Goal: Task Accomplishment & Management: Complete application form

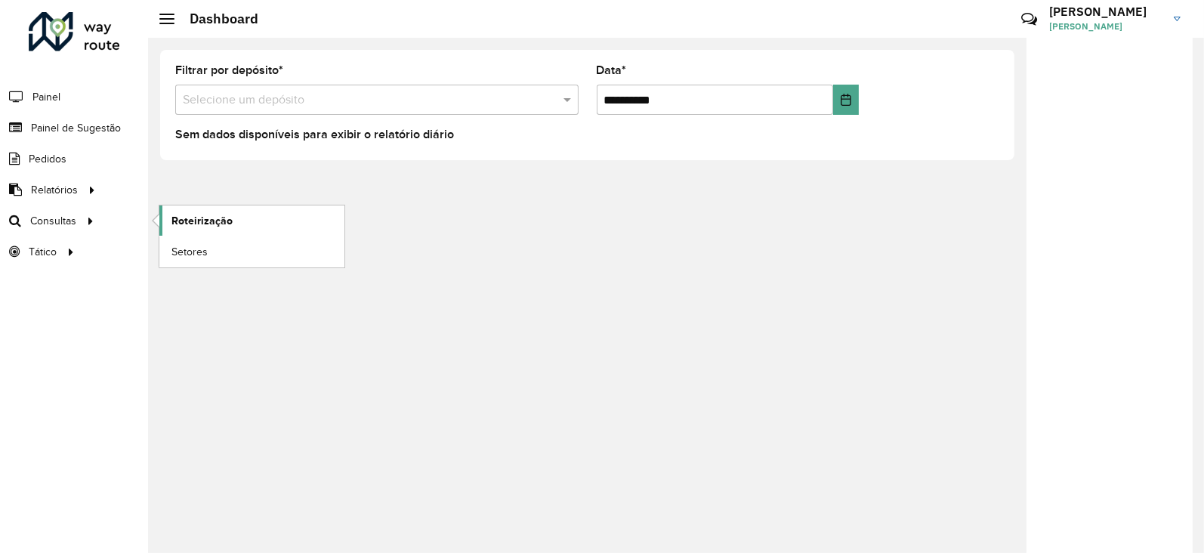
click at [183, 221] on span "Roteirização" at bounding box center [201, 221] width 61 height 16
click at [54, 43] on div at bounding box center [74, 31] width 91 height 39
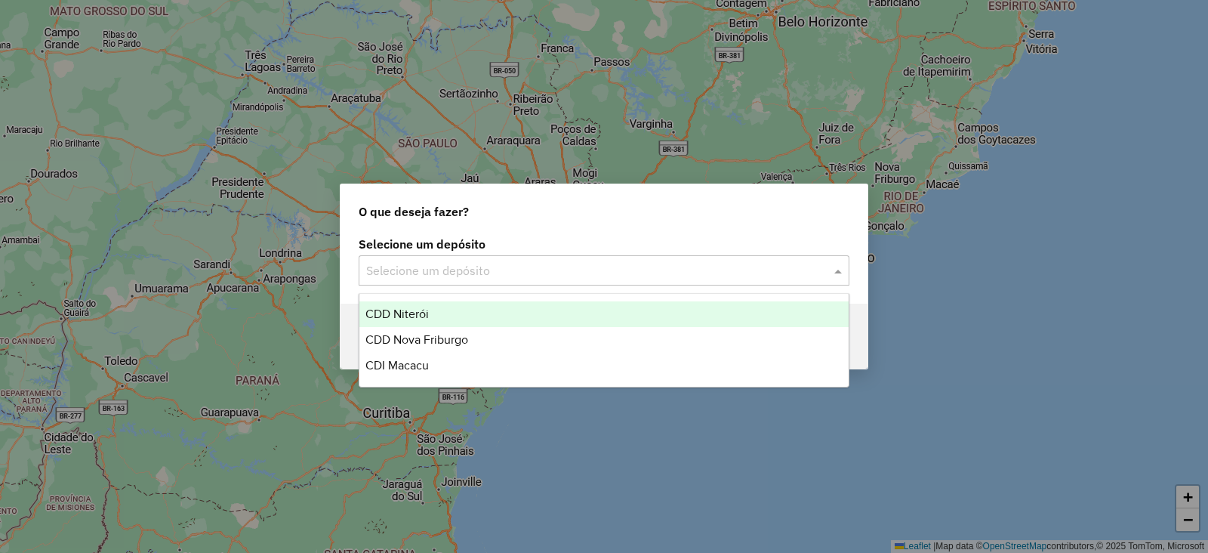
click at [415, 273] on input "text" at bounding box center [589, 271] width 446 height 18
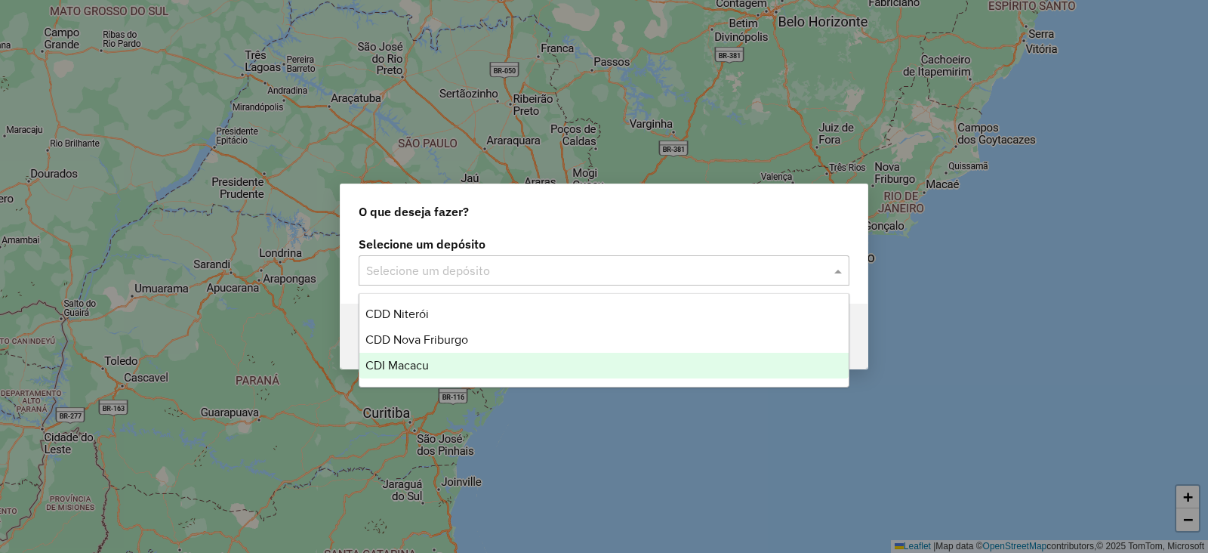
click at [401, 359] on span "CDI Macacu" at bounding box center [396, 365] width 63 height 13
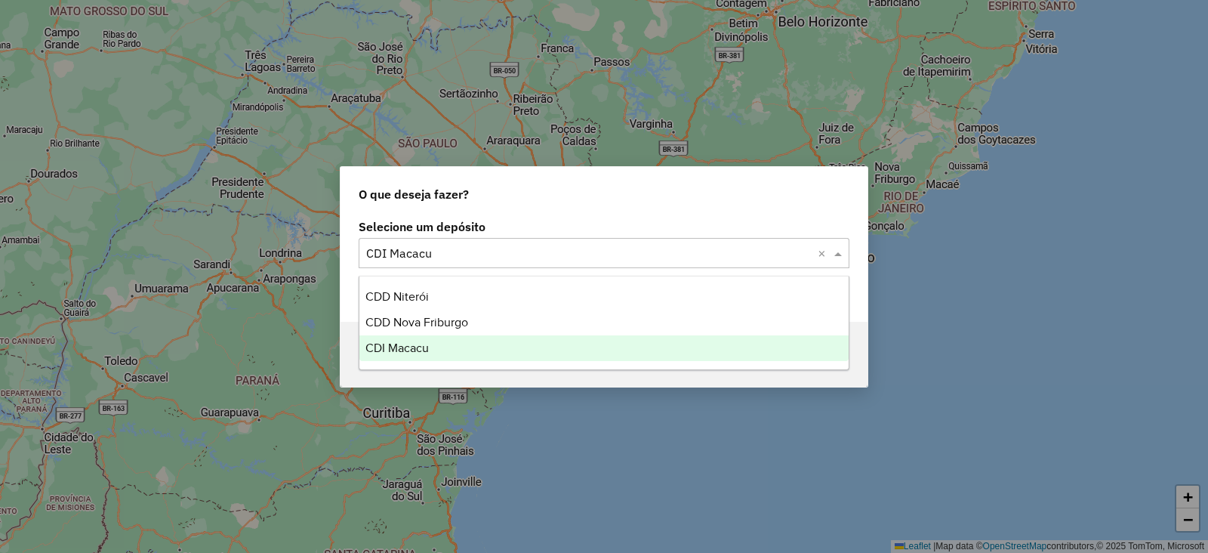
click at [668, 261] on input "text" at bounding box center [589, 254] width 446 height 18
click at [409, 341] on span "CDI Macacu" at bounding box center [396, 347] width 63 height 13
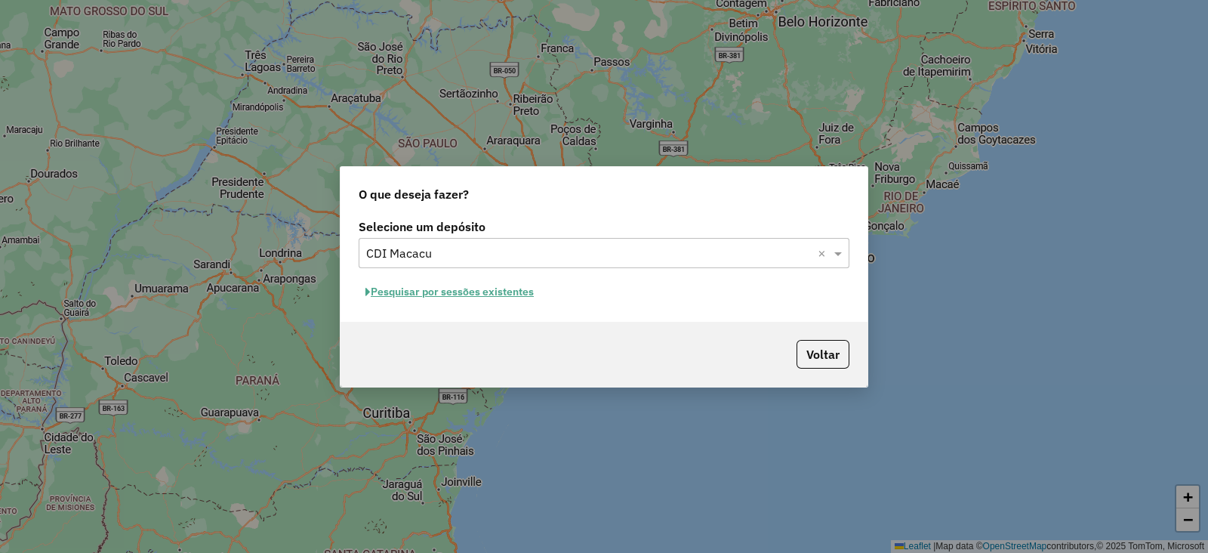
click at [433, 270] on div "Selecione um depósito Selecione um depósito × CDI Macacu × Pesquisar por sessõe…" at bounding box center [604, 268] width 527 height 106
click at [407, 291] on button "Pesquisar por sessões existentes" at bounding box center [450, 291] width 182 height 23
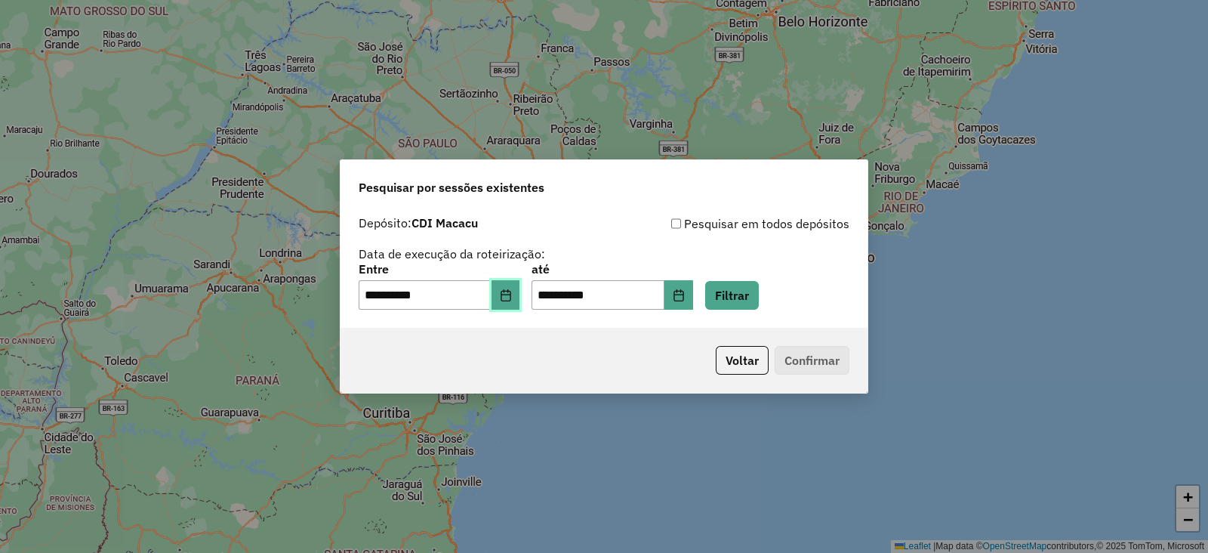
click at [512, 296] on icon "Choose Date" at bounding box center [506, 295] width 12 height 12
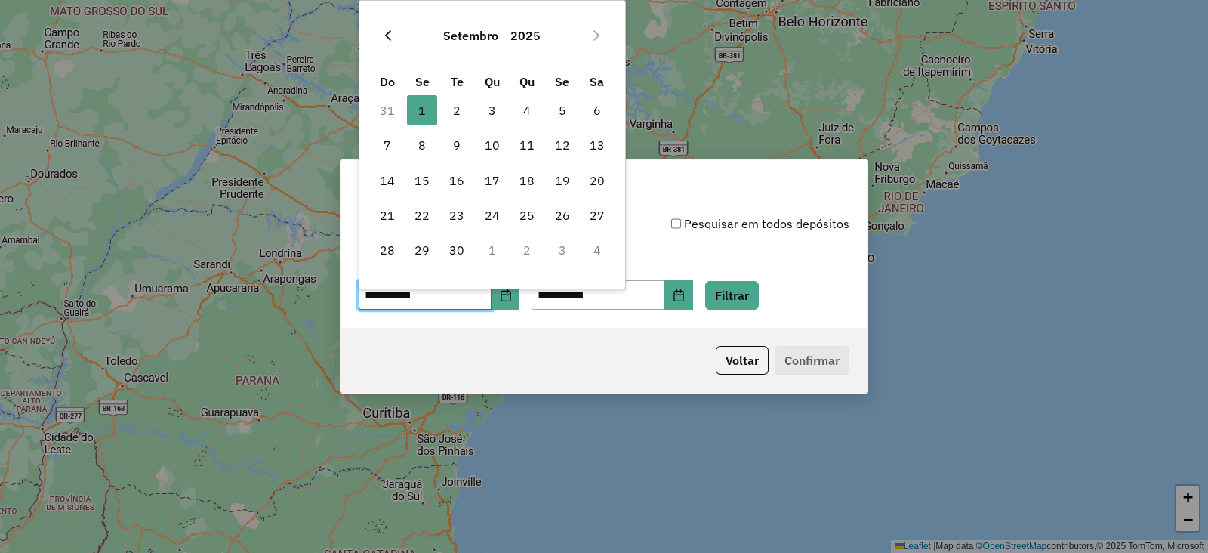
click at [383, 32] on icon "Previous Month" at bounding box center [388, 35] width 12 height 12
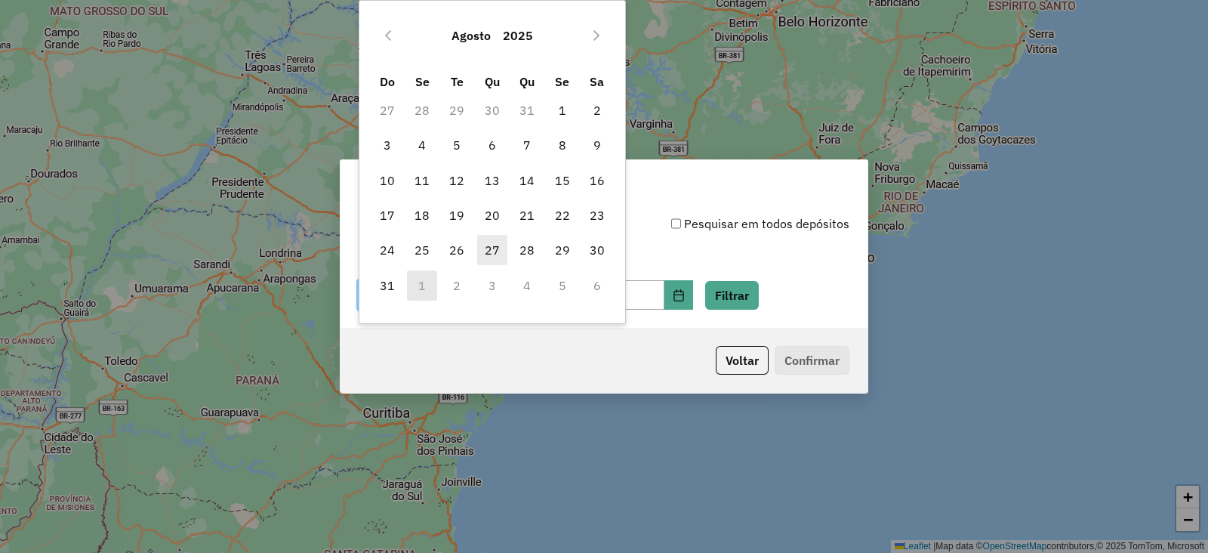
click at [486, 247] on span "27" at bounding box center [492, 250] width 30 height 30
type input "**********"
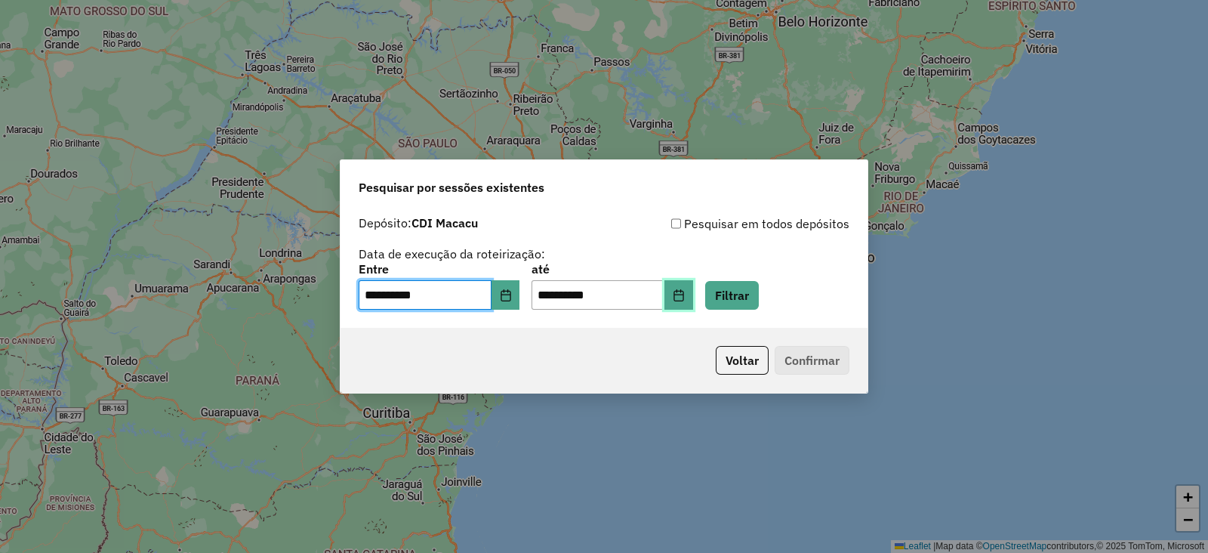
click at [693, 293] on button "Choose Date" at bounding box center [679, 295] width 29 height 30
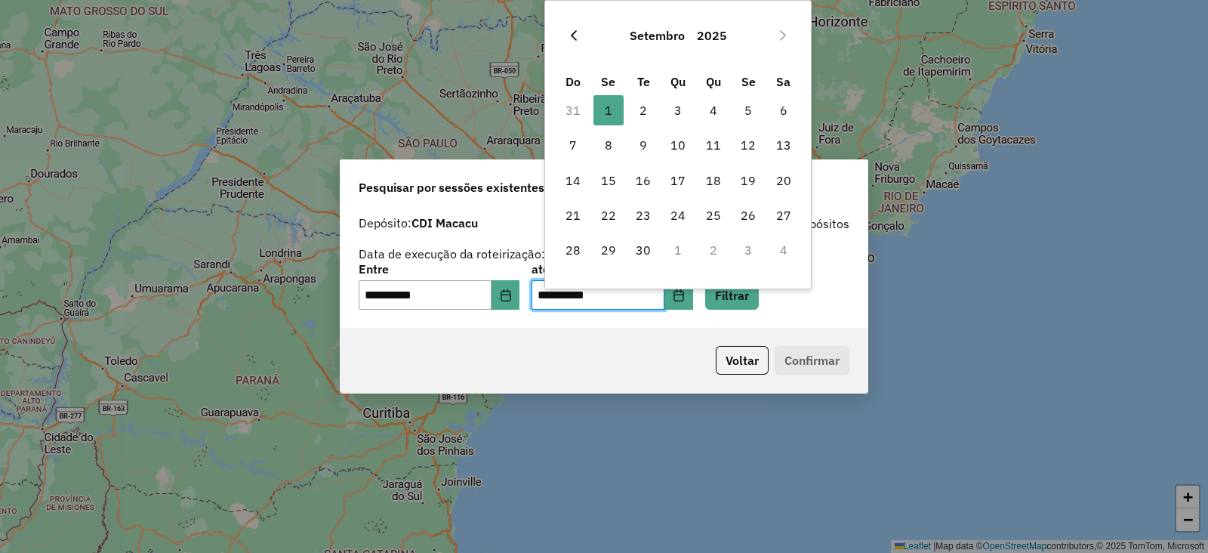
click at [578, 28] on button "Previous Month" at bounding box center [574, 35] width 24 height 24
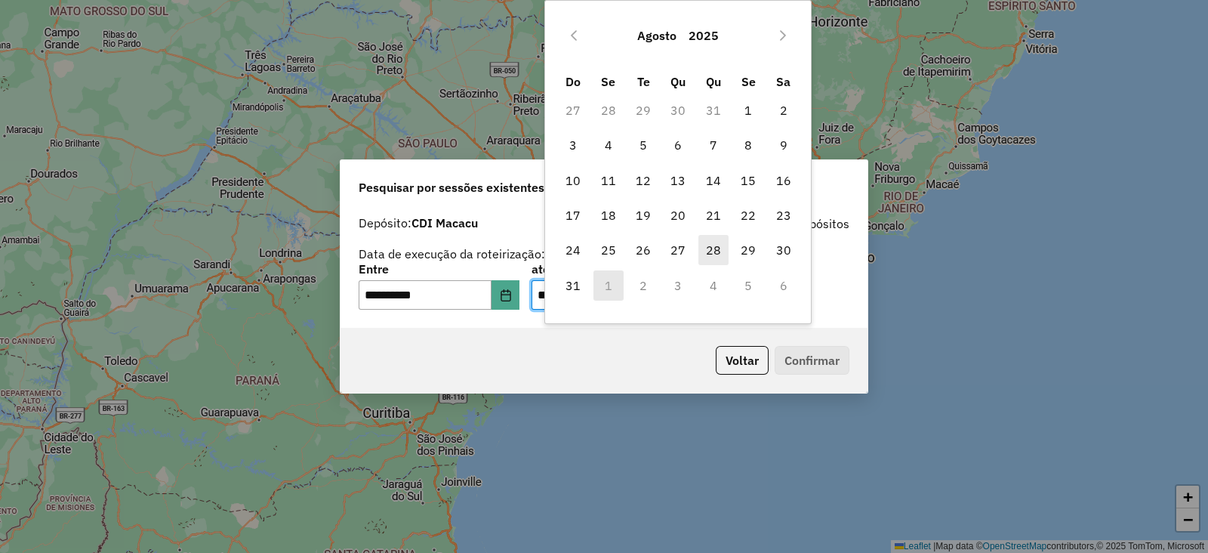
click at [712, 242] on span "28" at bounding box center [714, 250] width 30 height 30
type input "**********"
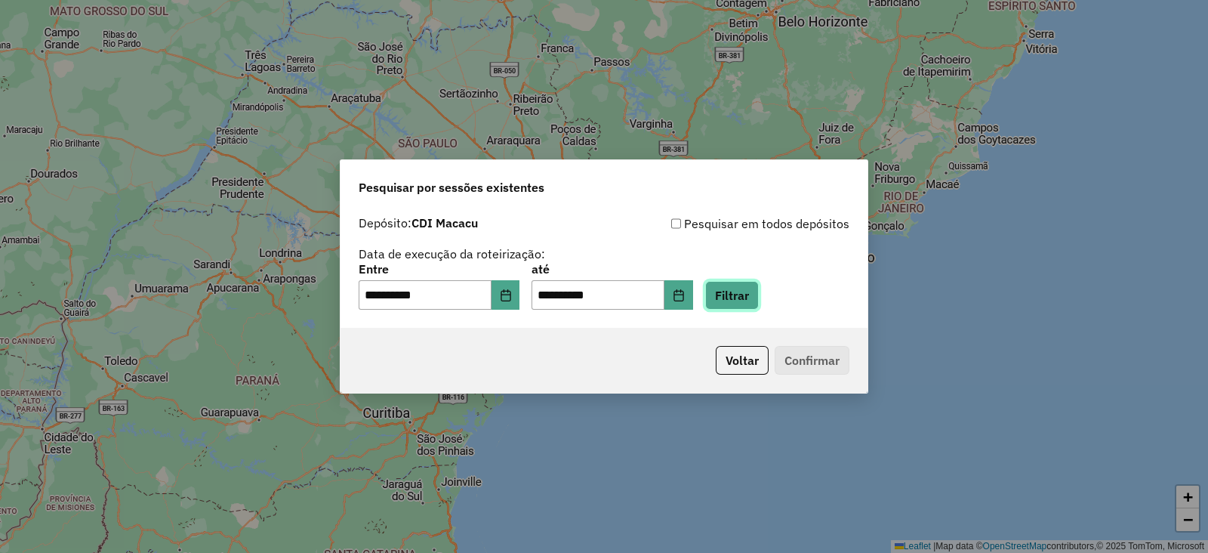
click at [759, 309] on button "Filtrar" at bounding box center [732, 295] width 54 height 29
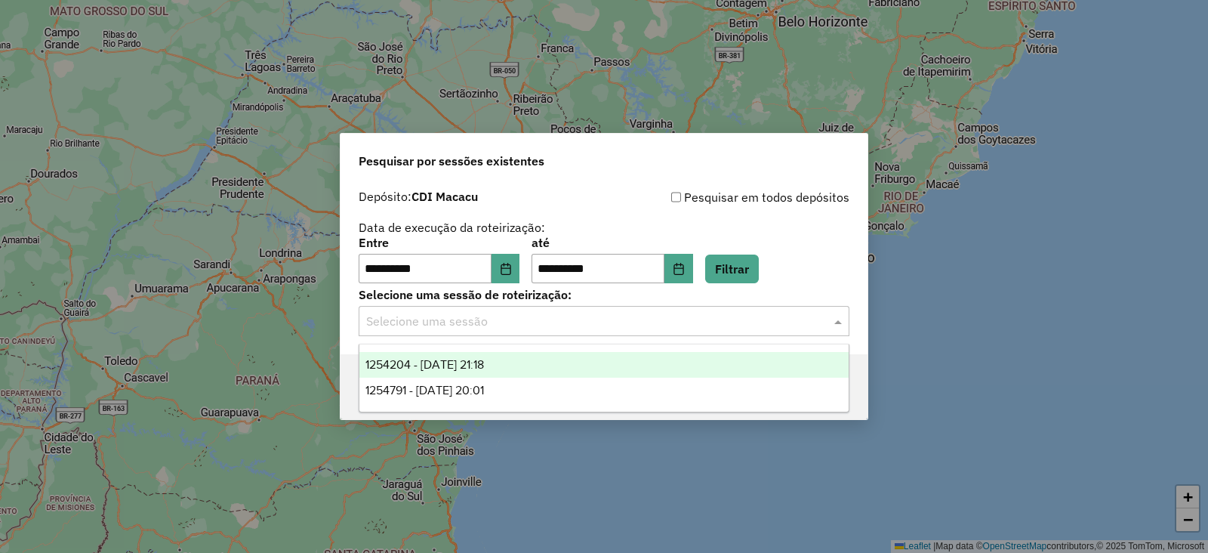
click at [642, 318] on input "text" at bounding box center [589, 322] width 446 height 18
click at [484, 361] on span "1254204 - 27/08/2025 21:18" at bounding box center [424, 364] width 119 height 13
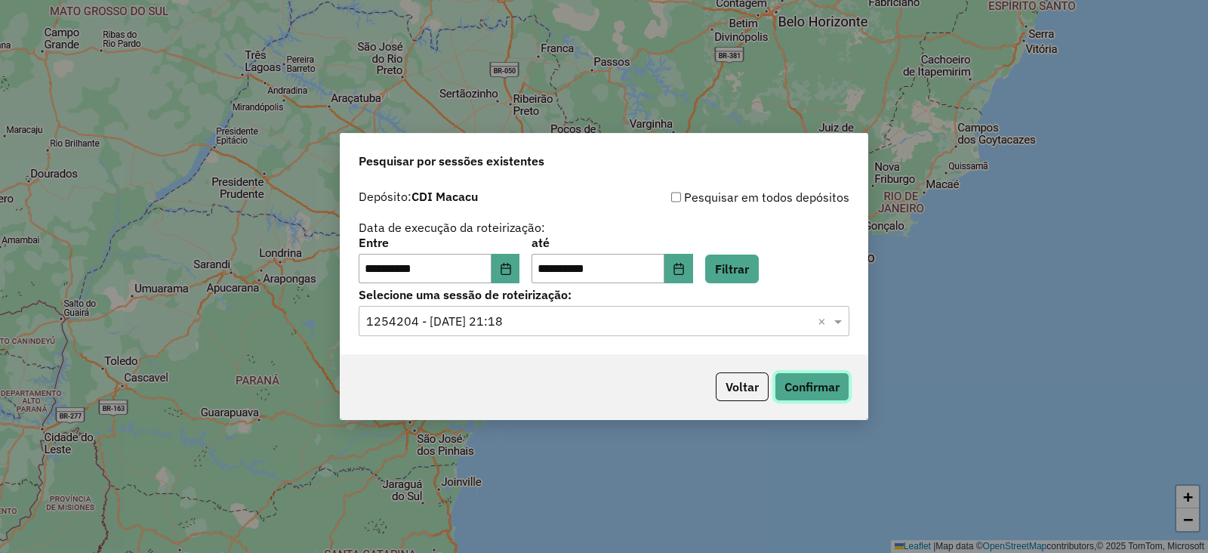
click at [787, 387] on button "Confirmar" at bounding box center [812, 386] width 75 height 29
click at [589, 323] on input "text" at bounding box center [589, 322] width 446 height 18
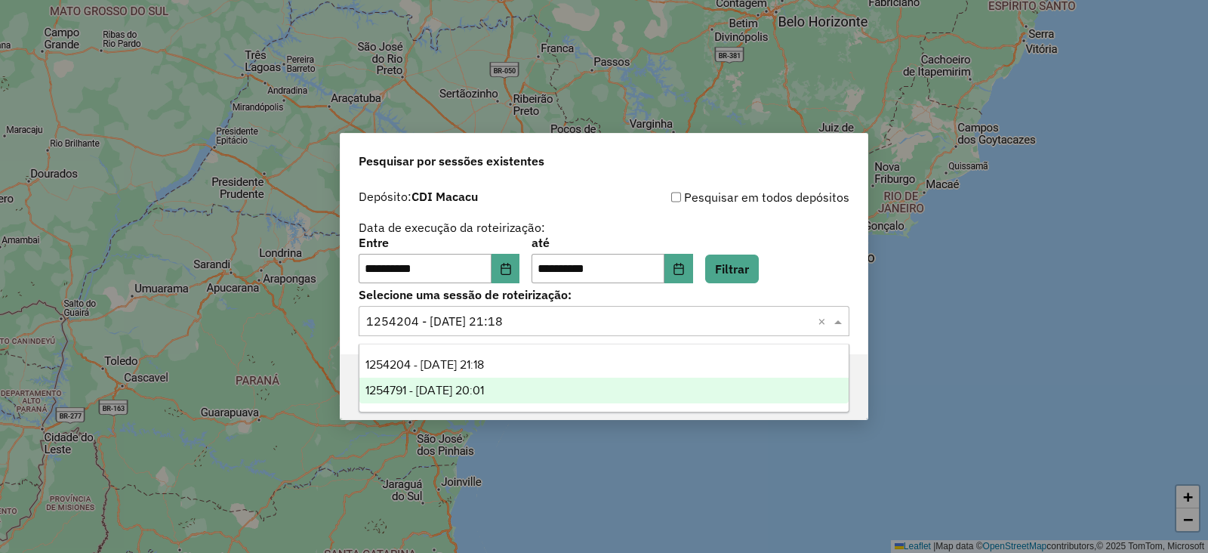
click at [501, 398] on div "1254791 - 28/08/2025 20:01" at bounding box center [603, 391] width 489 height 26
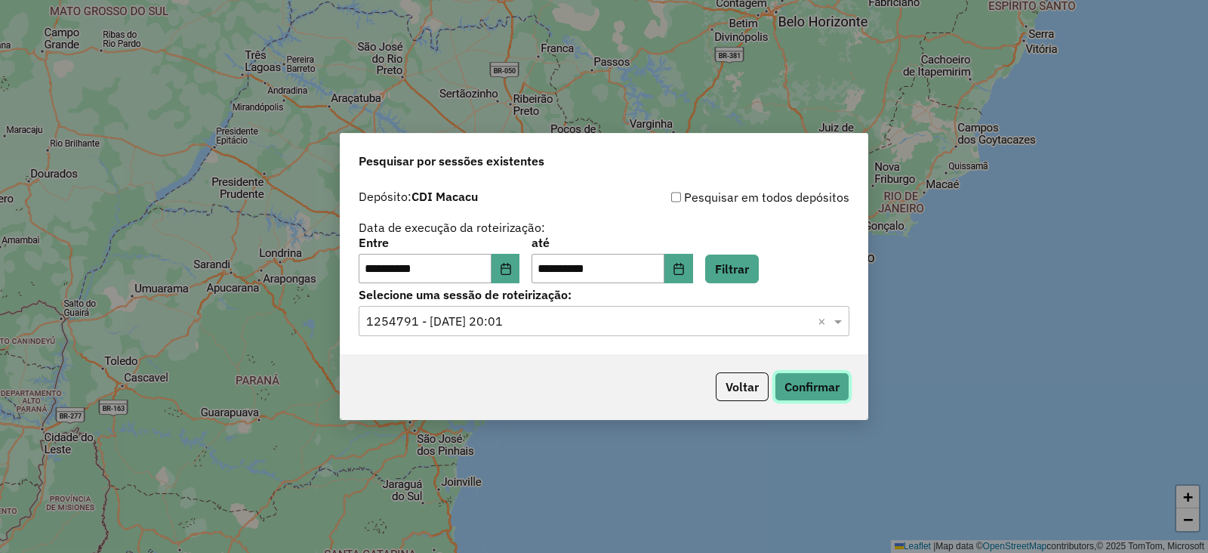
click at [808, 386] on button "Confirmar" at bounding box center [812, 386] width 75 height 29
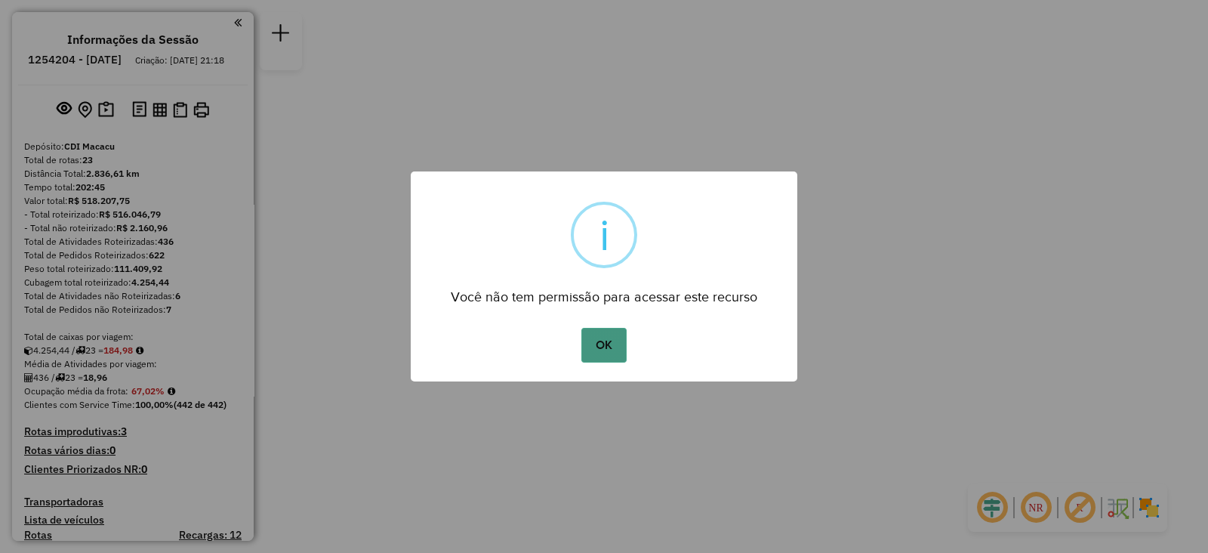
click at [611, 340] on button "OK" at bounding box center [603, 345] width 45 height 35
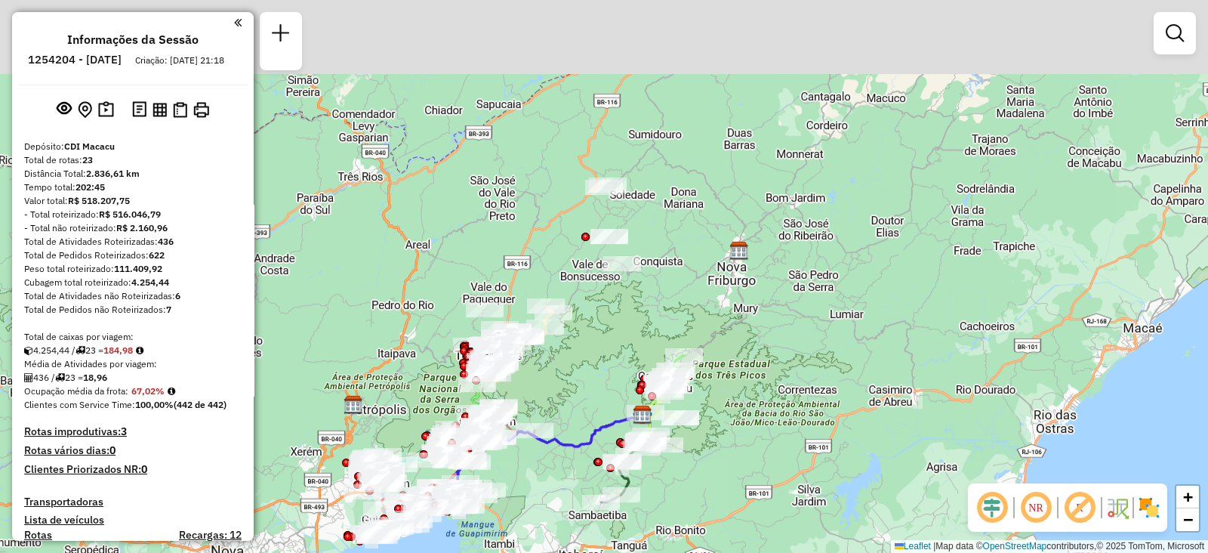
drag, startPoint x: 569, startPoint y: 173, endPoint x: 609, endPoint y: 312, distance: 144.6
click at [609, 312] on div "Janela de atendimento Grade de atendimento Capacidade Transportadoras Veículos …" at bounding box center [604, 276] width 1208 height 553
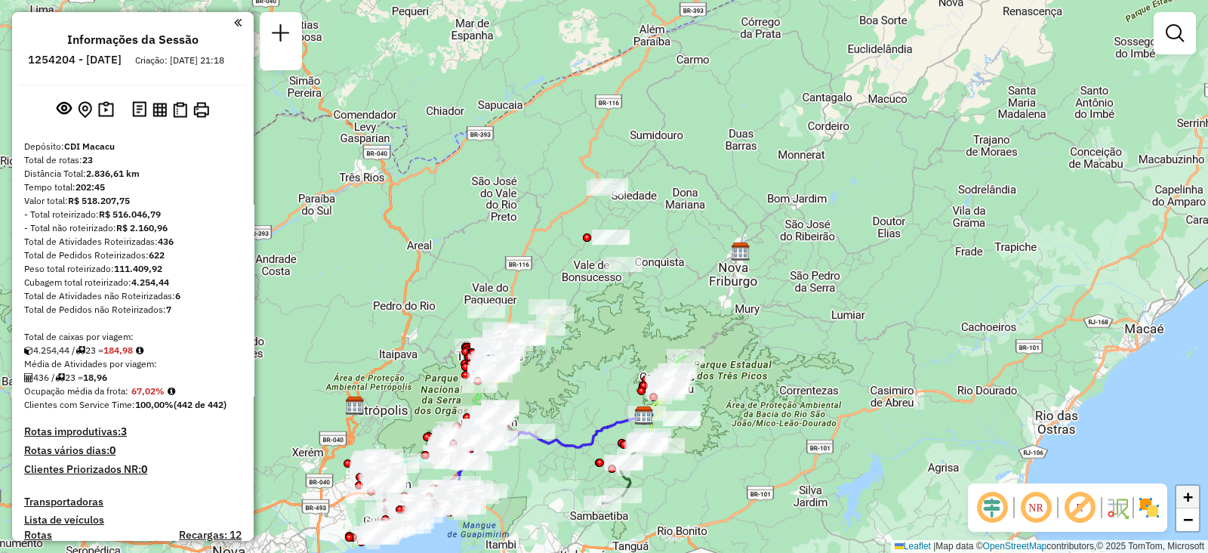
click at [1187, 505] on link "+" at bounding box center [1188, 497] width 23 height 23
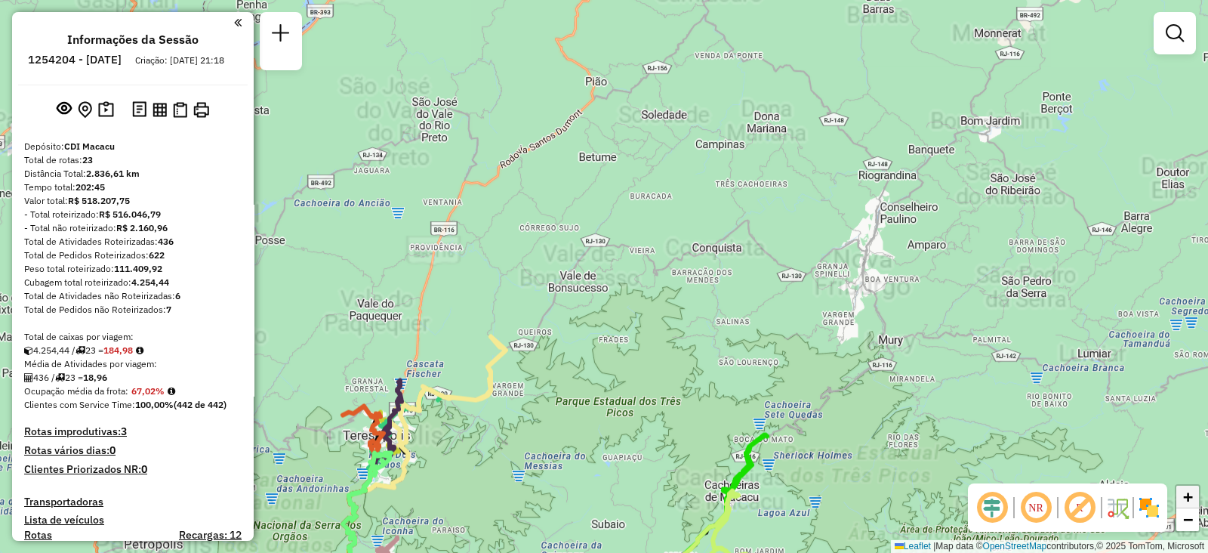
click at [1187, 505] on link "+" at bounding box center [1188, 497] width 23 height 23
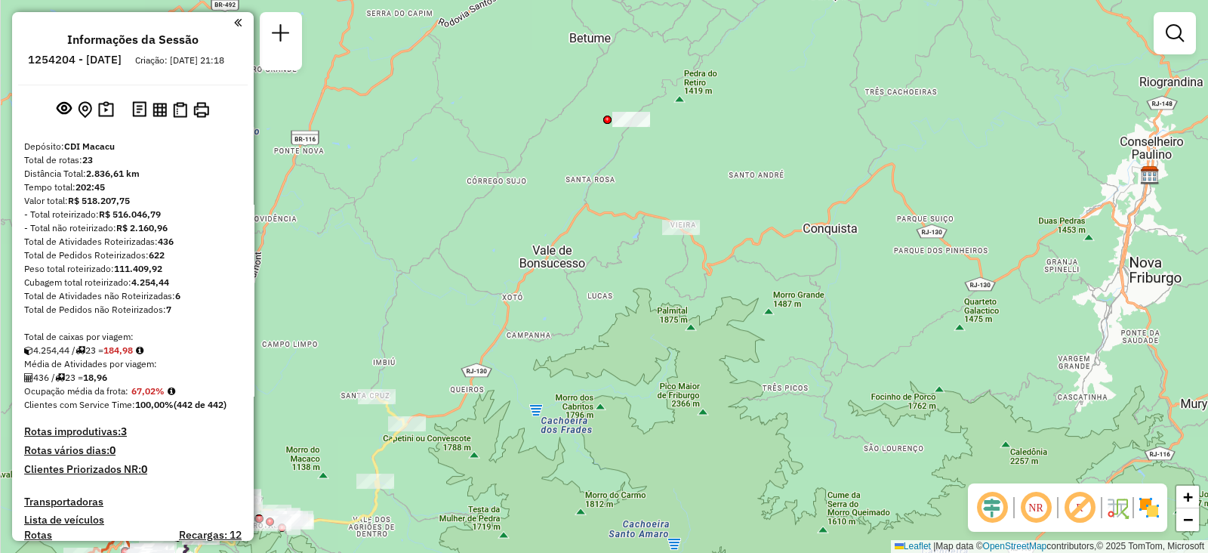
click at [948, 199] on div "Janela de atendimento Grade de atendimento Capacidade Transportadoras Veículos …" at bounding box center [604, 276] width 1208 height 553
click at [838, 464] on div "Janela de atendimento Grade de atendimento Capacidade Transportadoras Veículos …" at bounding box center [604, 276] width 1208 height 553
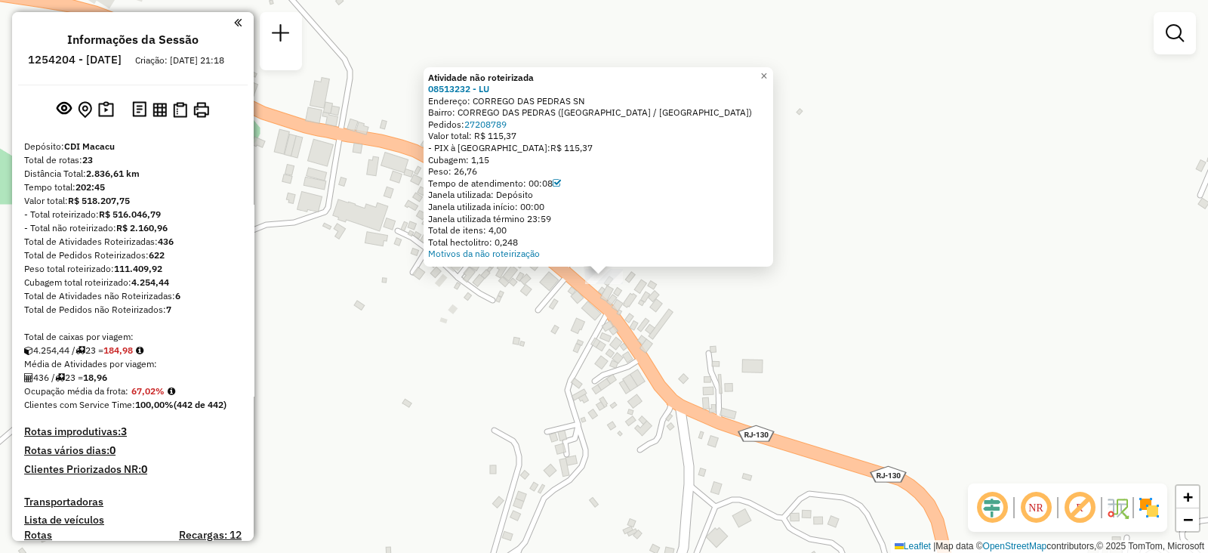
click at [562, 378] on div "Atividade não roteirizada 08513232 - LU Endereço: CORREGO DAS PEDRAS SN Bairro:…" at bounding box center [604, 276] width 1208 height 553
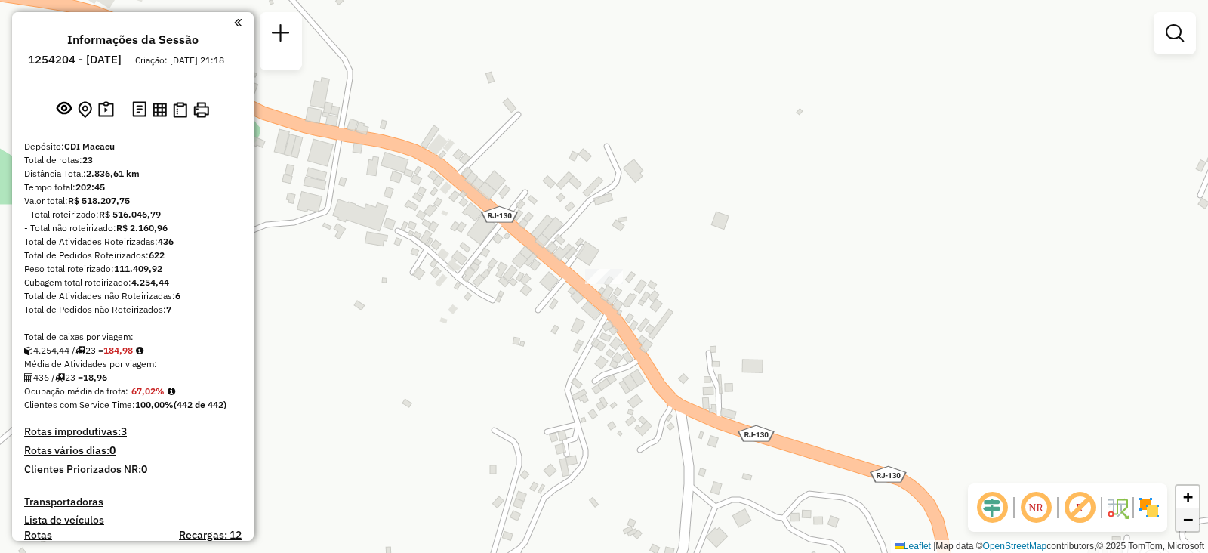
click at [1186, 522] on span "−" at bounding box center [1188, 519] width 10 height 19
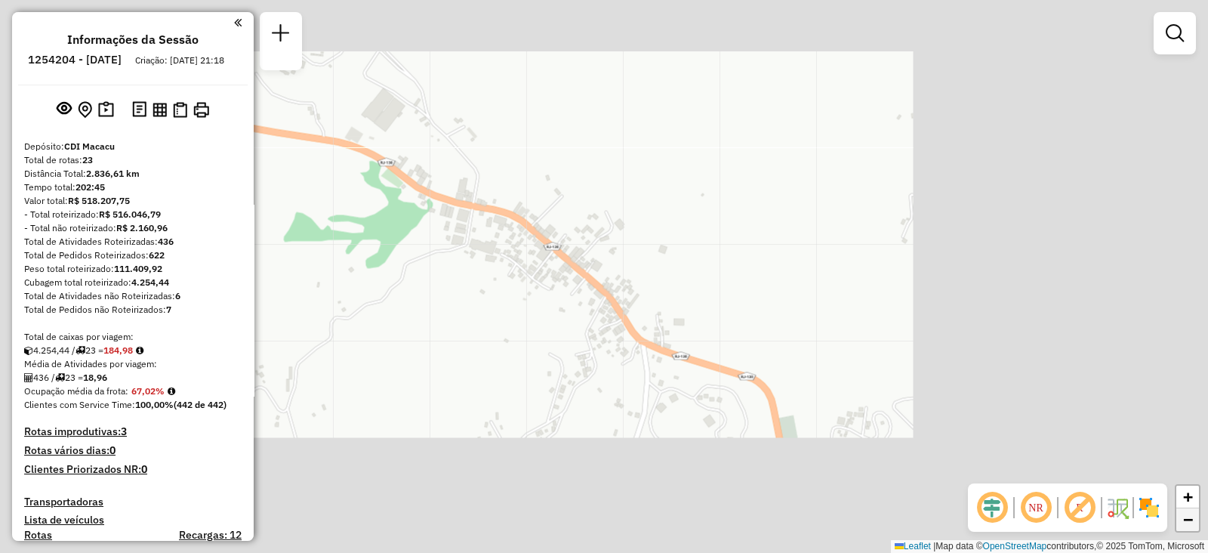
click at [1186, 522] on span "−" at bounding box center [1188, 519] width 10 height 19
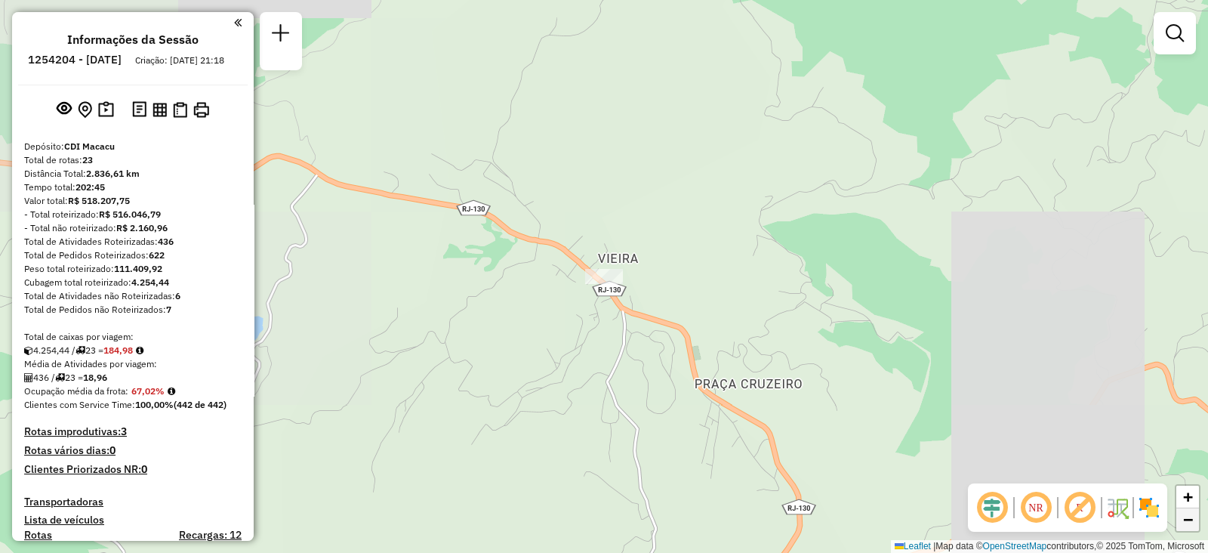
click at [1186, 522] on span "−" at bounding box center [1188, 519] width 10 height 19
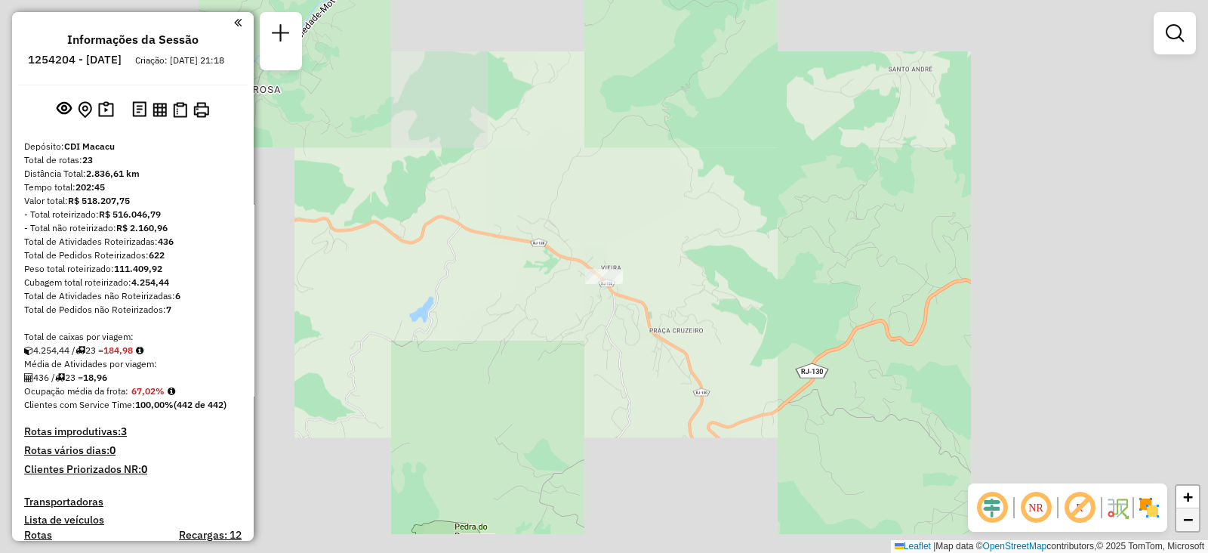
click at [1186, 522] on span "−" at bounding box center [1188, 519] width 10 height 19
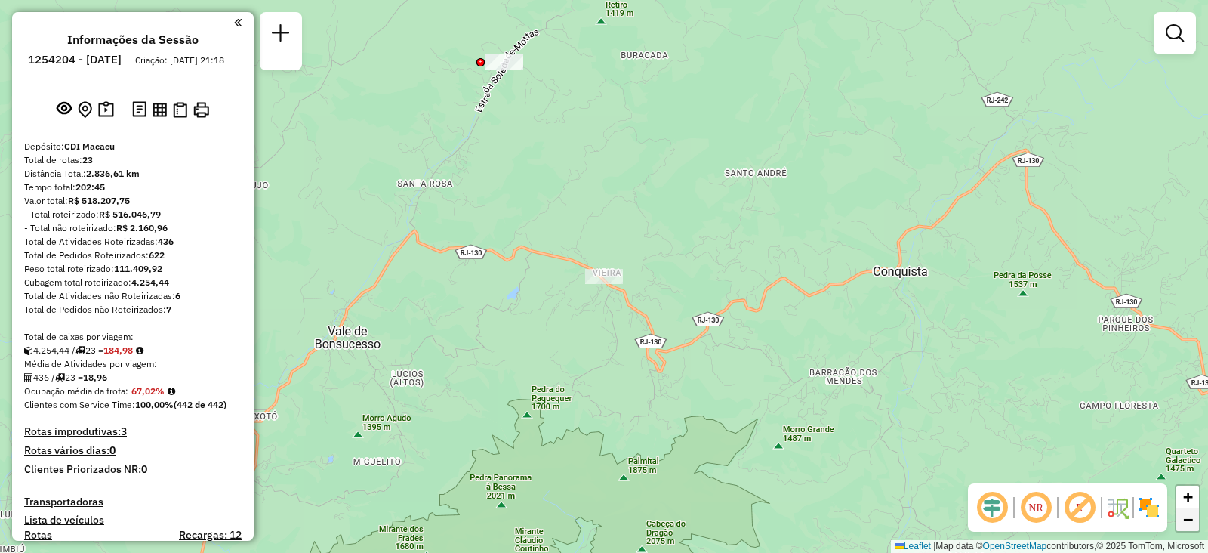
click at [1186, 522] on span "−" at bounding box center [1188, 519] width 10 height 19
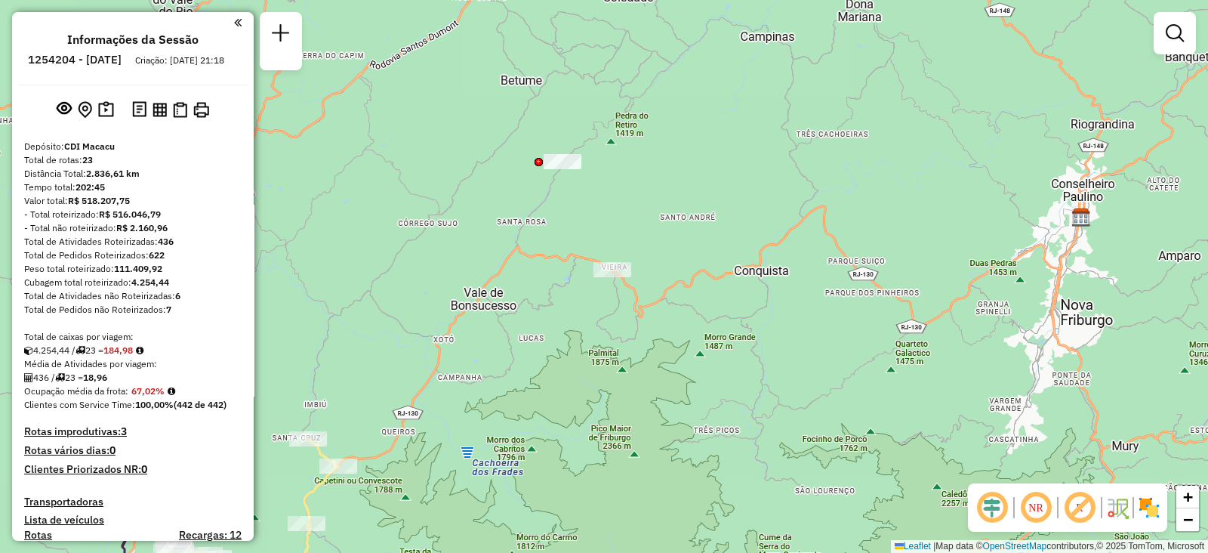
drag, startPoint x: 806, startPoint y: 390, endPoint x: 830, endPoint y: 272, distance: 120.8
click at [830, 272] on div "Janela de atendimento Grade de atendimento Capacidade Transportadoras Veículos …" at bounding box center [604, 276] width 1208 height 553
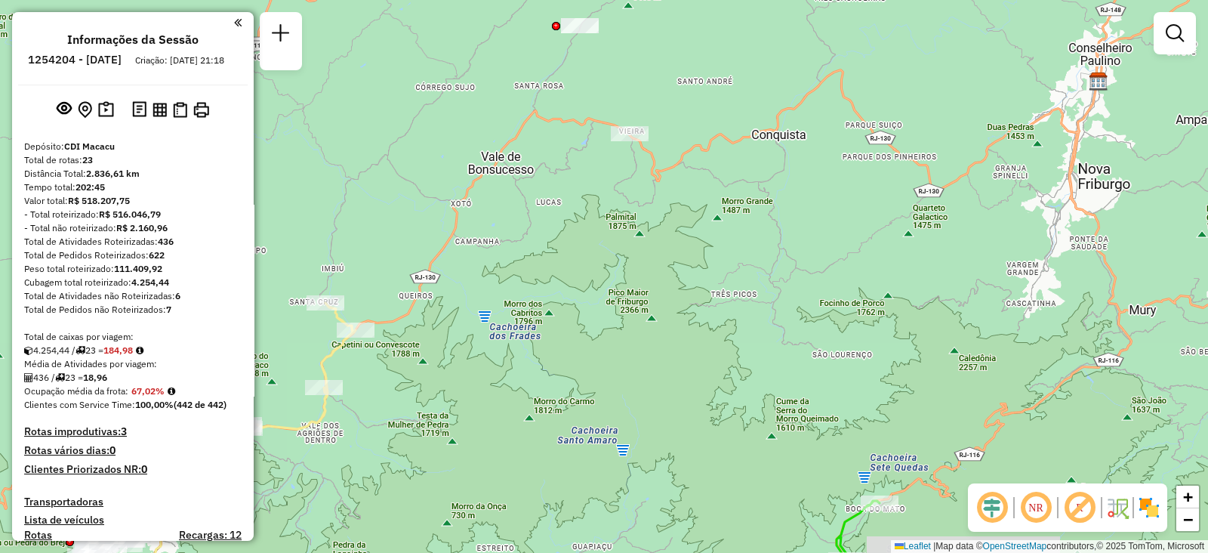
click at [843, 519] on icon at bounding box center [835, 554] width 88 height 107
select select "**********"
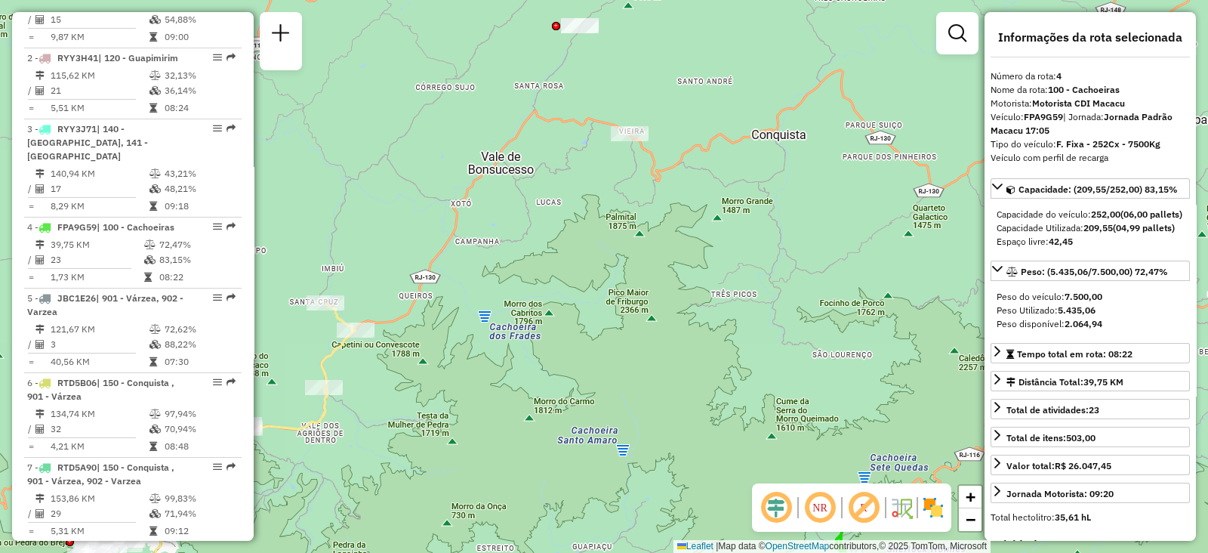
scroll to position [816, 0]
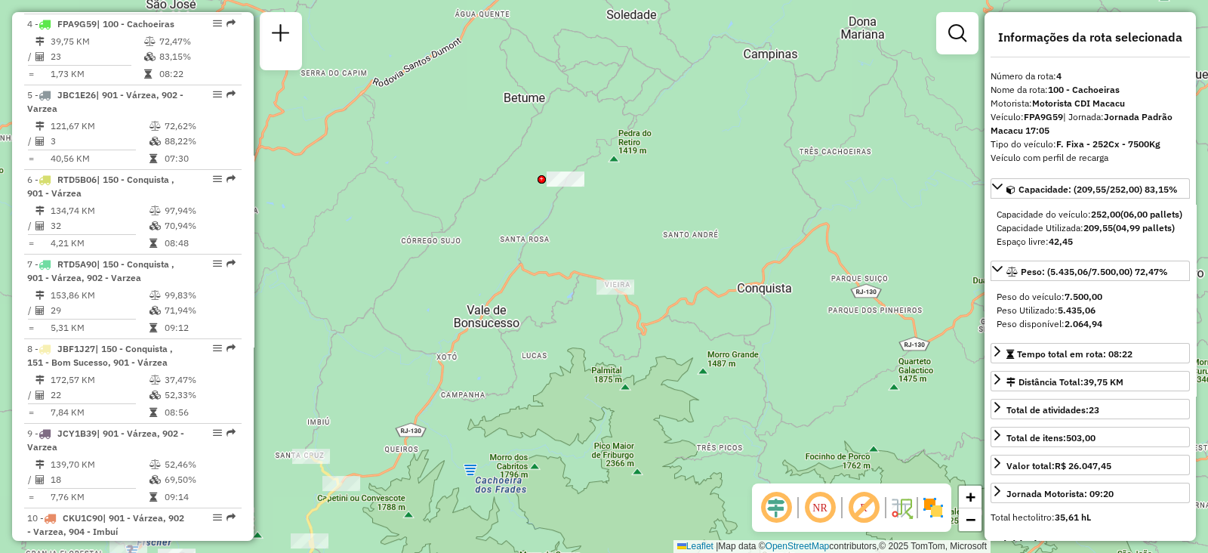
drag, startPoint x: 702, startPoint y: 175, endPoint x: 685, endPoint y: 341, distance: 167.0
click at [685, 341] on div "Janela de atendimento Grade de atendimento Capacidade Transportadoras Veículos …" at bounding box center [604, 276] width 1208 height 553
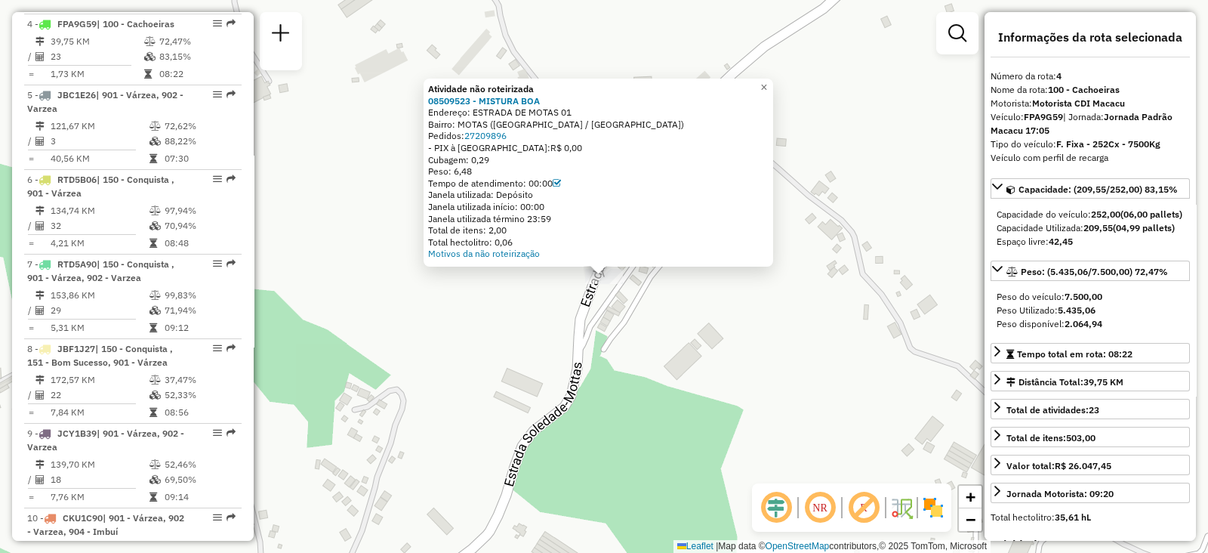
click at [585, 396] on div "Atividade não roteirizada 08509523 - MISTURA BOA Endereço: ESTRADA DE MOTAS 01 …" at bounding box center [604, 276] width 1208 height 553
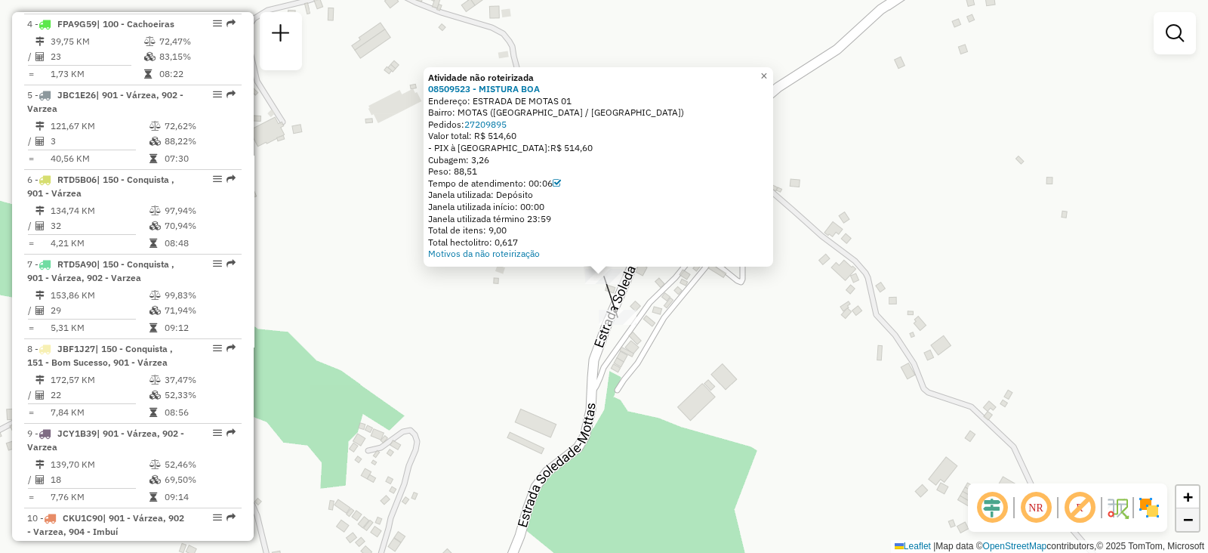
click at [1192, 523] on span "−" at bounding box center [1188, 519] width 10 height 19
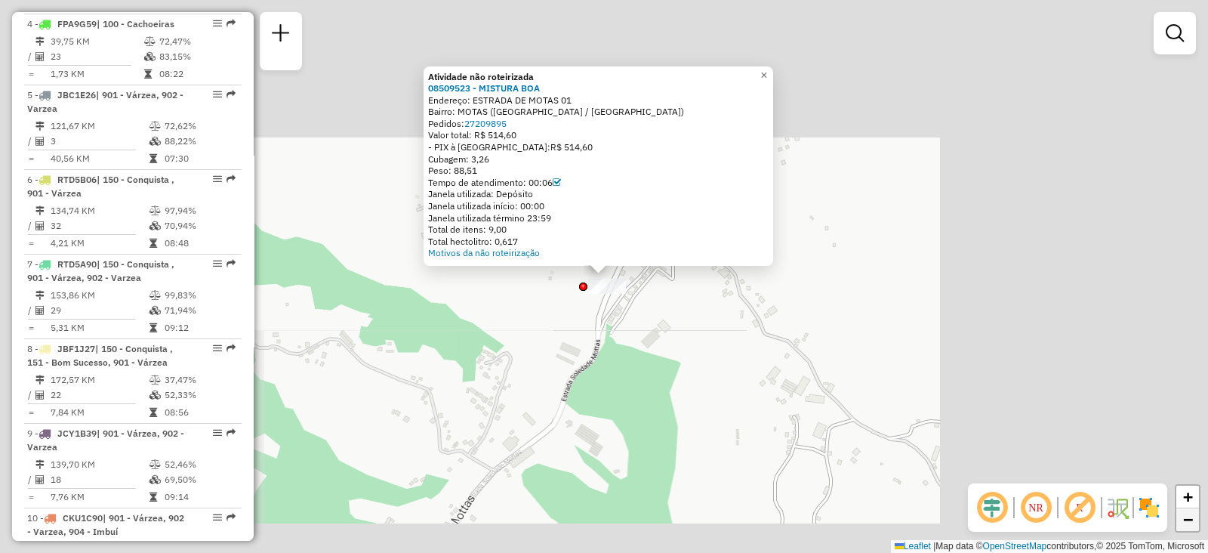
click at [1192, 523] on span "−" at bounding box center [1188, 519] width 10 height 19
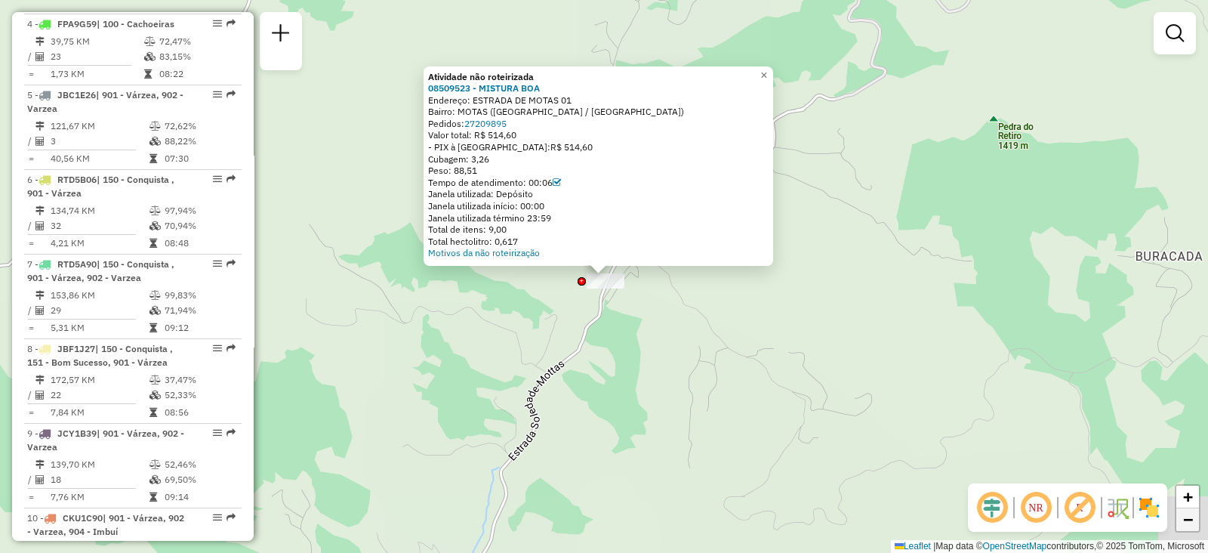
click at [1192, 523] on span "−" at bounding box center [1188, 519] width 10 height 19
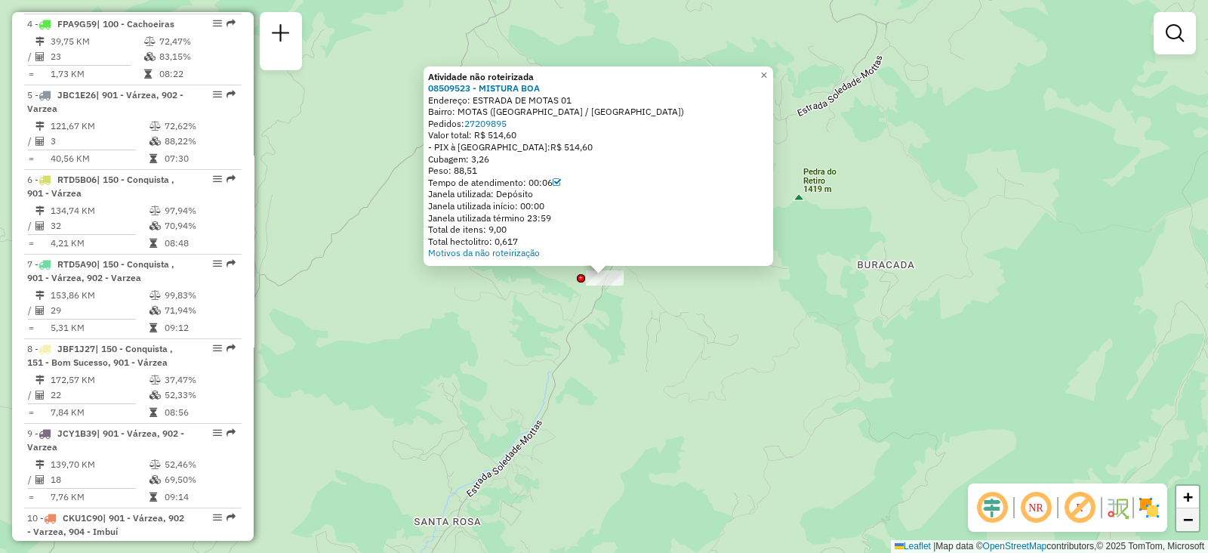
click at [1191, 524] on span "−" at bounding box center [1188, 519] width 10 height 19
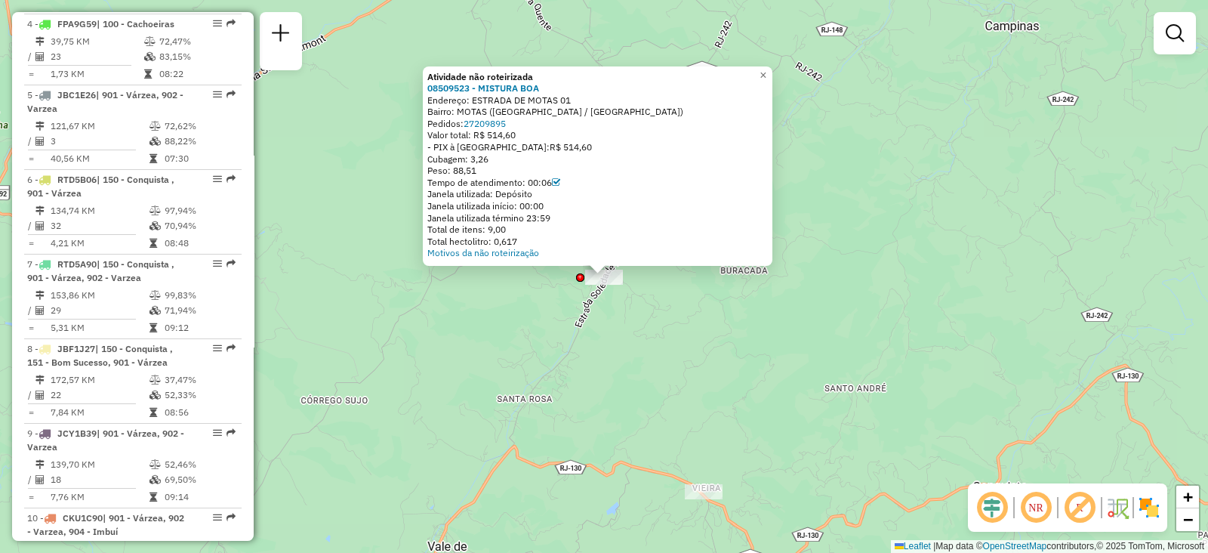
click at [931, 282] on div "Atividade não roteirizada 08509523 - MISTURA BOA Endereço: ESTRADA DE MOTAS 01 …" at bounding box center [604, 276] width 1208 height 553
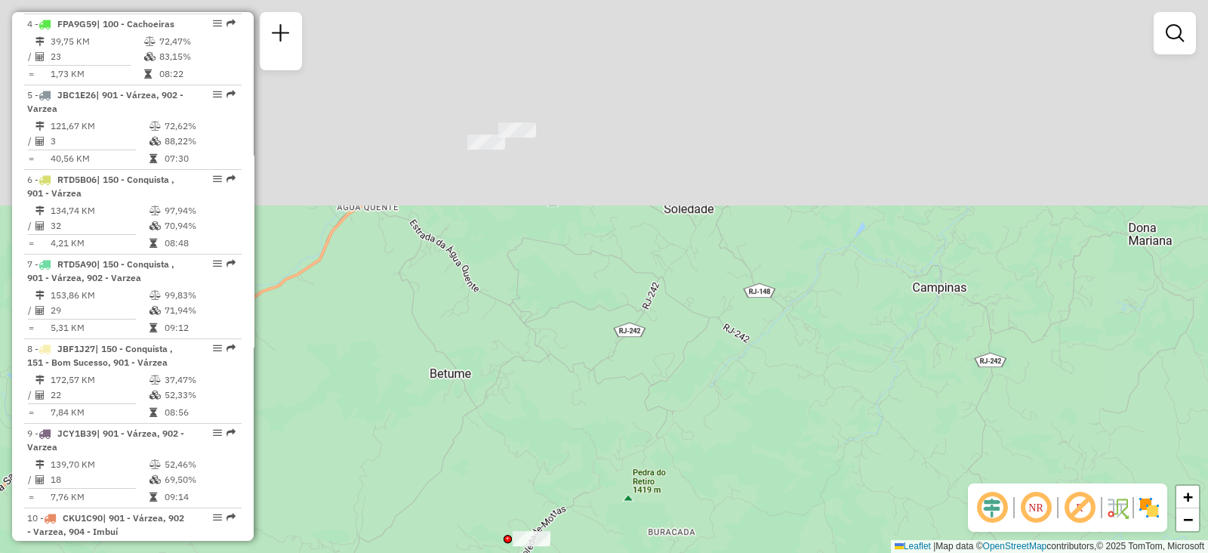
drag, startPoint x: 537, startPoint y: 165, endPoint x: 428, endPoint y: 485, distance: 337.4
click at [428, 485] on div "Janela de atendimento Grade de atendimento Capacidade Transportadoras Veículos …" at bounding box center [604, 276] width 1208 height 553
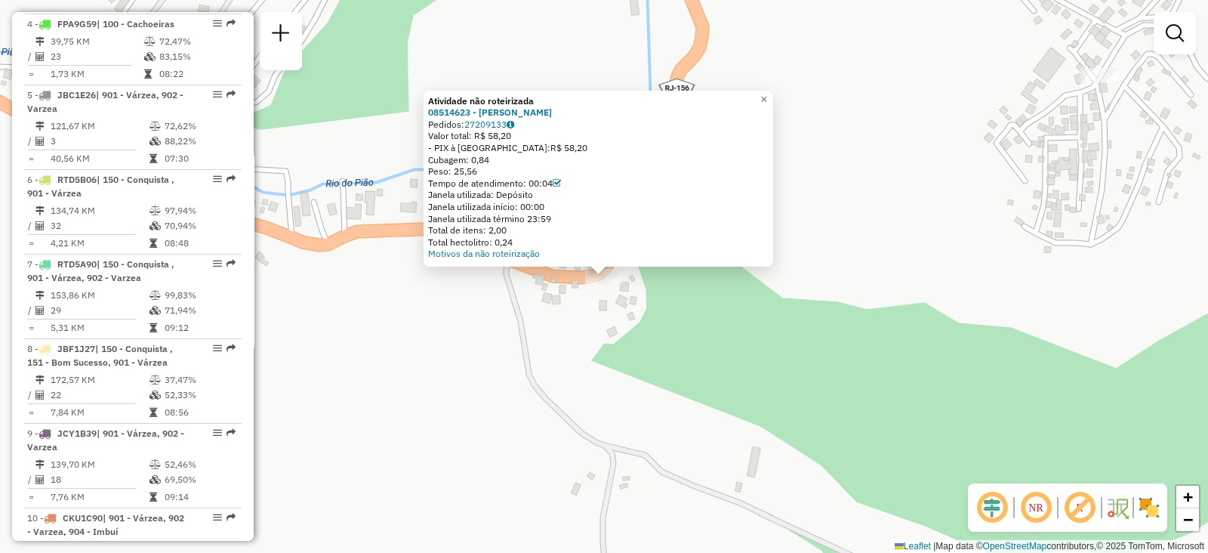
click at [600, 345] on div "Atividade não roteirizada 08514623 - MARLENE CHAVES Pedidos: 27209133 Valor tot…" at bounding box center [604, 276] width 1208 height 553
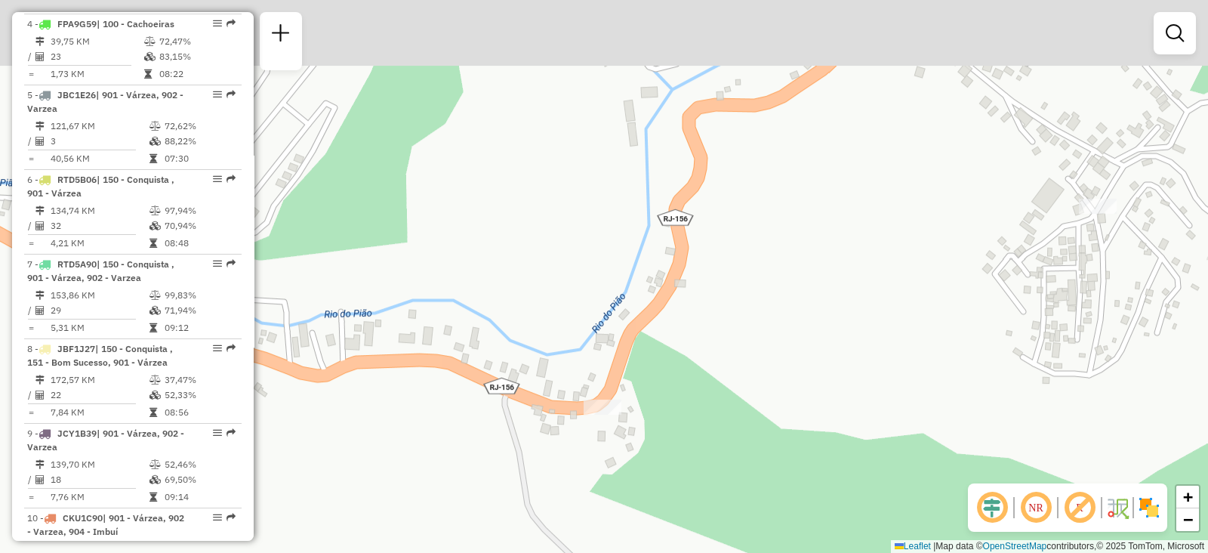
drag, startPoint x: 803, startPoint y: 229, endPoint x: 811, endPoint y: 406, distance: 176.9
click at [811, 406] on div "Janela de atendimento Grade de atendimento Capacidade Transportadoras Veículos …" at bounding box center [604, 276] width 1208 height 553
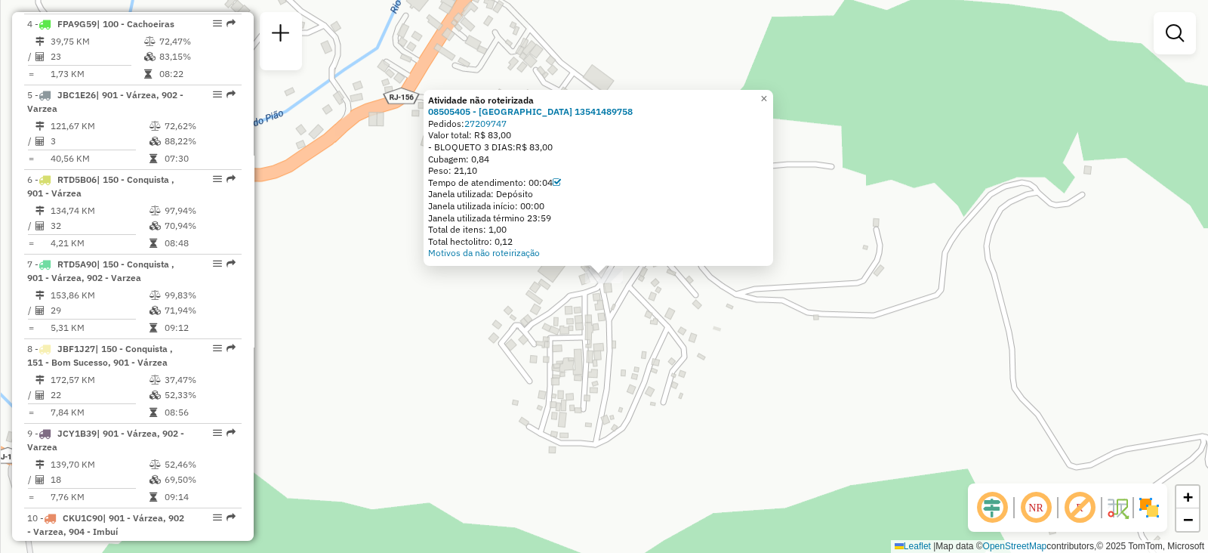
click at [570, 394] on div "Atividade não roteirizada 08505405 - FERNANDO DE LIMA JORGE 13541489758 Pedidos…" at bounding box center [604, 276] width 1208 height 553
click at [589, 365] on div "Atividade não roteirizada 08505405 - FERNANDO DE LIMA JORGE 13541489758 Pedidos…" at bounding box center [604, 276] width 1208 height 553
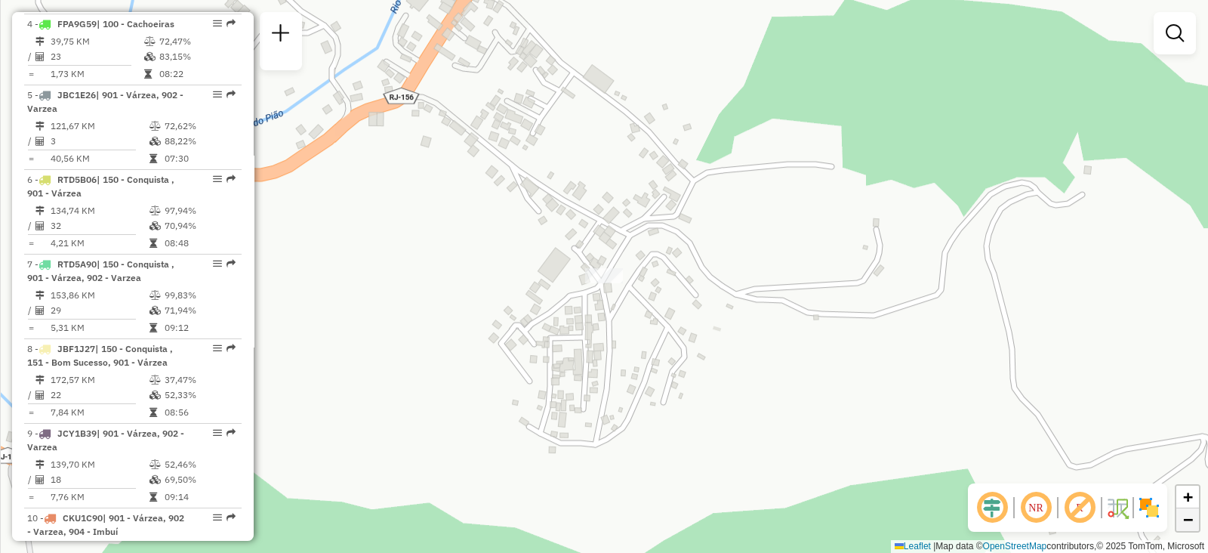
click at [1192, 523] on span "−" at bounding box center [1188, 519] width 10 height 19
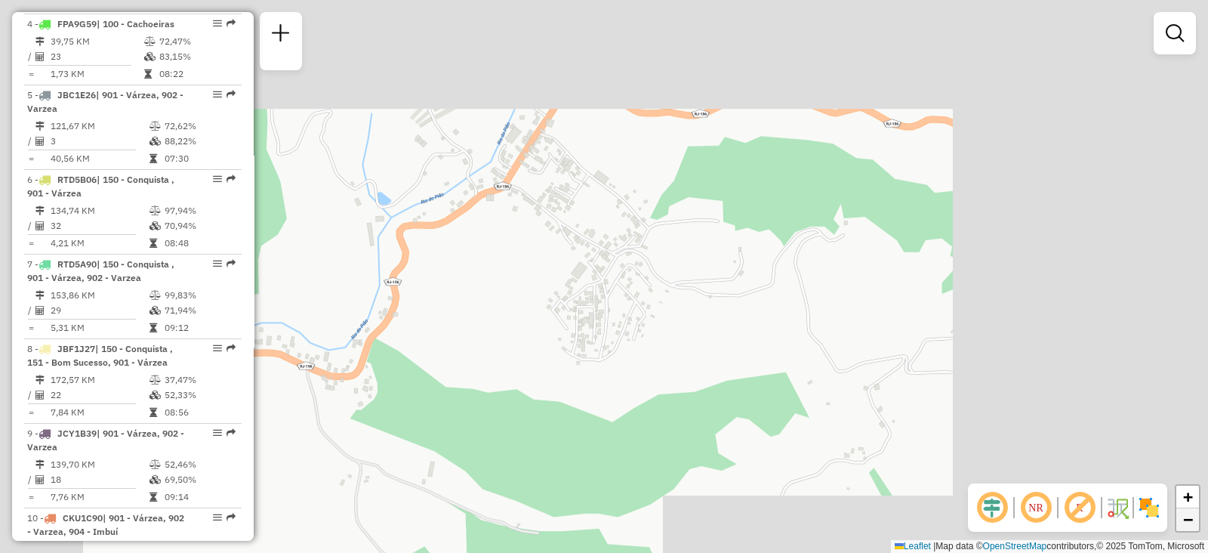
click at [1192, 523] on span "−" at bounding box center [1188, 519] width 10 height 19
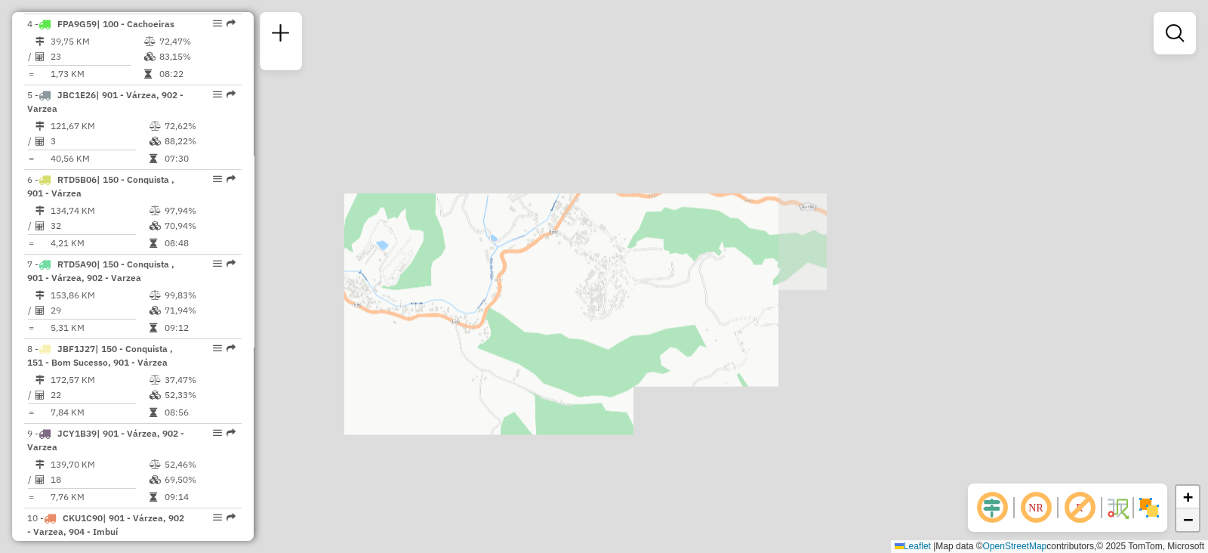
click at [1192, 523] on span "−" at bounding box center [1188, 519] width 10 height 19
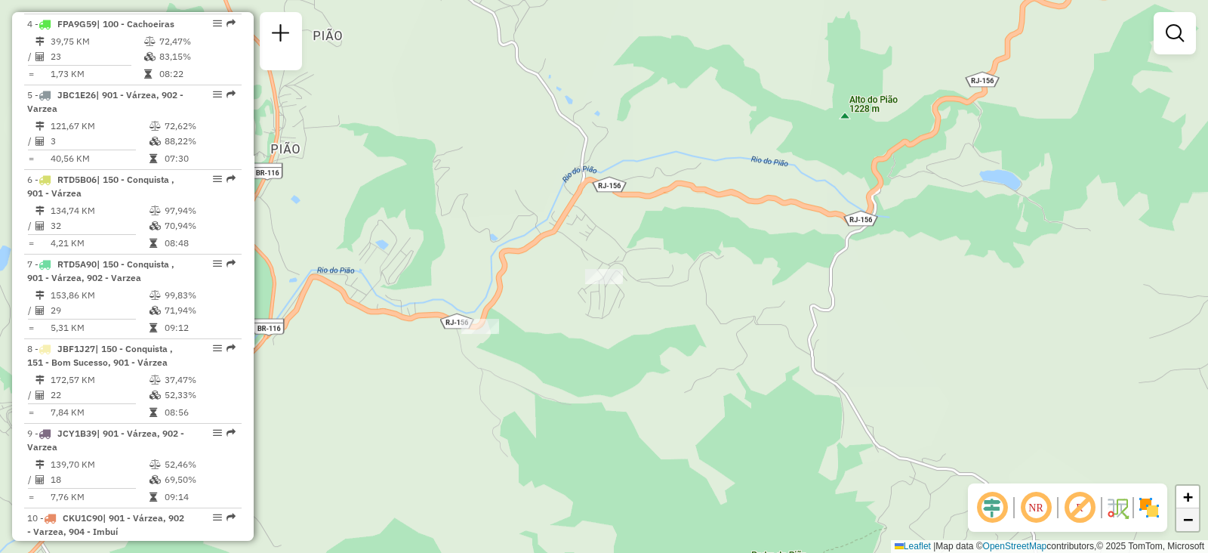
click at [1193, 519] on link "−" at bounding box center [1188, 519] width 23 height 23
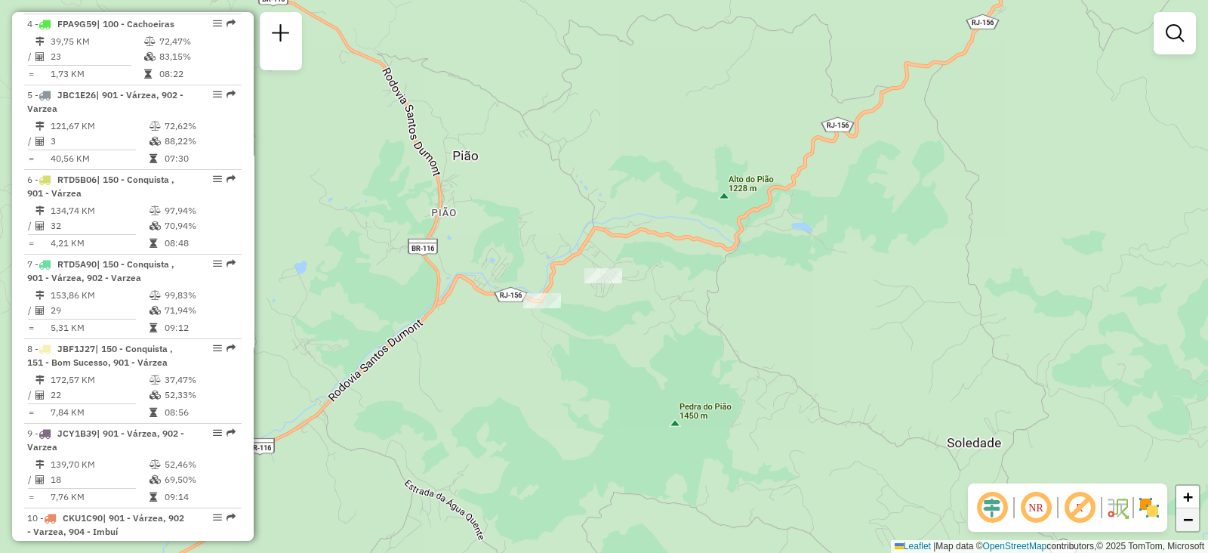
click at [1193, 519] on link "−" at bounding box center [1188, 519] width 23 height 23
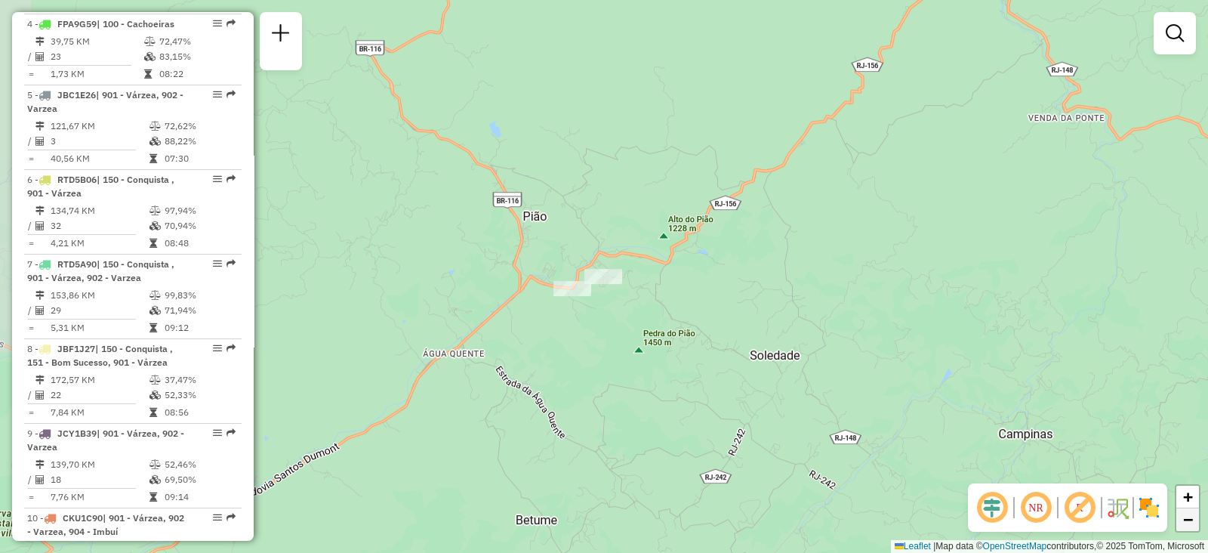
click at [1193, 519] on link "−" at bounding box center [1188, 519] width 23 height 23
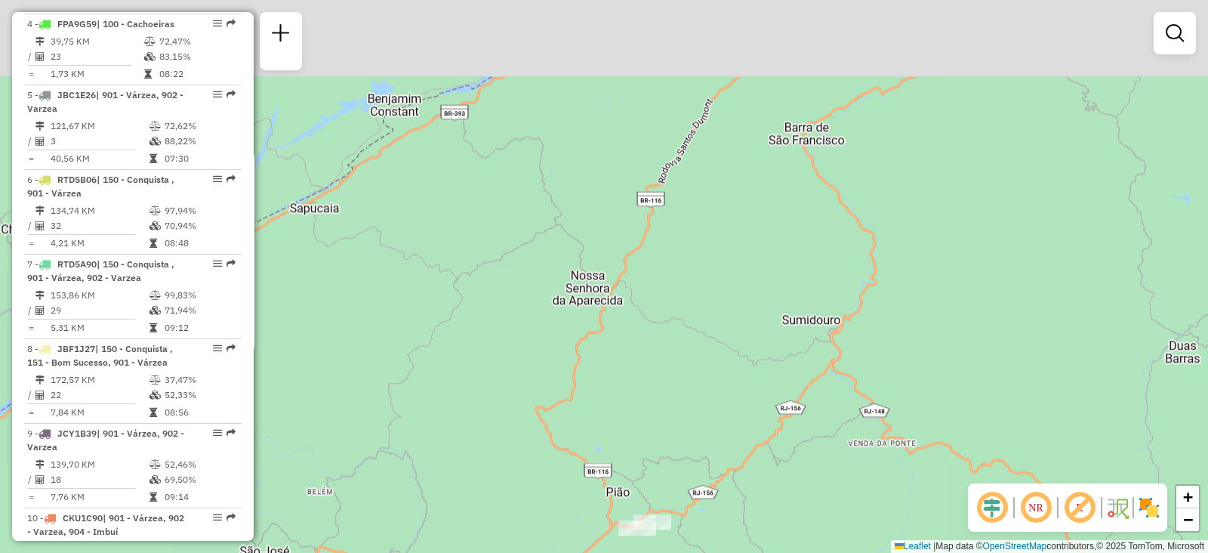
drag, startPoint x: 753, startPoint y: 175, endPoint x: 810, endPoint y: 438, distance: 269.0
click at [810, 438] on div "Janela de atendimento Grade de atendimento Capacidade Transportadoras Veículos …" at bounding box center [604, 276] width 1208 height 553
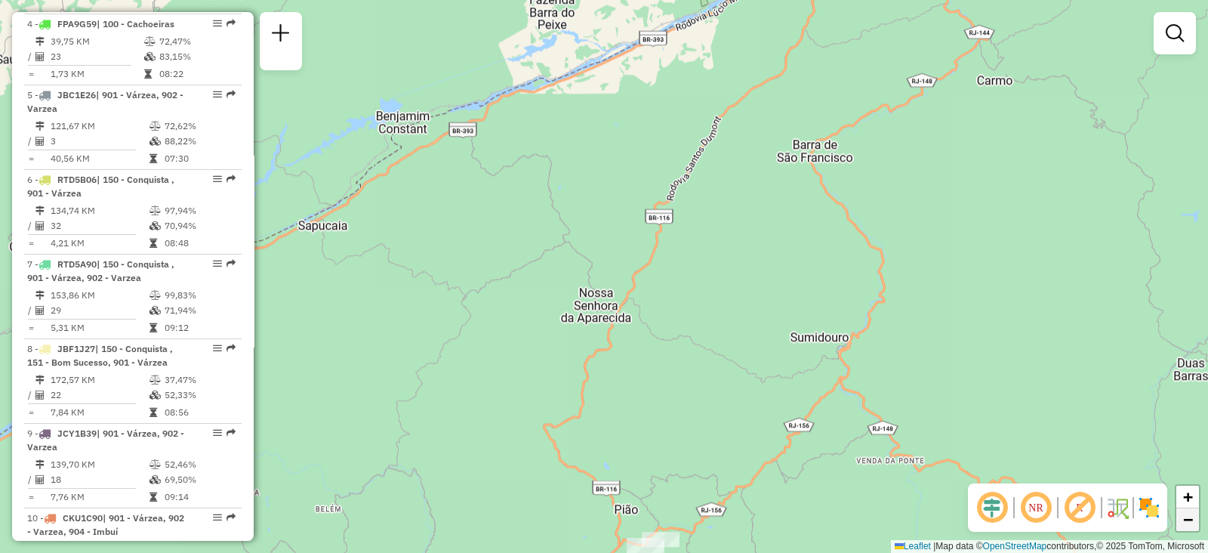
click at [1189, 513] on span "−" at bounding box center [1188, 519] width 10 height 19
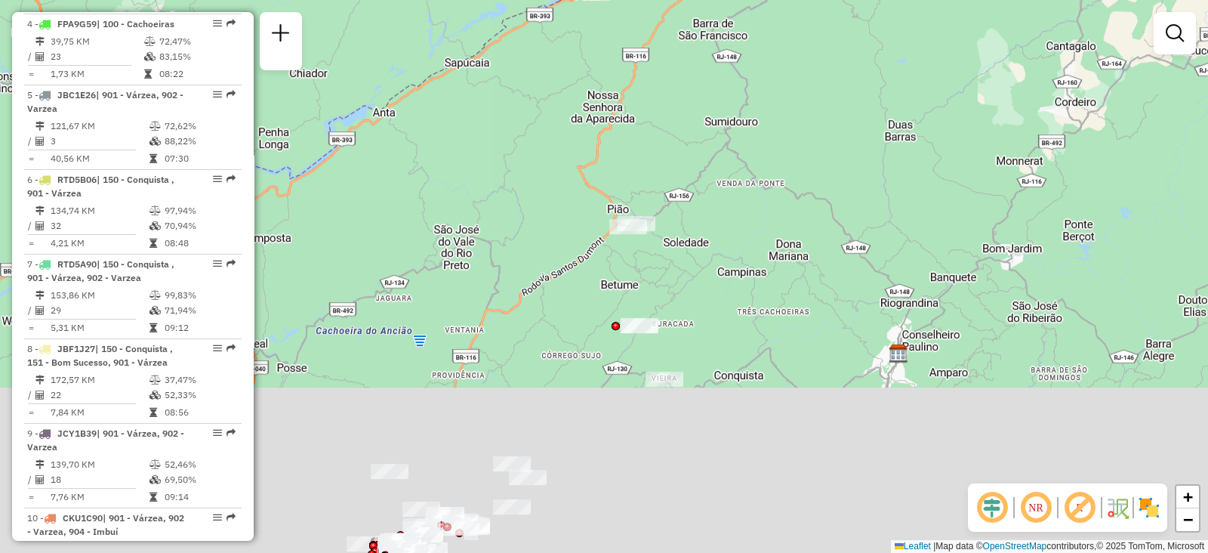
drag, startPoint x: 773, startPoint y: 380, endPoint x: 782, endPoint y: 111, distance: 269.0
click at [782, 111] on div "Janela de atendimento Grade de atendimento Capacidade Transportadoras Veículos …" at bounding box center [604, 276] width 1208 height 553
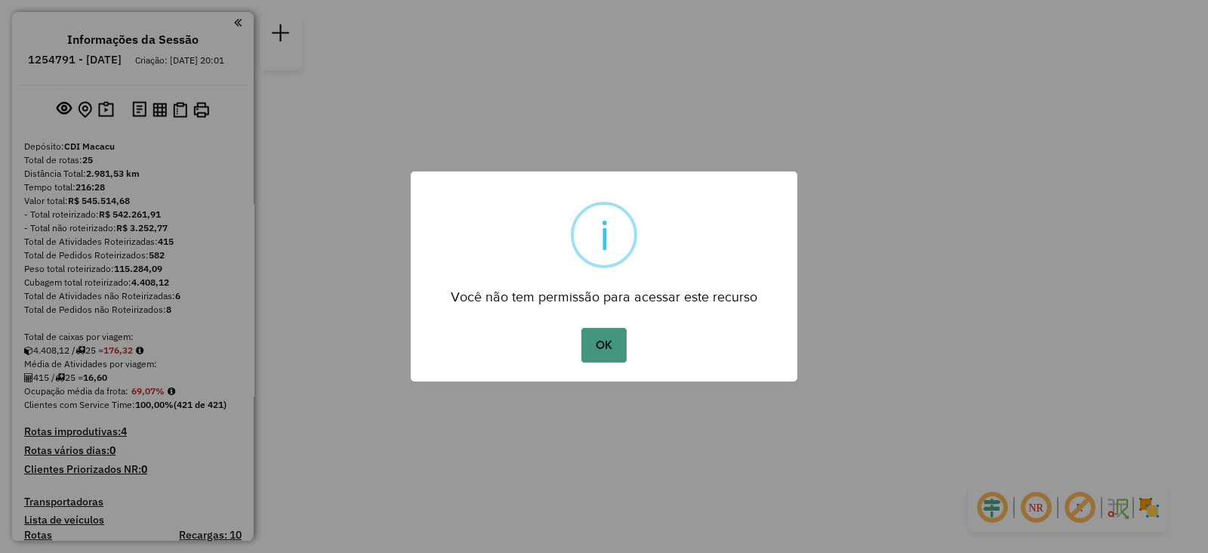
click at [606, 339] on button "OK" at bounding box center [603, 345] width 45 height 35
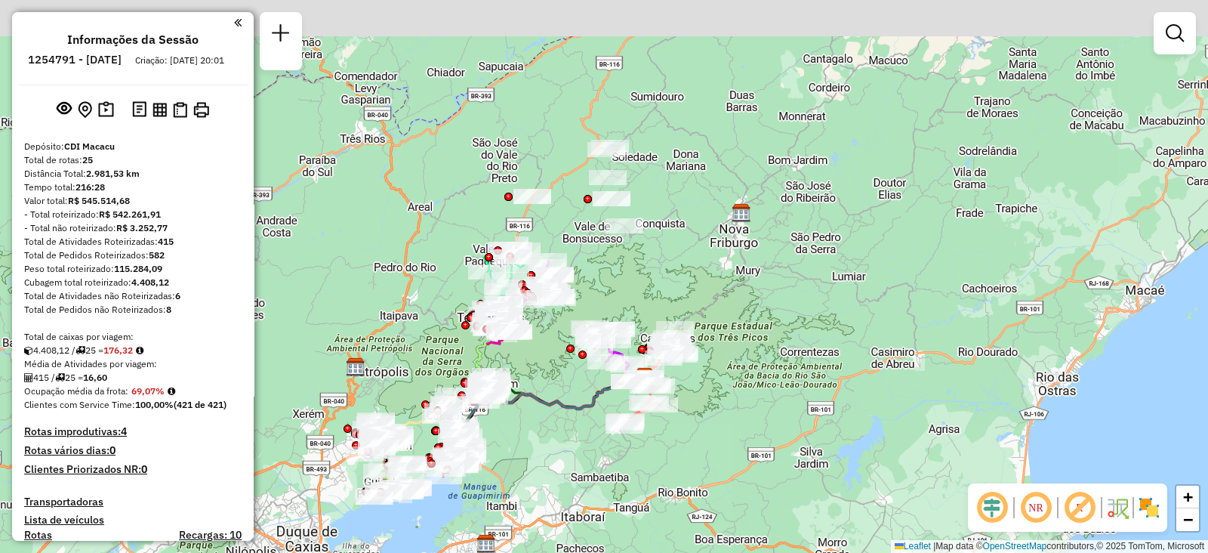
drag, startPoint x: 642, startPoint y: 53, endPoint x: 694, endPoint y: 177, distance: 134.4
click at [694, 177] on div "Janela de atendimento Grade de atendimento Capacidade Transportadoras Veículos …" at bounding box center [604, 276] width 1208 height 553
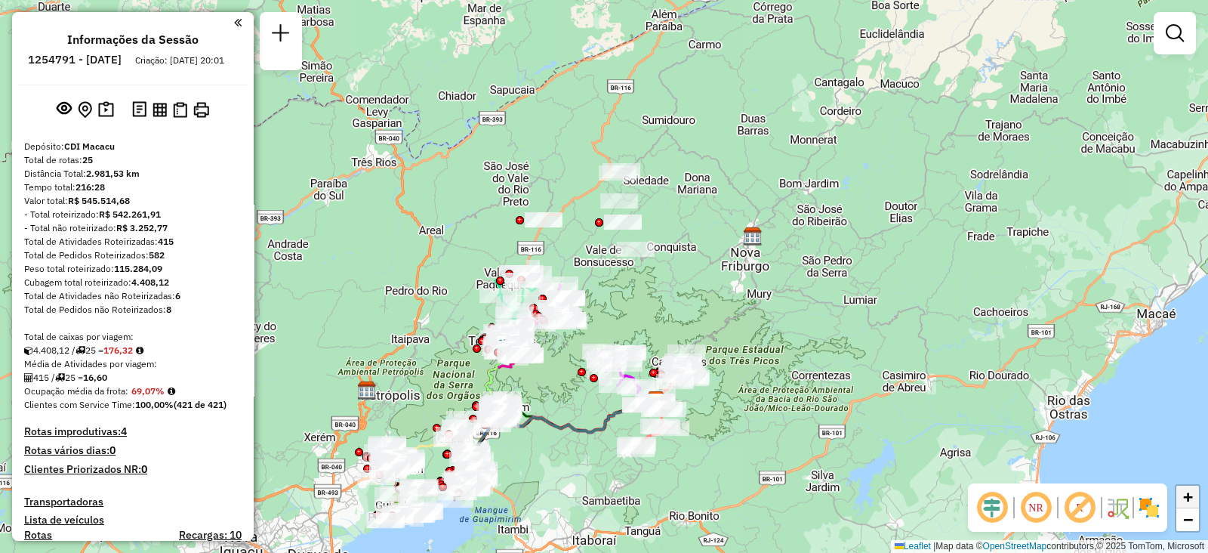
click at [1188, 496] on span "+" at bounding box center [1188, 496] width 10 height 19
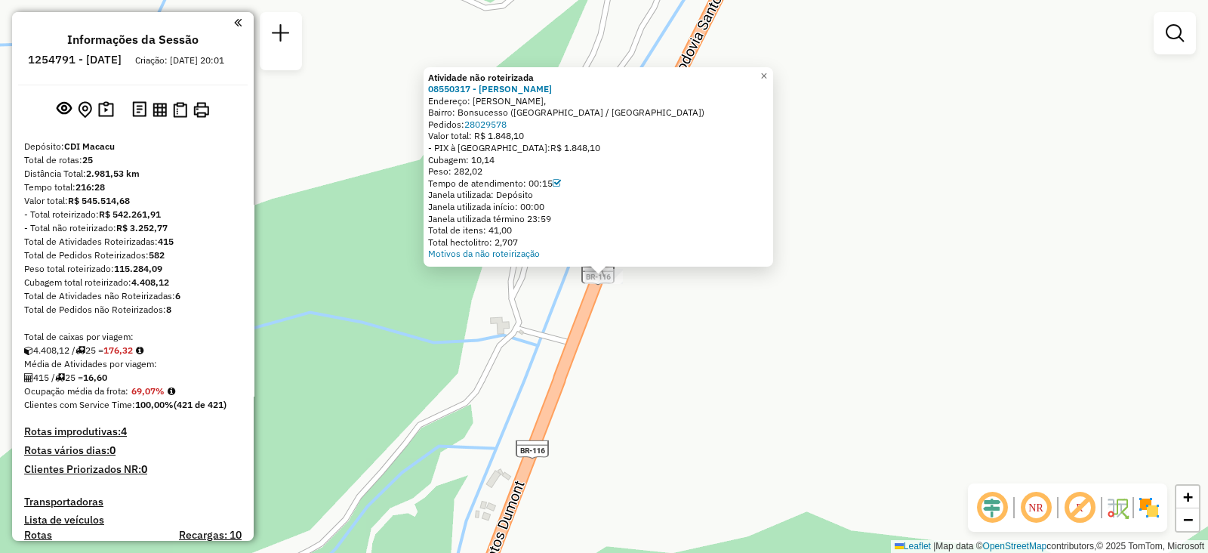
click at [689, 388] on div "Atividade não roteirizada 08550317 - MARCIO DE ASSIS QUIN Endereço: Rodovia San…" at bounding box center [604, 276] width 1208 height 553
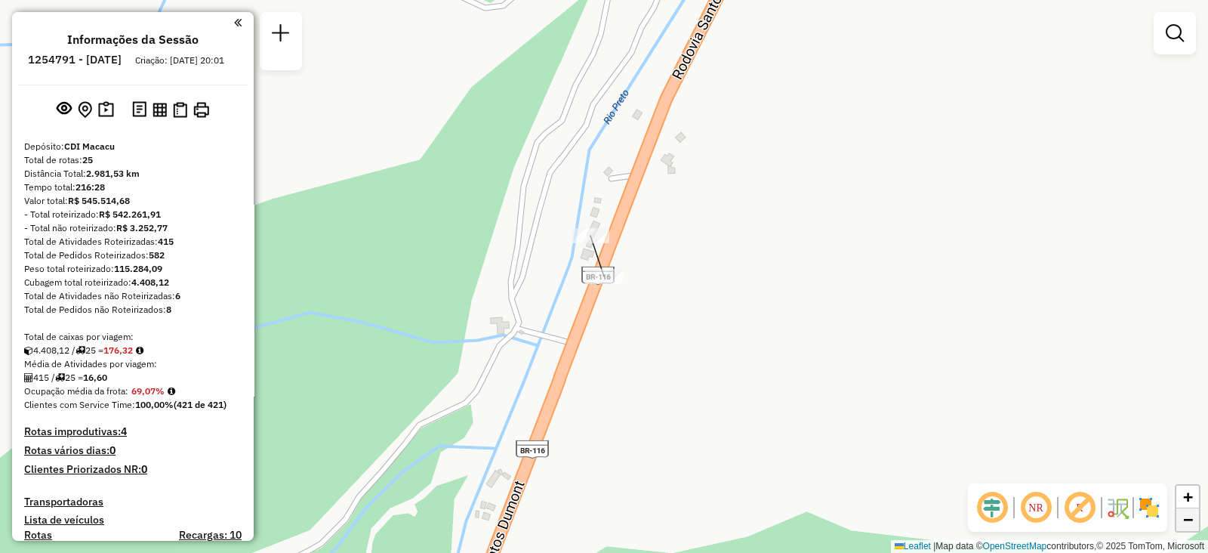
click at [1178, 512] on link "−" at bounding box center [1188, 519] width 23 height 23
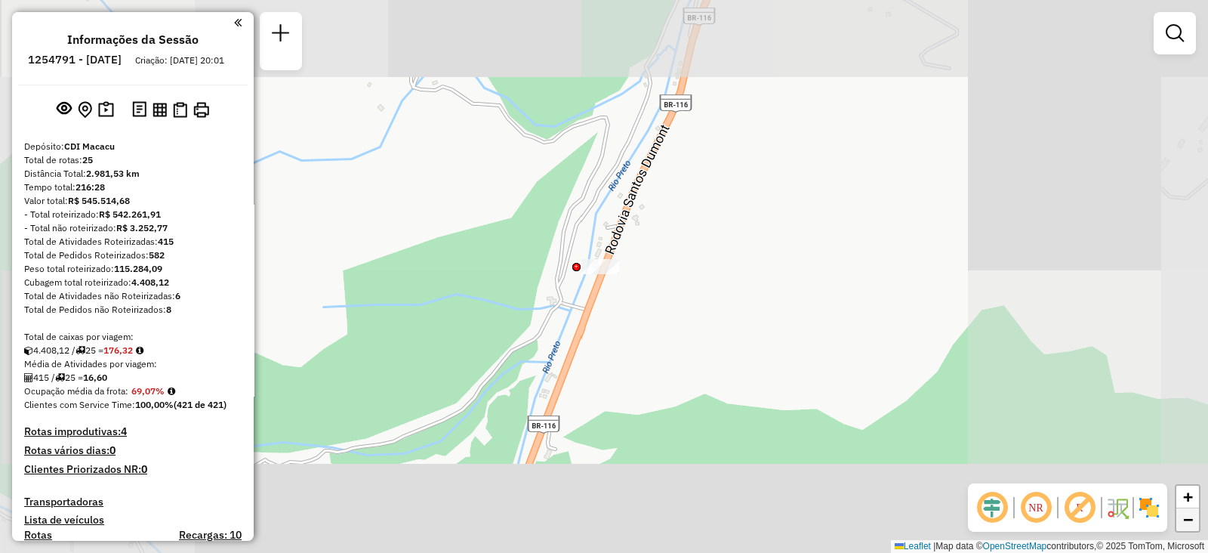
click at [1178, 512] on link "−" at bounding box center [1188, 519] width 23 height 23
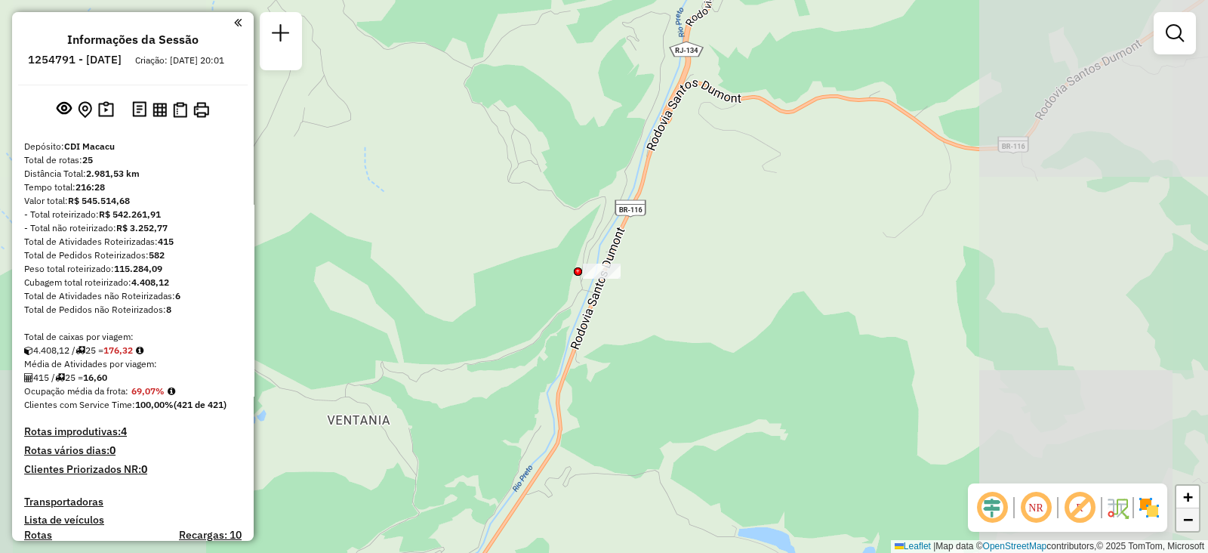
click at [1178, 512] on link "−" at bounding box center [1188, 519] width 23 height 23
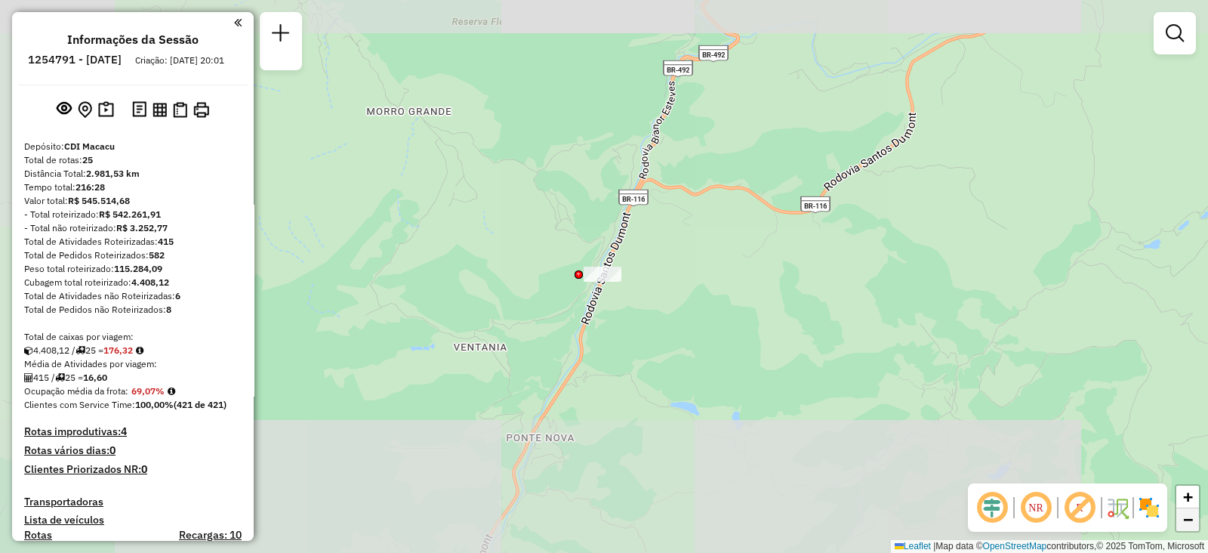
click at [1178, 512] on link "−" at bounding box center [1188, 519] width 23 height 23
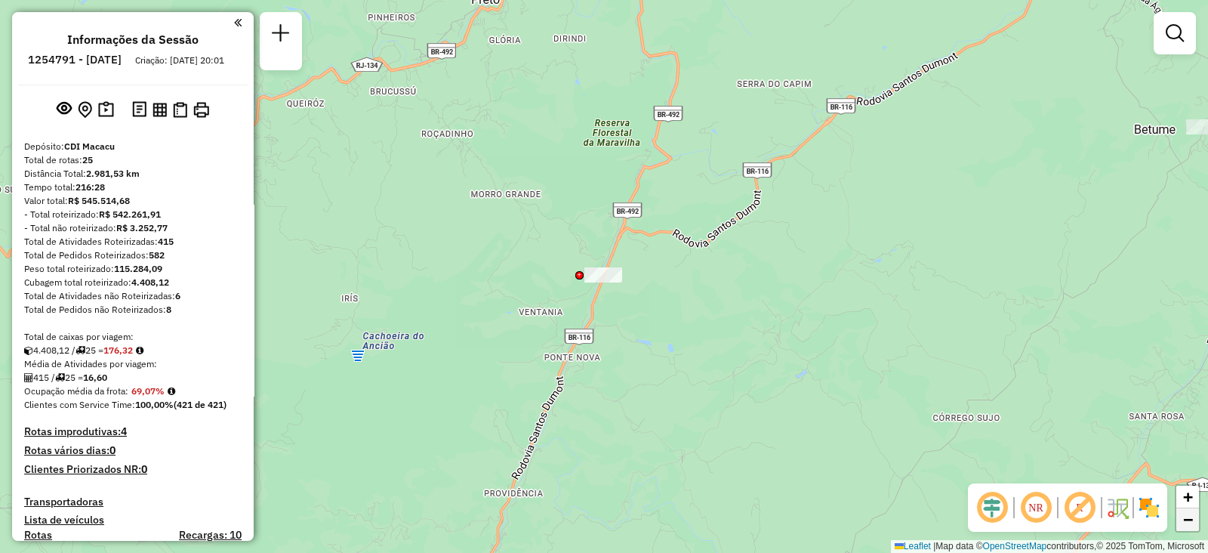
click at [1178, 512] on link "−" at bounding box center [1188, 519] width 23 height 23
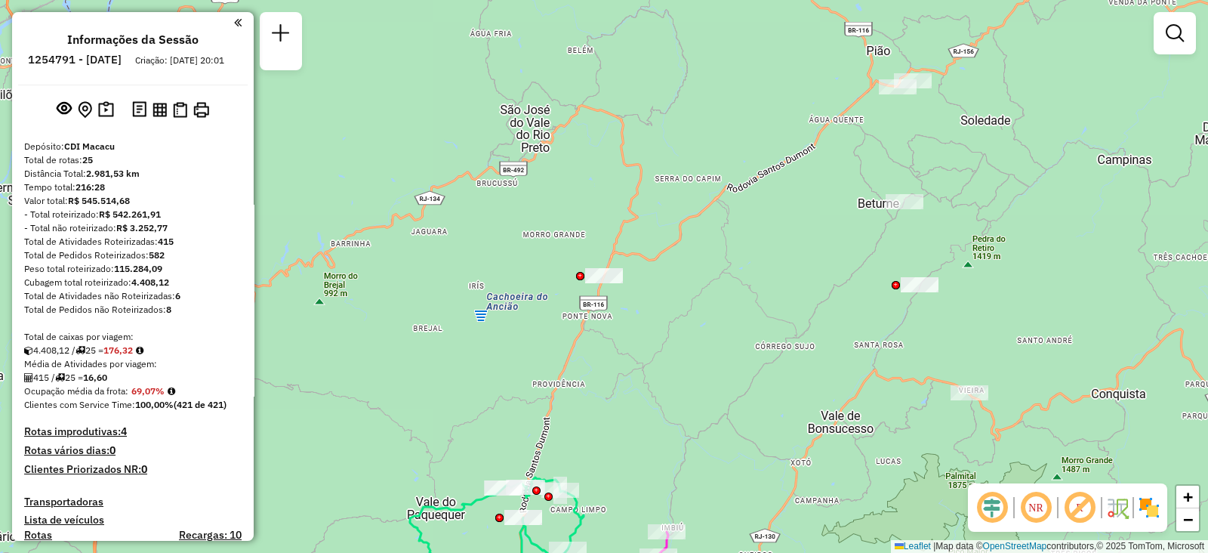
click at [679, 212] on div "Janela de atendimento Grade de atendimento Capacidade Transportadoras Veículos …" at bounding box center [604, 276] width 1208 height 553
click at [542, 316] on div "Janela de atendimento Grade de atendimento Capacidade Transportadoras Veículos …" at bounding box center [604, 276] width 1208 height 553
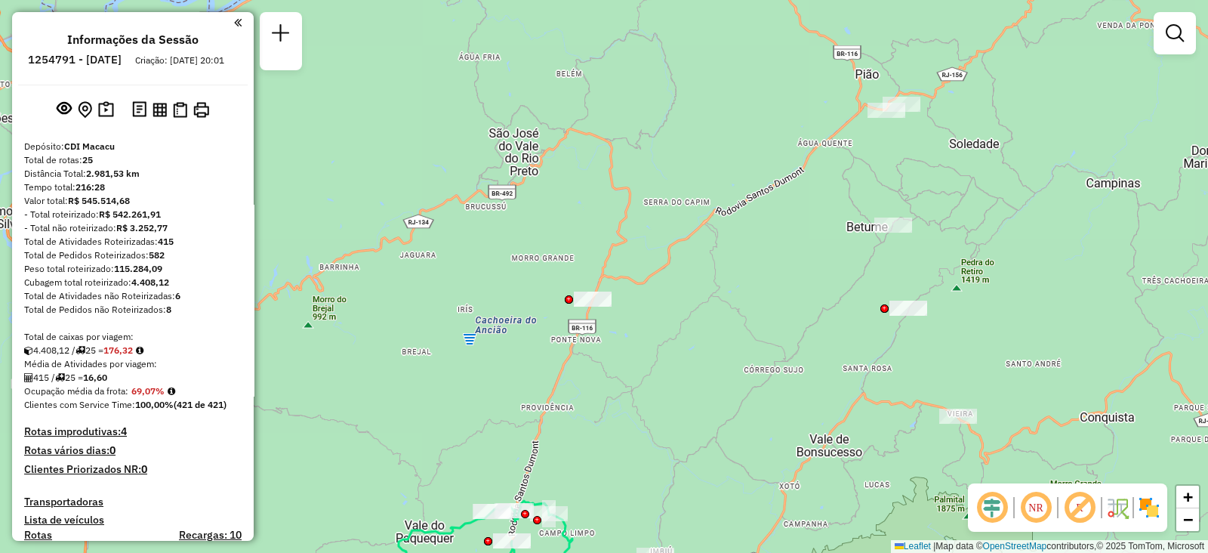
drag, startPoint x: 740, startPoint y: 159, endPoint x: 547, endPoint y: 379, distance: 292.7
click at [547, 379] on div "Janela de atendimento Grade de atendimento Capacidade Transportadoras Veículos …" at bounding box center [604, 276] width 1208 height 553
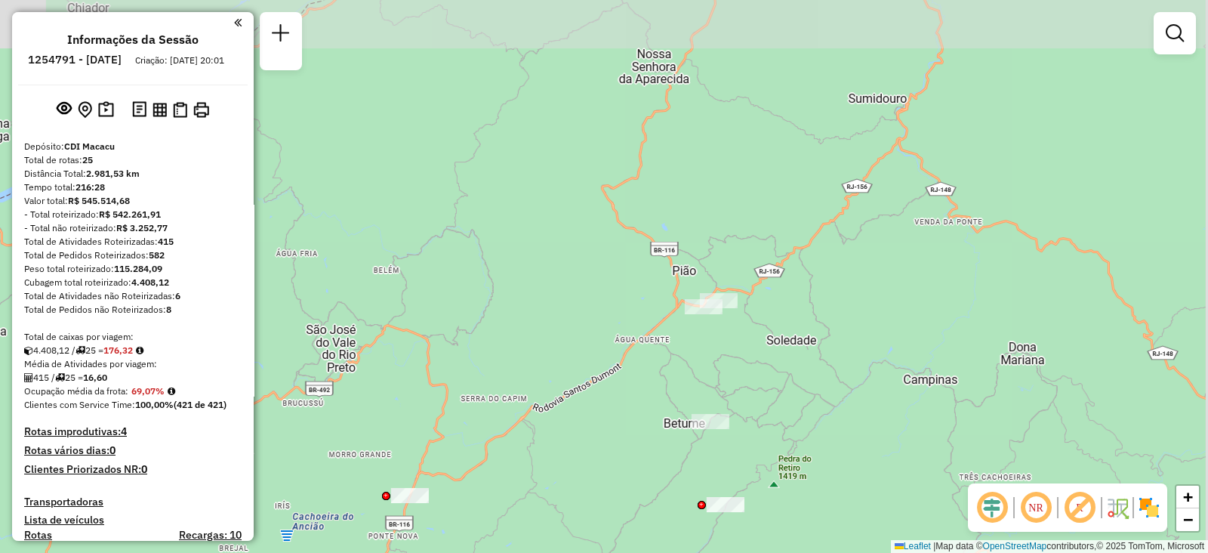
click at [547, 379] on div "Janela de atendimento Grade de atendimento Capacidade Transportadoras Veículos …" at bounding box center [604, 276] width 1208 height 553
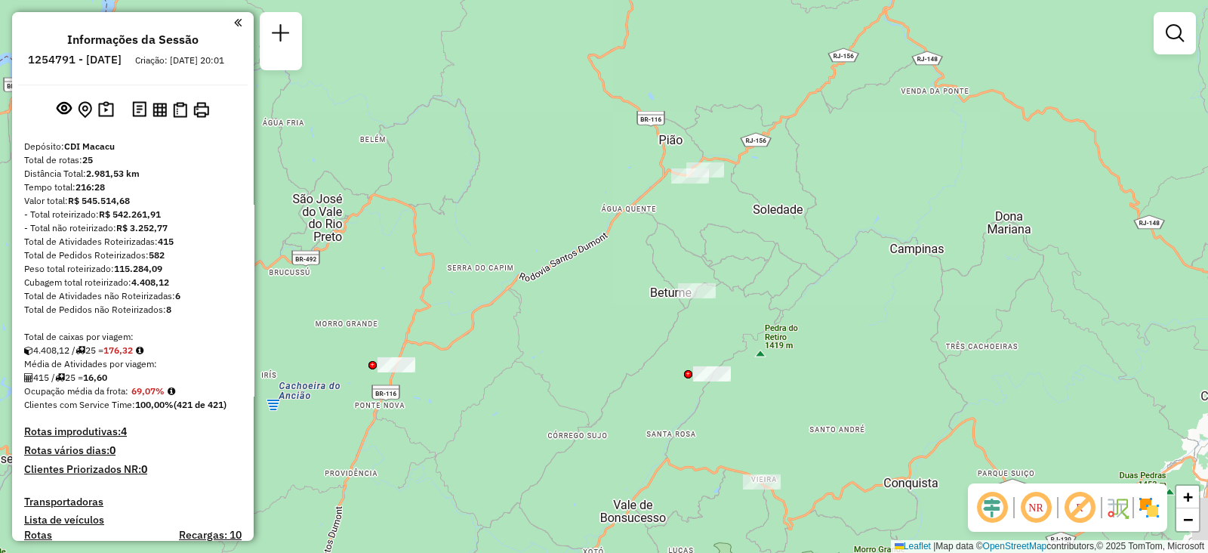
drag, startPoint x: 770, startPoint y: 351, endPoint x: 757, endPoint y: 208, distance: 144.1
click at [757, 208] on div "Janela de atendimento Grade de atendimento Capacidade Transportadoras Veículos …" at bounding box center [604, 276] width 1208 height 553
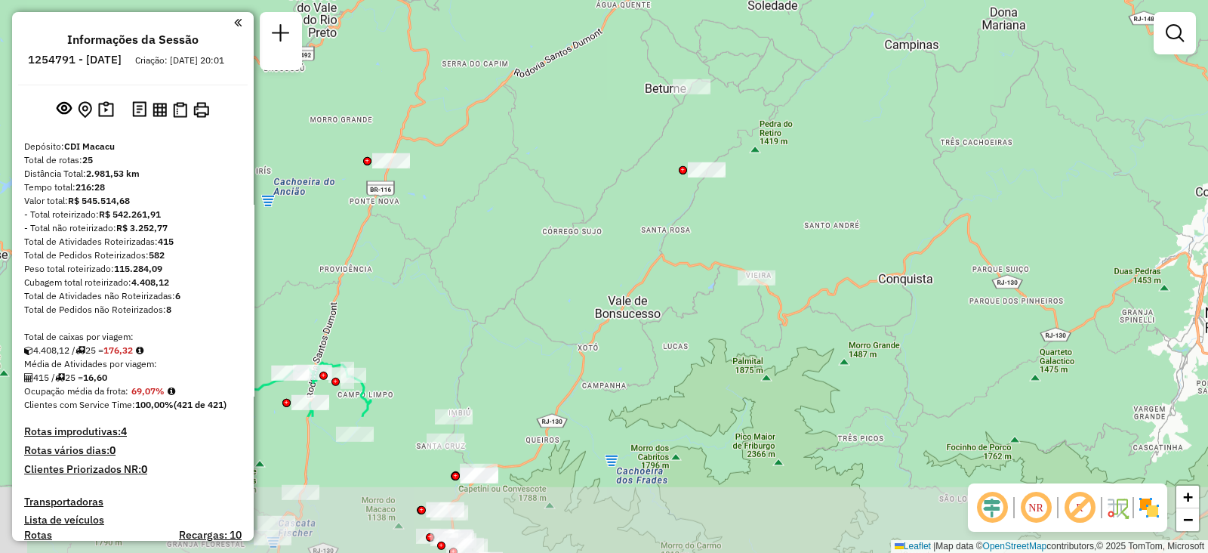
drag, startPoint x: 766, startPoint y: 396, endPoint x: 758, endPoint y: 251, distance: 146.0
click at [758, 251] on div "Janela de atendimento Grade de atendimento Capacidade Transportadoras Veículos …" at bounding box center [604, 276] width 1208 height 553
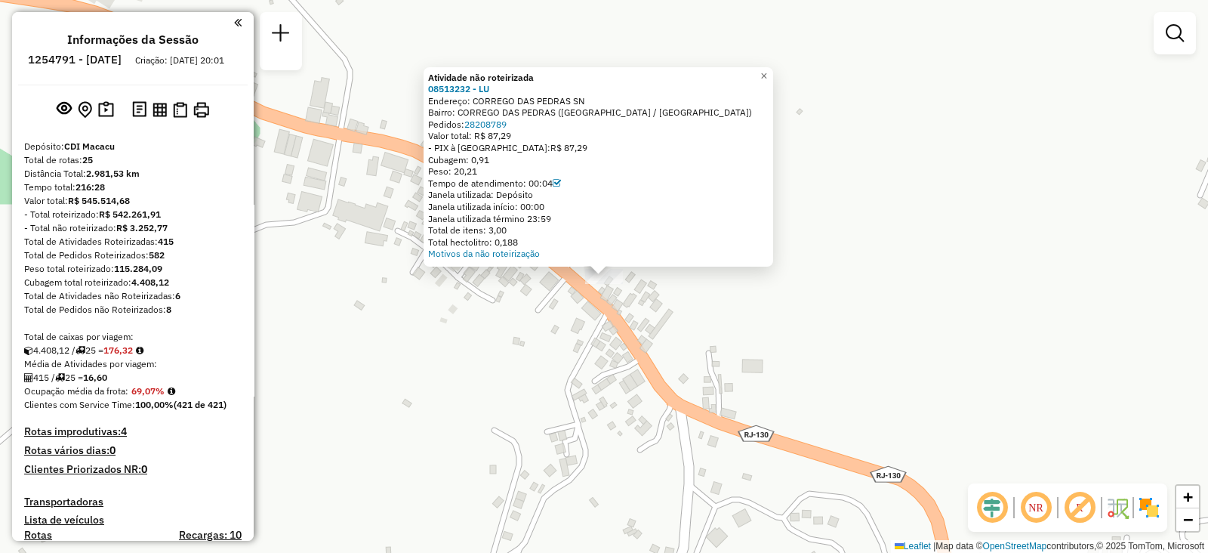
click at [555, 417] on div "Atividade não roteirizada 08513232 - LU Endereço: CORREGO DAS PEDRAS SN Bairro:…" at bounding box center [604, 276] width 1208 height 553
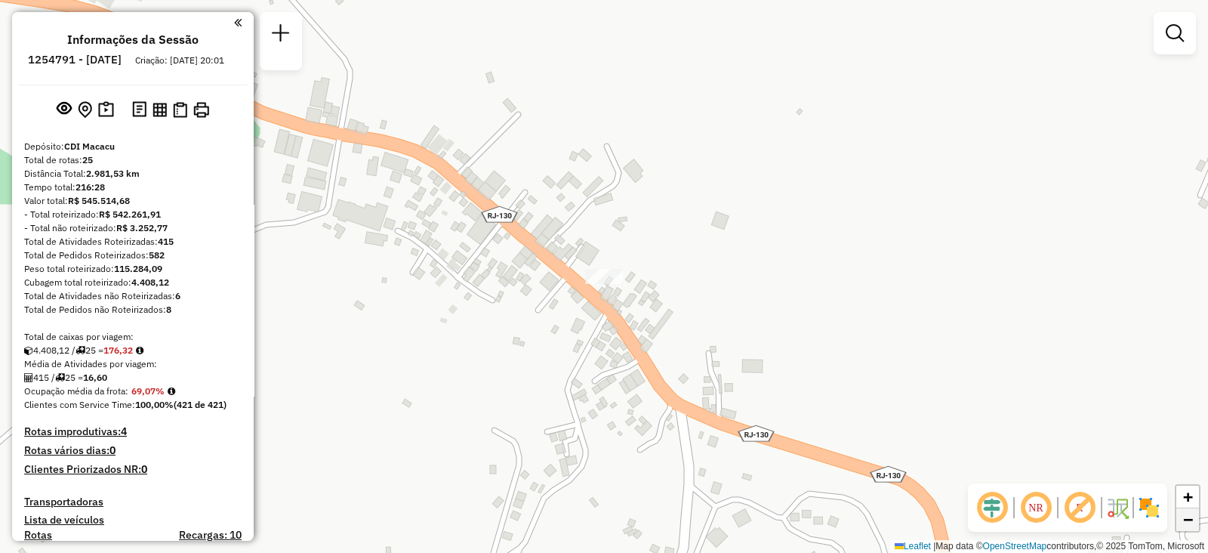
click at [1195, 520] on link "−" at bounding box center [1188, 519] width 23 height 23
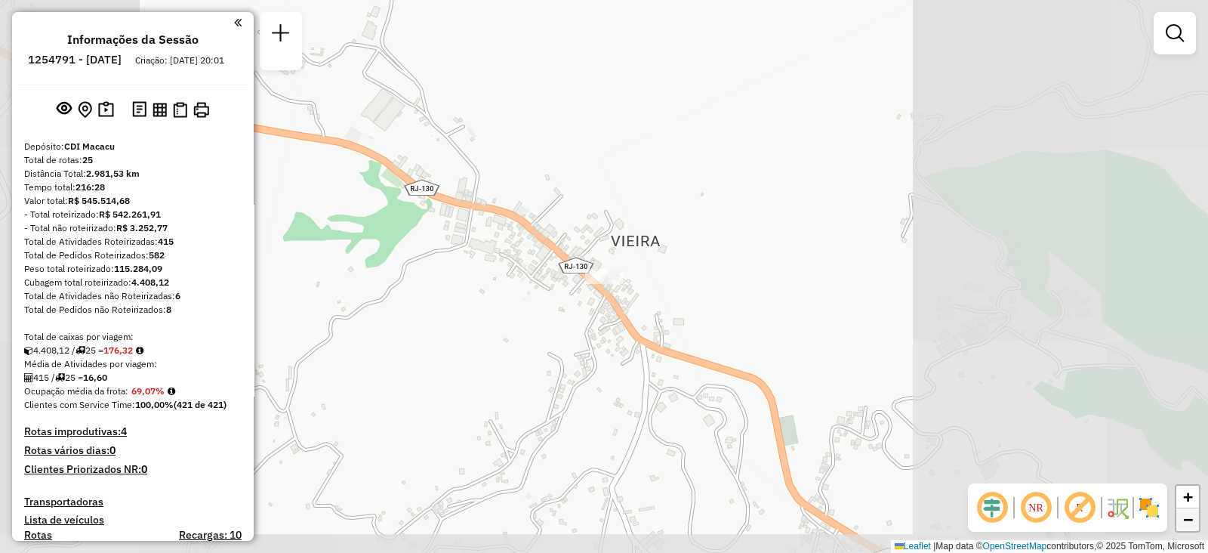
click at [1195, 520] on link "−" at bounding box center [1188, 519] width 23 height 23
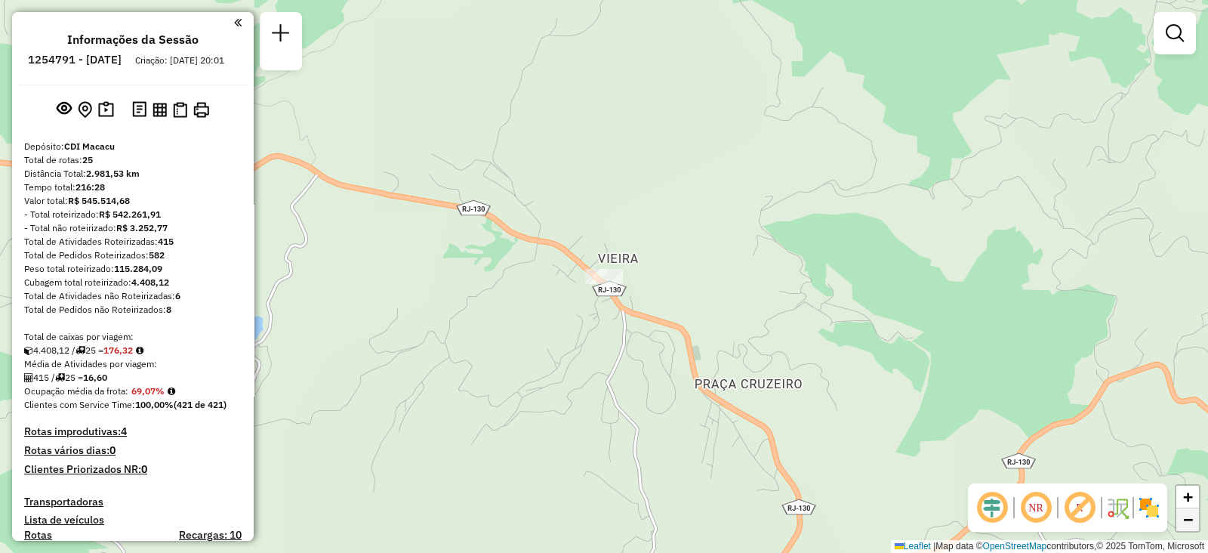
click at [1195, 520] on link "−" at bounding box center [1188, 519] width 23 height 23
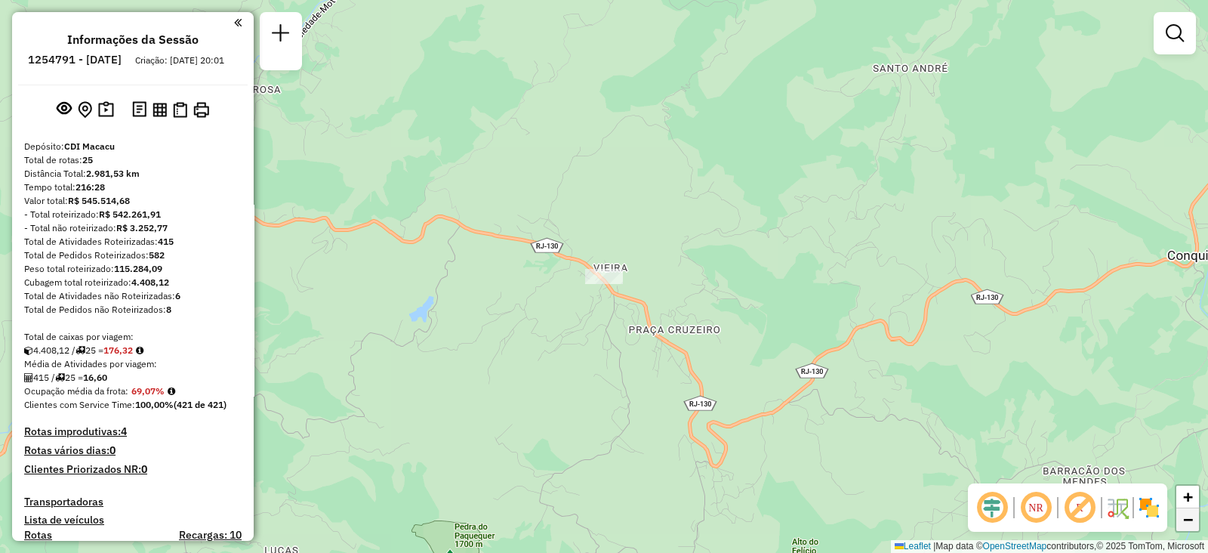
click at [1195, 520] on link "−" at bounding box center [1188, 519] width 23 height 23
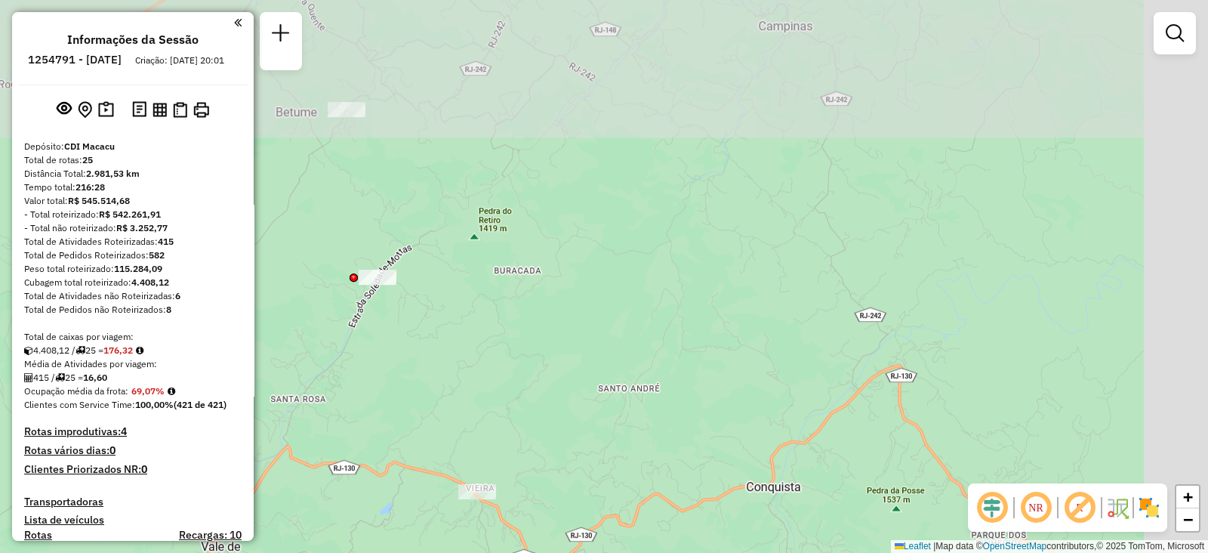
drag, startPoint x: 805, startPoint y: 153, endPoint x: 638, endPoint y: 394, distance: 293.7
click at [638, 394] on div "Janela de atendimento Grade de atendimento Capacidade Transportadoras Veículos …" at bounding box center [604, 276] width 1208 height 553
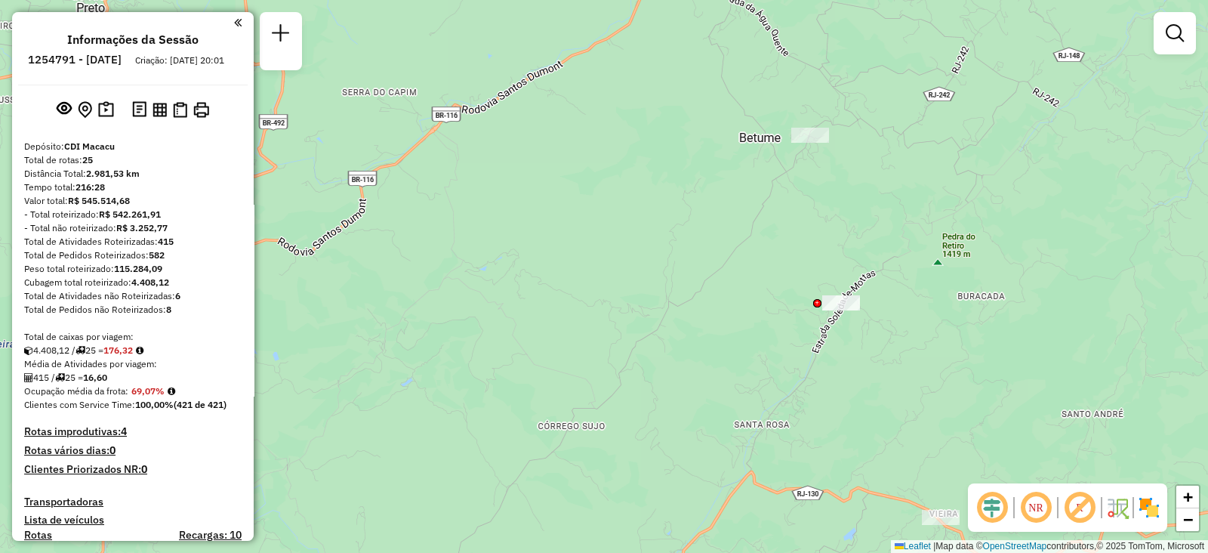
drag, startPoint x: 524, startPoint y: 179, endPoint x: 1038, endPoint y: 173, distance: 513.5
click at [1038, 173] on div "Janela de atendimento Grade de atendimento Capacidade Transportadoras Veículos …" at bounding box center [604, 276] width 1208 height 553
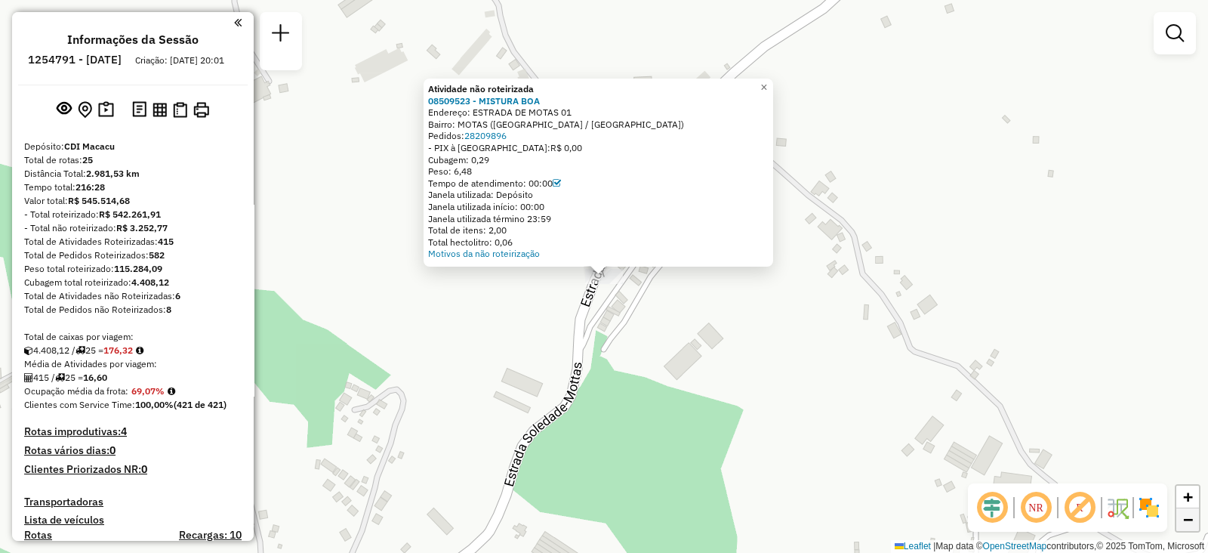
click at [1188, 513] on span "−" at bounding box center [1188, 519] width 10 height 19
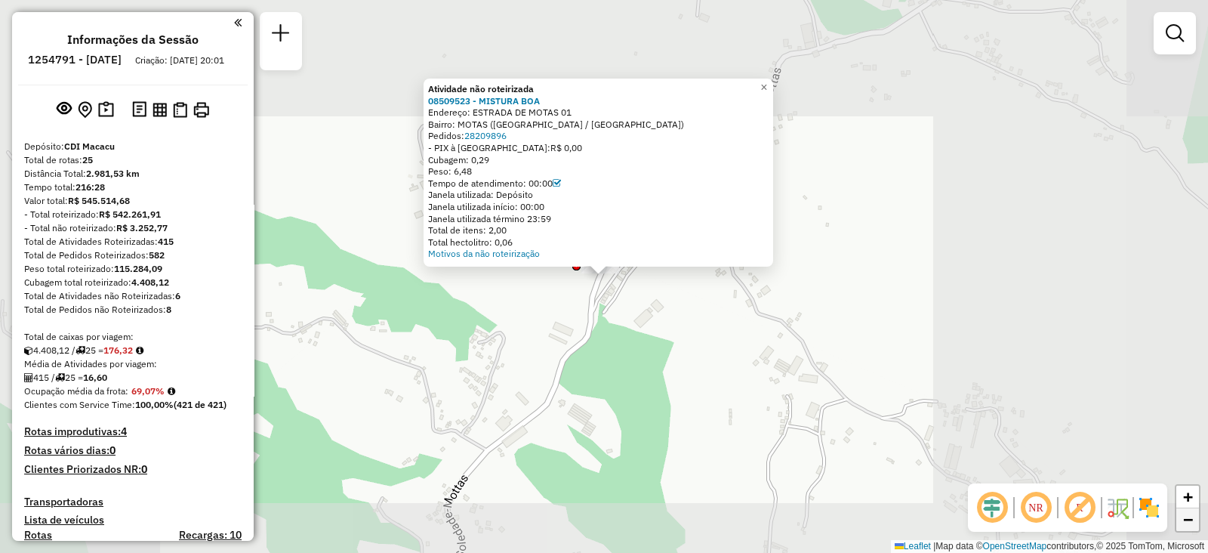
click at [1188, 513] on span "−" at bounding box center [1188, 519] width 10 height 19
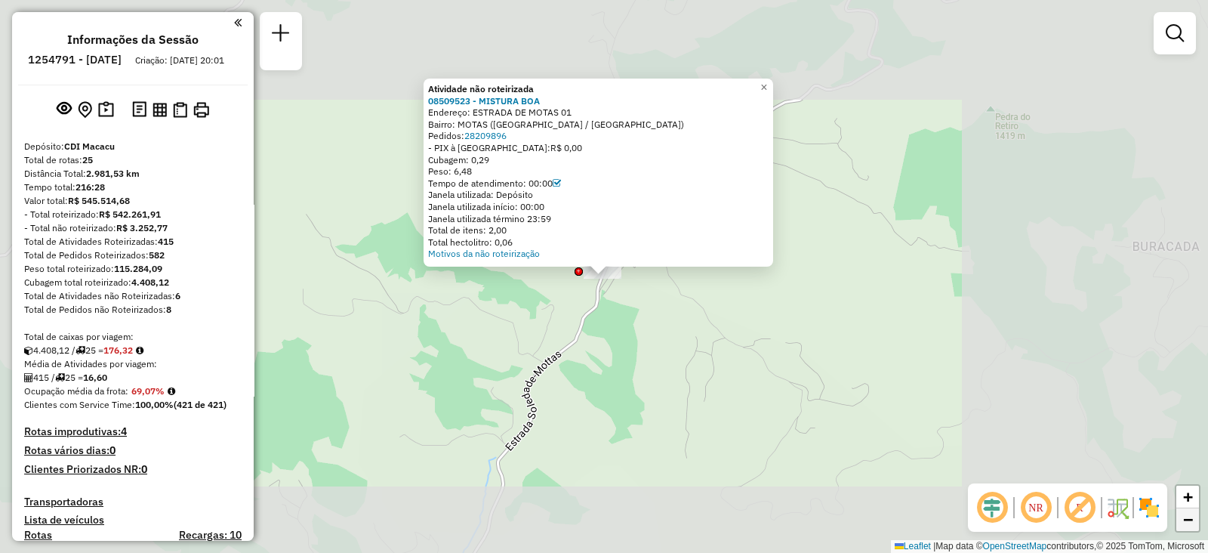
click at [1188, 513] on span "−" at bounding box center [1188, 519] width 10 height 19
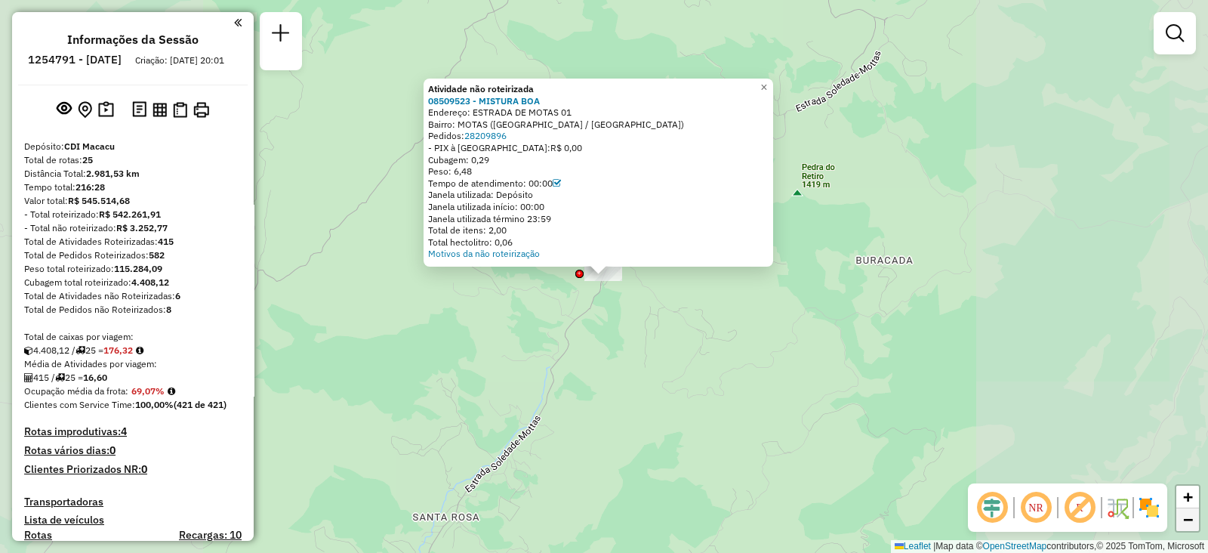
click at [1188, 513] on span "−" at bounding box center [1188, 519] width 10 height 19
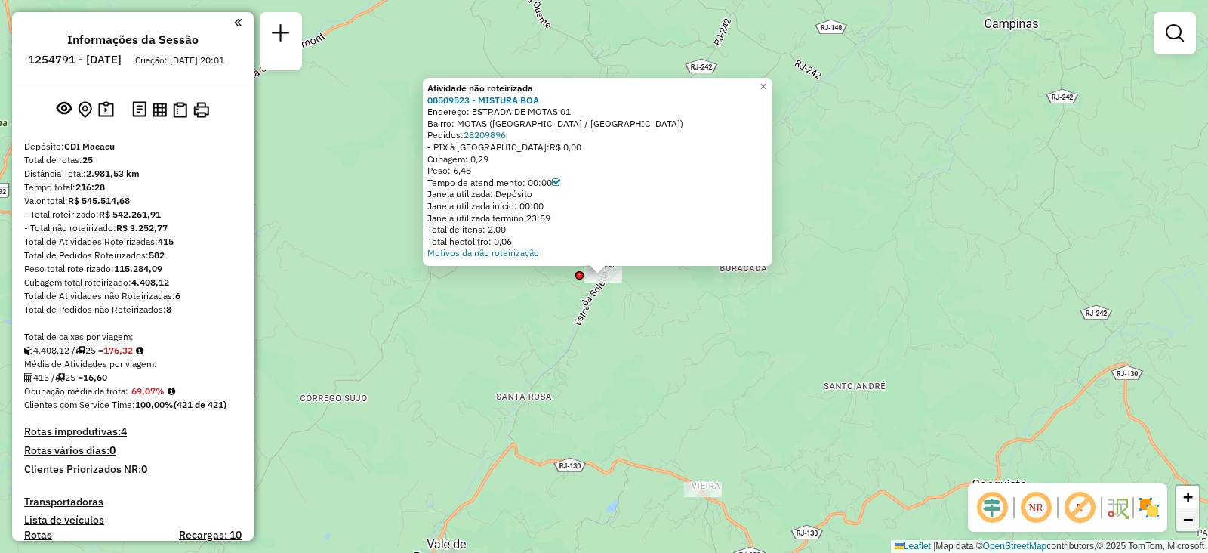
click at [1188, 513] on span "−" at bounding box center [1188, 519] width 10 height 19
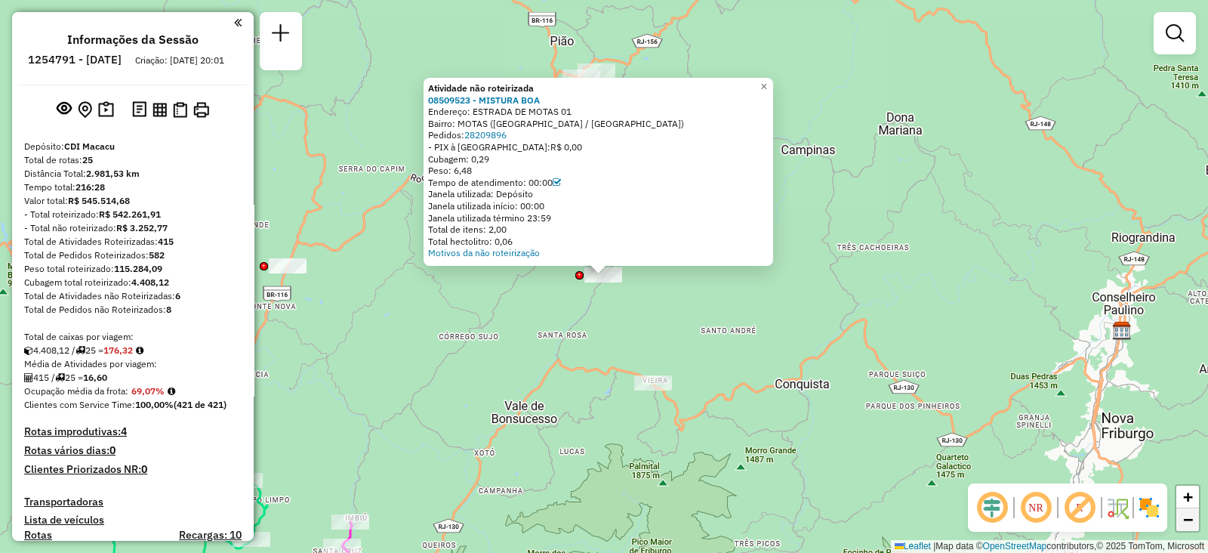
click at [1188, 513] on span "−" at bounding box center [1188, 519] width 10 height 19
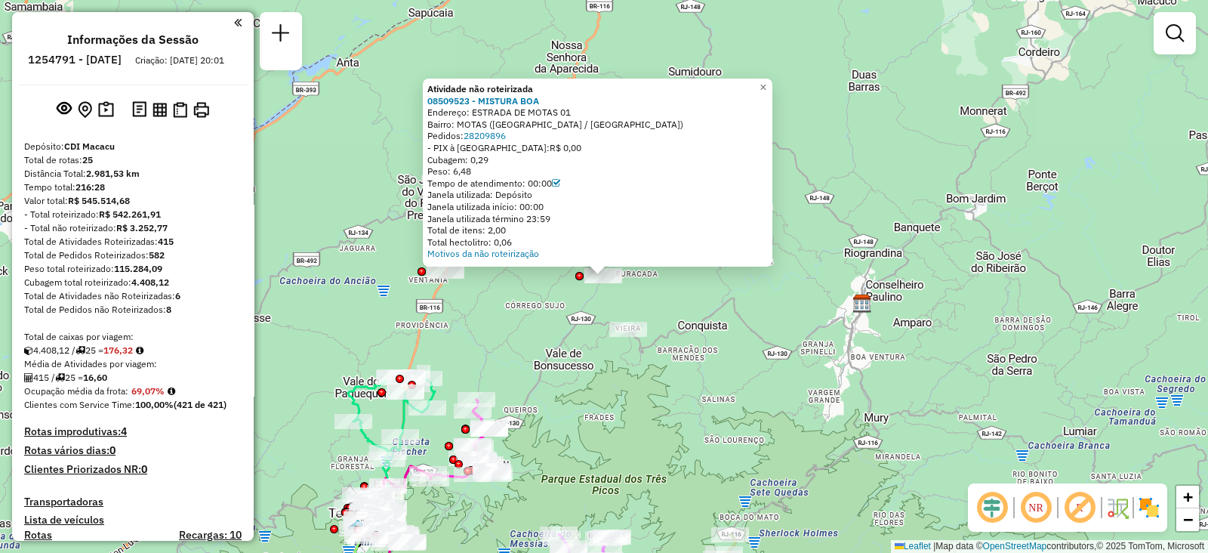
click at [763, 309] on div "Atividade não roteirizada 08509523 - MISTURA BOA Endereço: ESTRADA DE MOTAS 01 …" at bounding box center [604, 276] width 1208 height 553
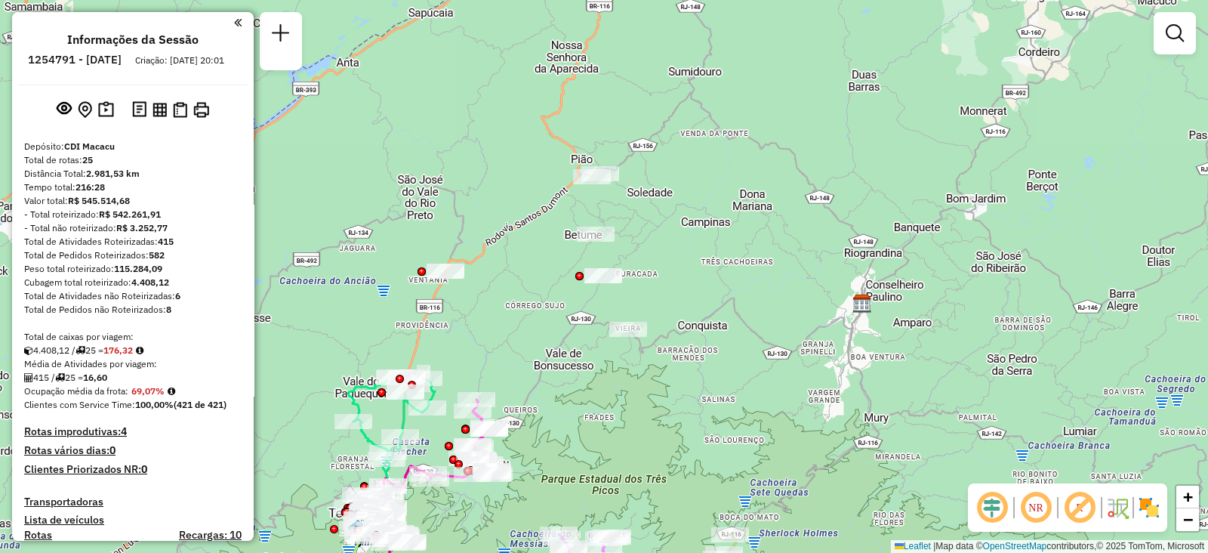
drag, startPoint x: 638, startPoint y: 202, endPoint x: 640, endPoint y: 217, distance: 15.3
click at [640, 217] on div "Janela de atendimento Grade de atendimento Capacidade Transportadoras Veículos …" at bounding box center [604, 276] width 1208 height 553
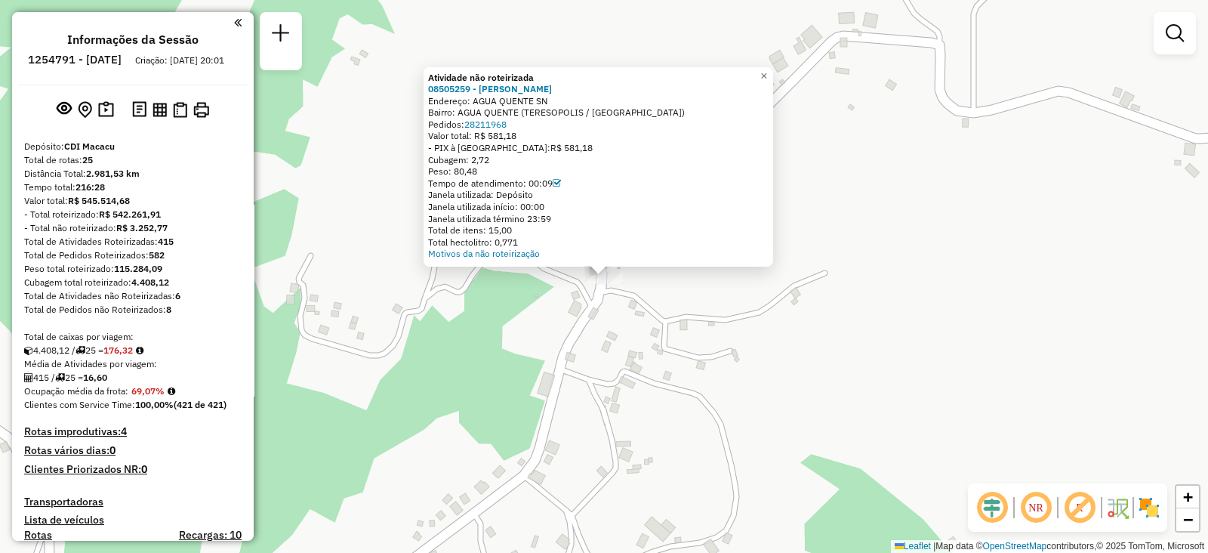
click at [585, 359] on div "Atividade não roteirizada 08505259 - MERCADO SERRANO Endereço: AGUA QUENTE SN B…" at bounding box center [604, 276] width 1208 height 553
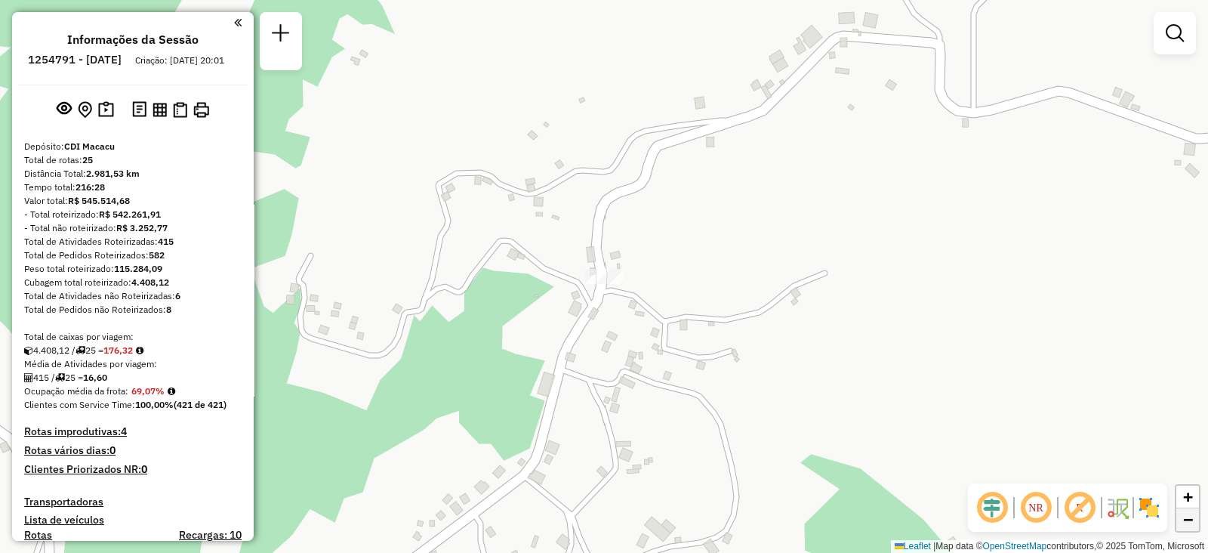
click at [1182, 526] on link "−" at bounding box center [1188, 519] width 23 height 23
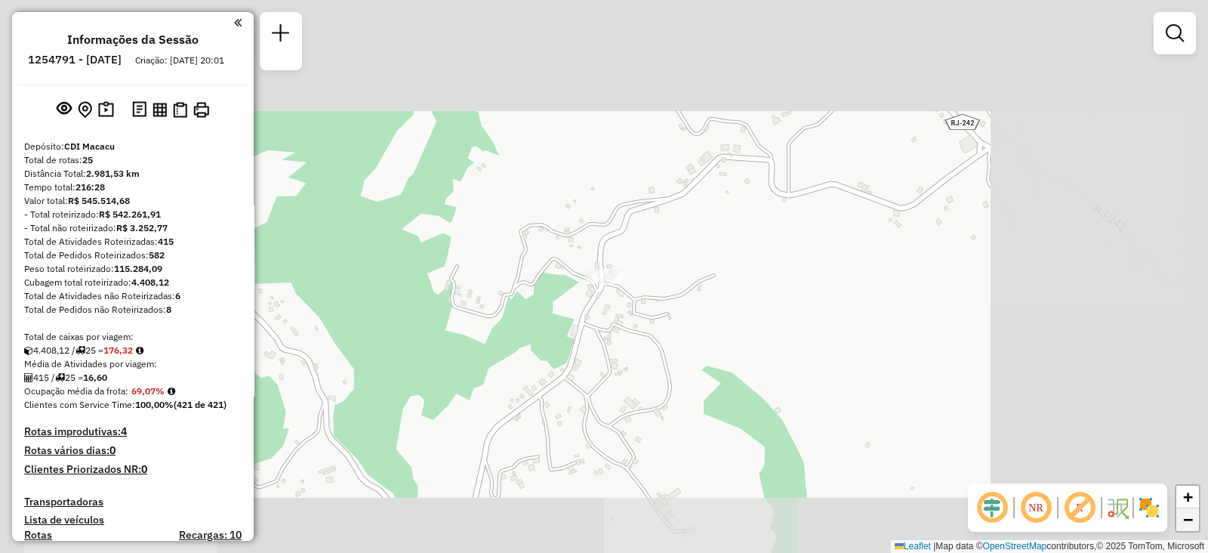
click at [1182, 526] on link "−" at bounding box center [1188, 519] width 23 height 23
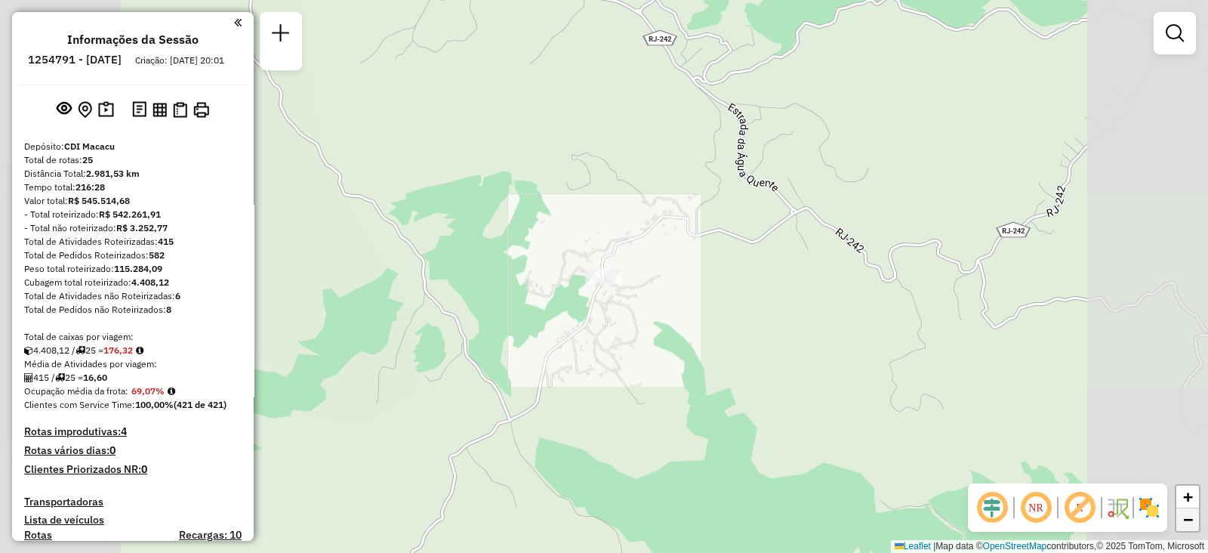
click at [1182, 526] on link "−" at bounding box center [1188, 519] width 23 height 23
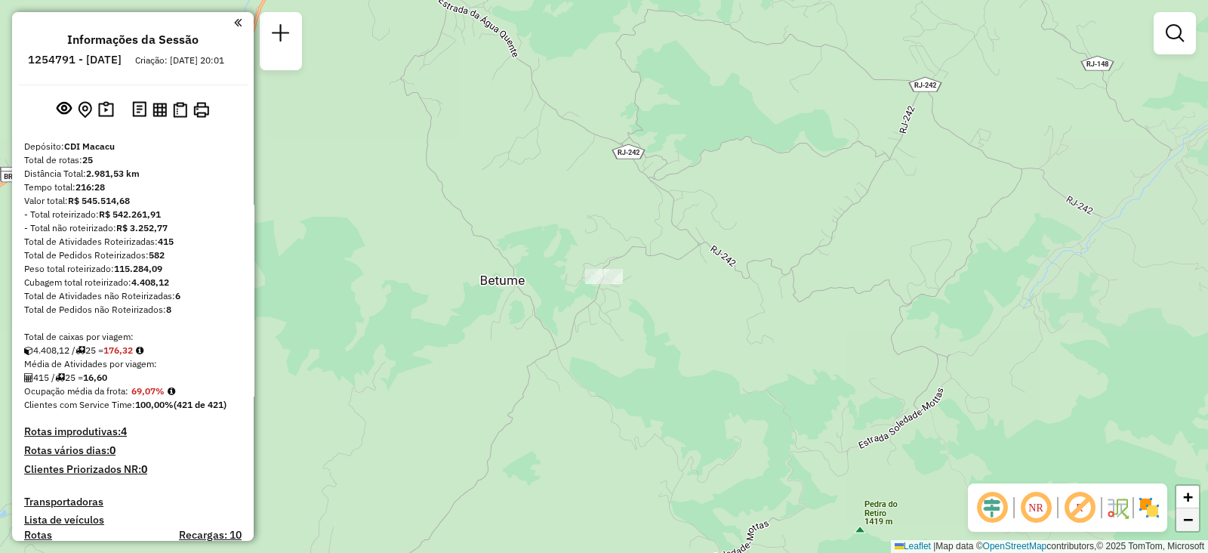
click at [1182, 526] on link "−" at bounding box center [1188, 519] width 23 height 23
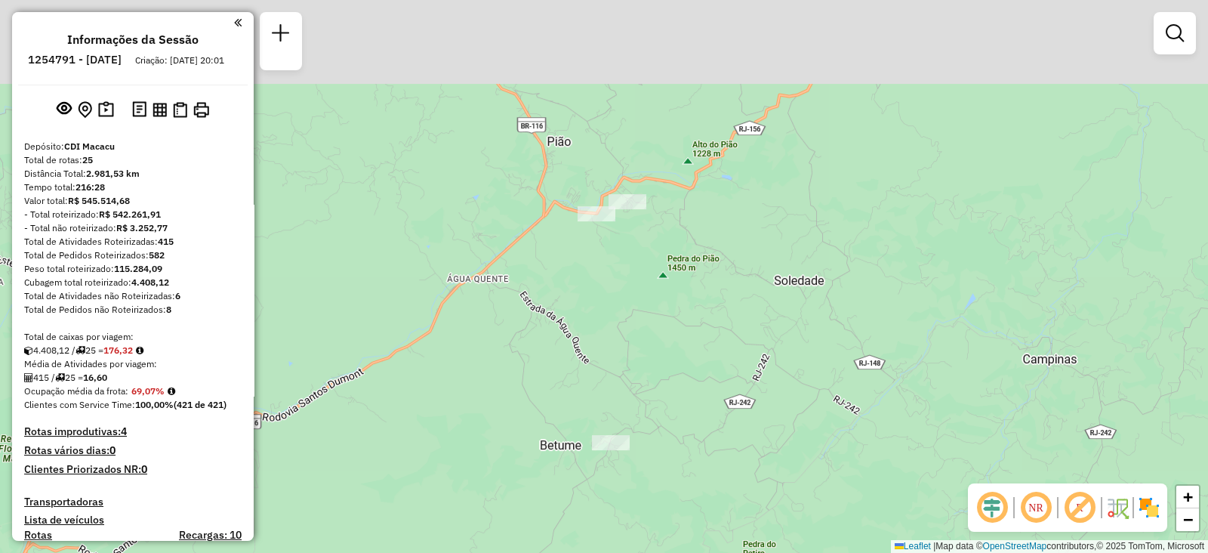
drag, startPoint x: 816, startPoint y: 160, endPoint x: 816, endPoint y: 381, distance: 221.3
click at [816, 381] on div "Janela de atendimento Grade de atendimento Capacidade Transportadoras Veículos …" at bounding box center [604, 276] width 1208 height 553
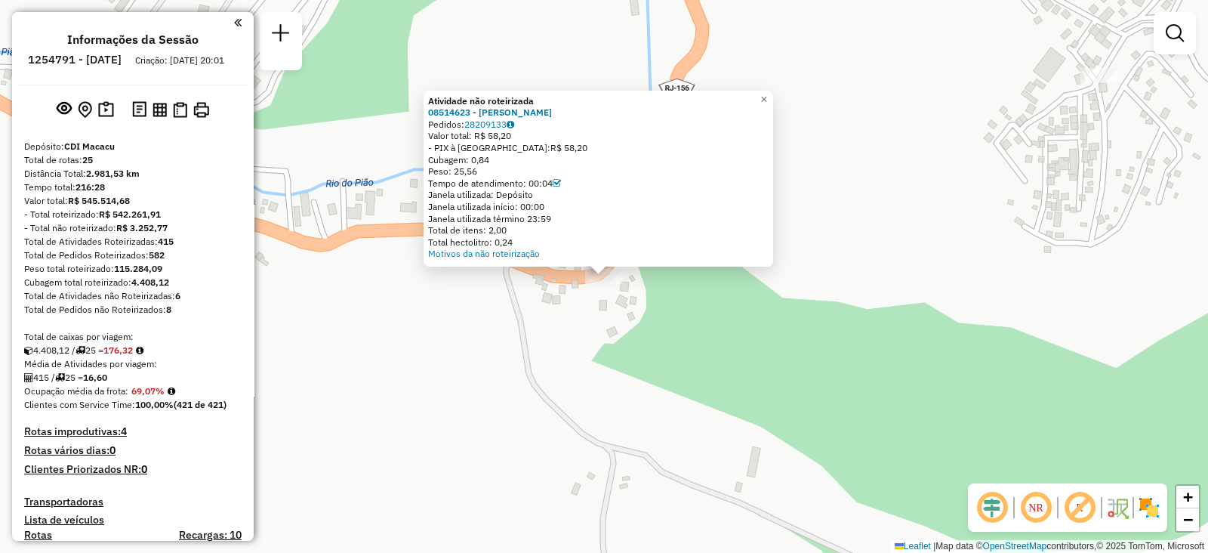
click at [551, 353] on div "Atividade não roteirizada 08514623 - MARLENE CHAVES Pedidos: 28209133 Valor tot…" at bounding box center [604, 276] width 1208 height 553
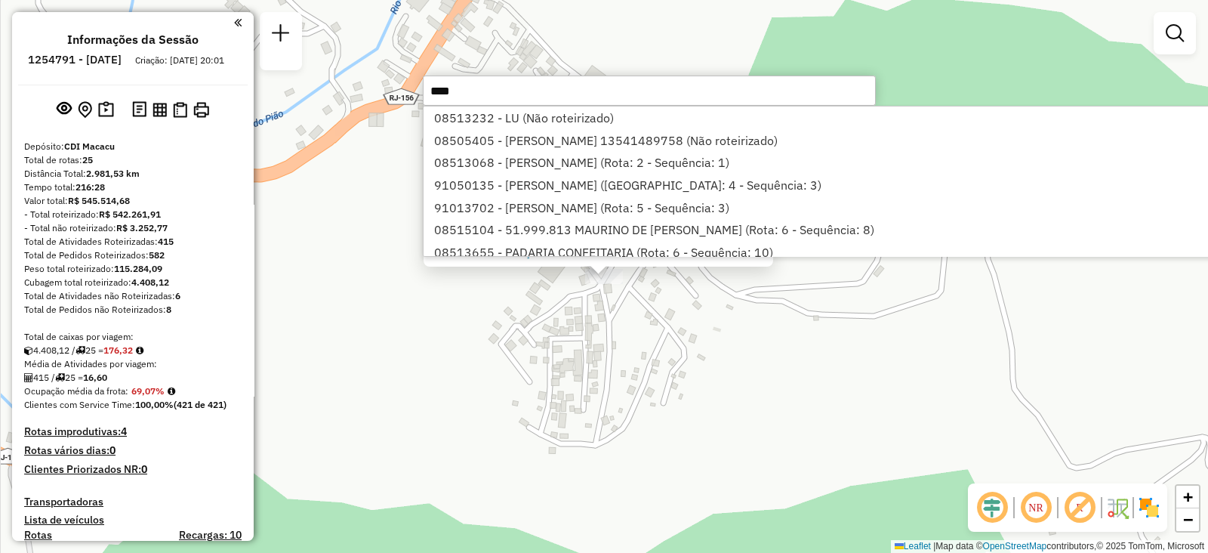
type input "*****"
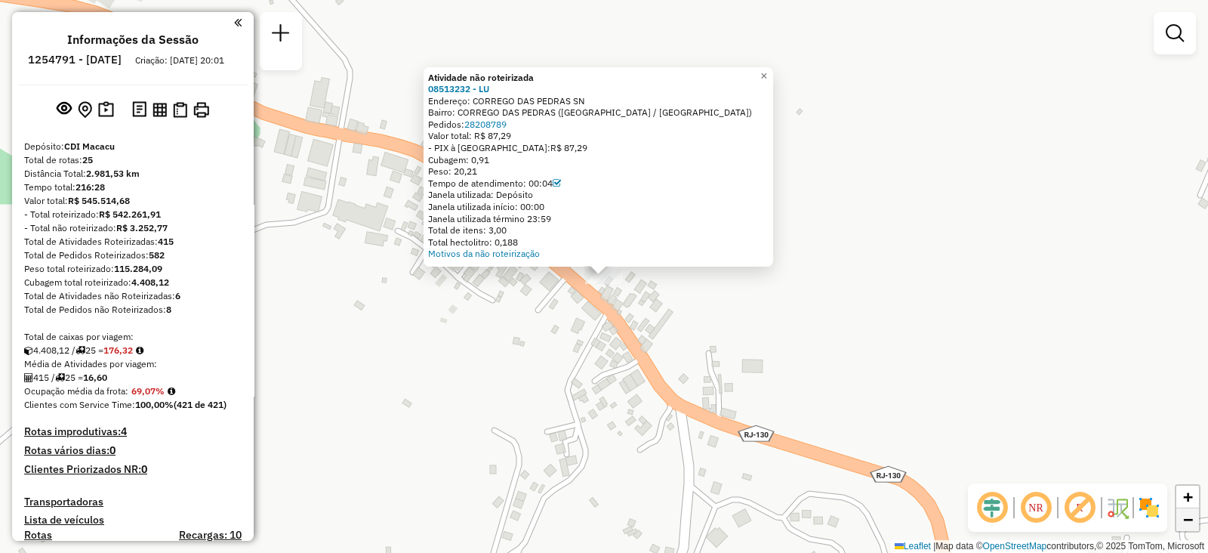
click at [1192, 513] on span "−" at bounding box center [1188, 519] width 10 height 19
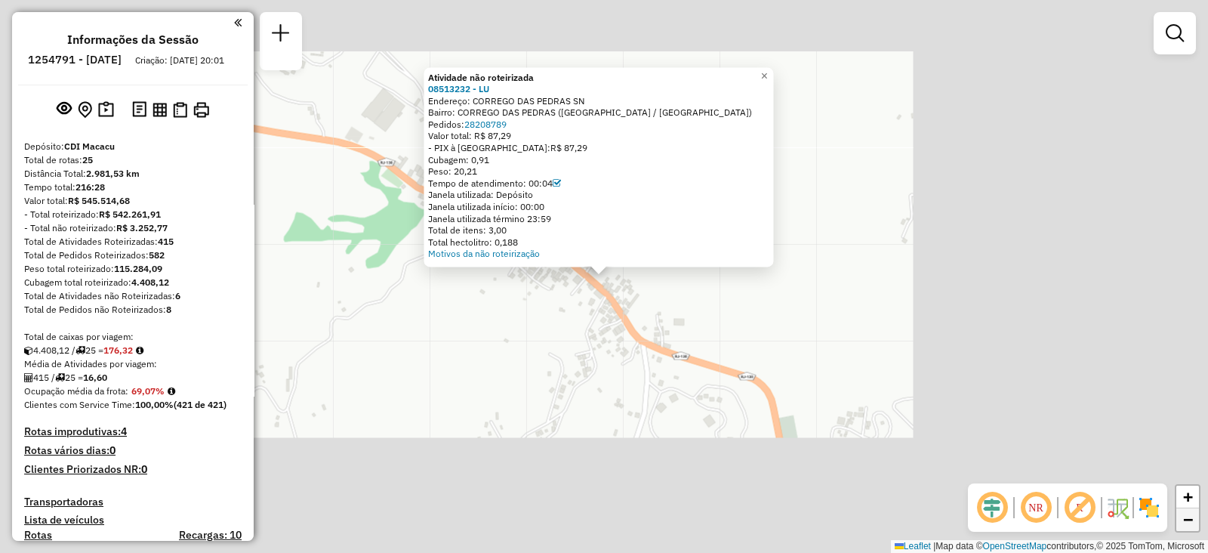
click at [1192, 513] on span "−" at bounding box center [1188, 519] width 10 height 19
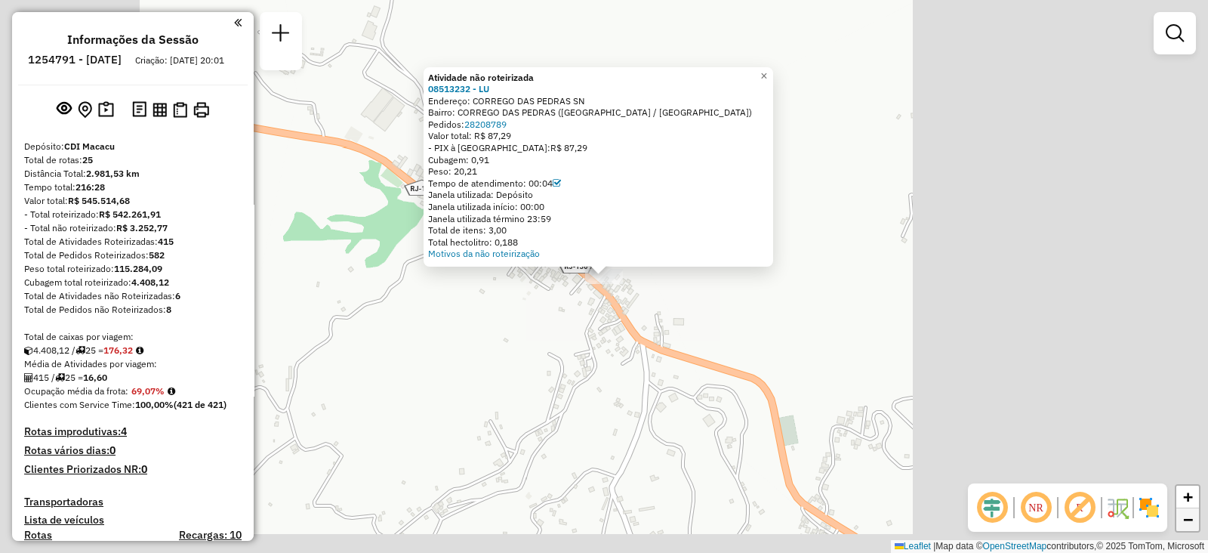
click at [1192, 513] on span "−" at bounding box center [1188, 519] width 10 height 19
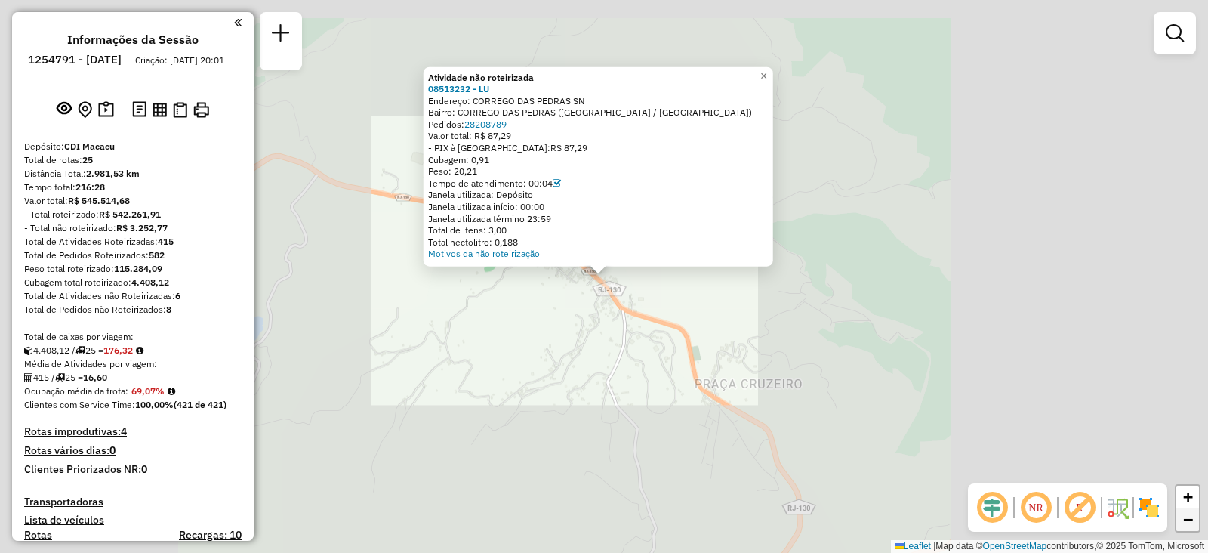
click at [1192, 513] on span "−" at bounding box center [1188, 519] width 10 height 19
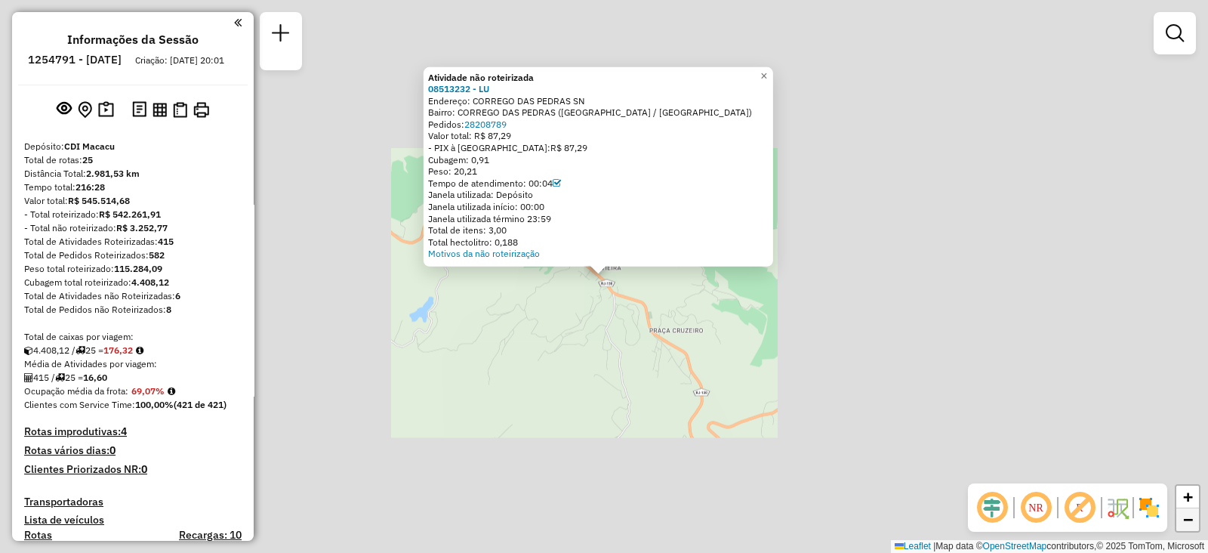
click at [1192, 513] on span "−" at bounding box center [1188, 519] width 10 height 19
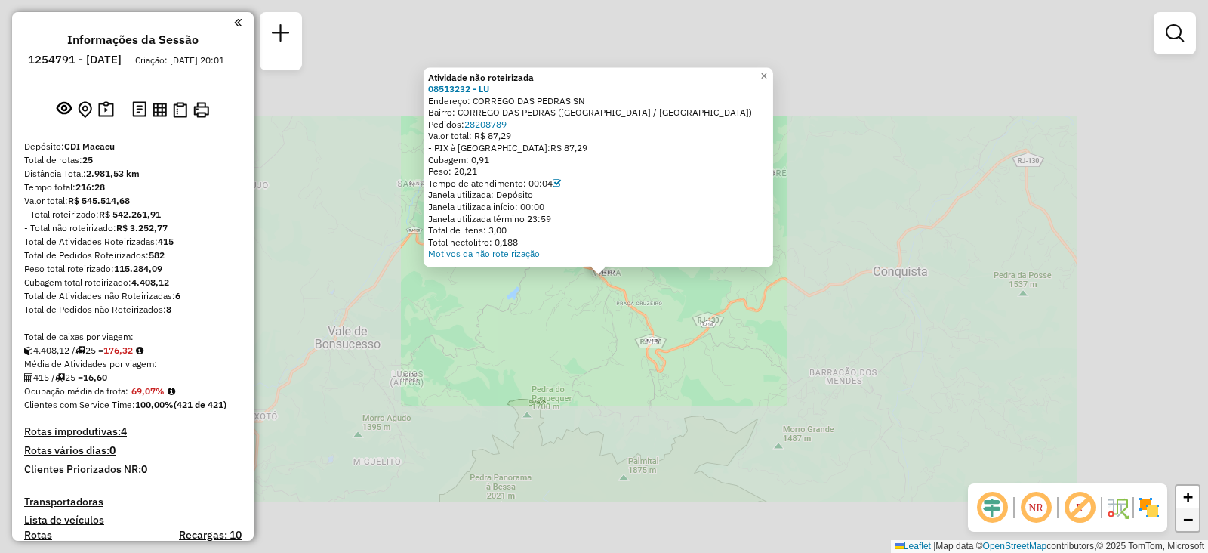
click at [1192, 513] on span "−" at bounding box center [1188, 519] width 10 height 19
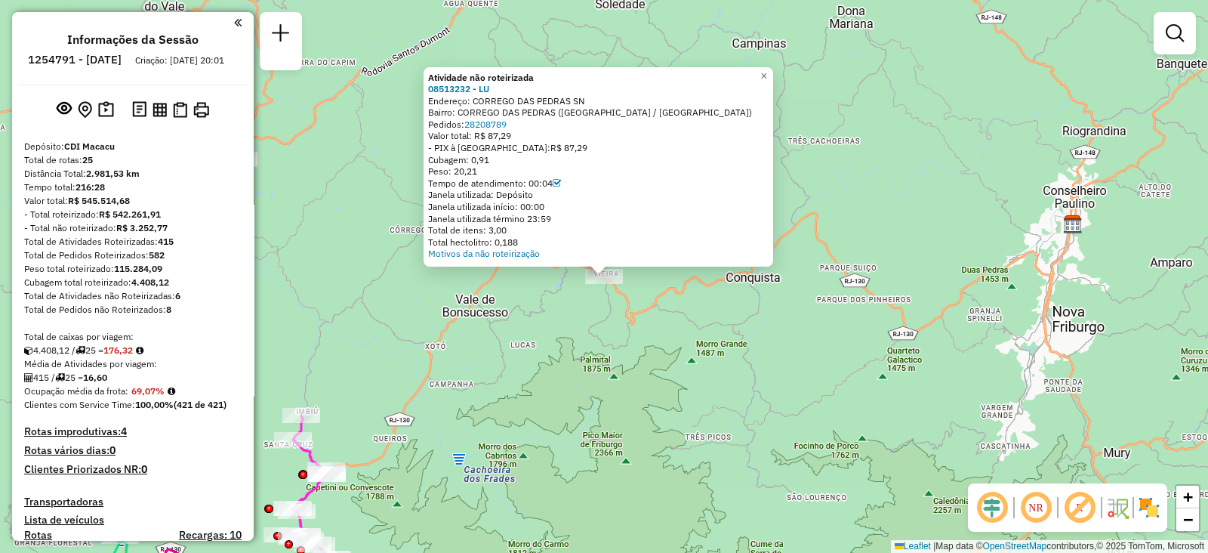
click at [868, 365] on div "Atividade não roteirizada 08513232 - LU Endereço: CORREGO DAS PEDRAS SN Bairro:…" at bounding box center [604, 276] width 1208 height 553
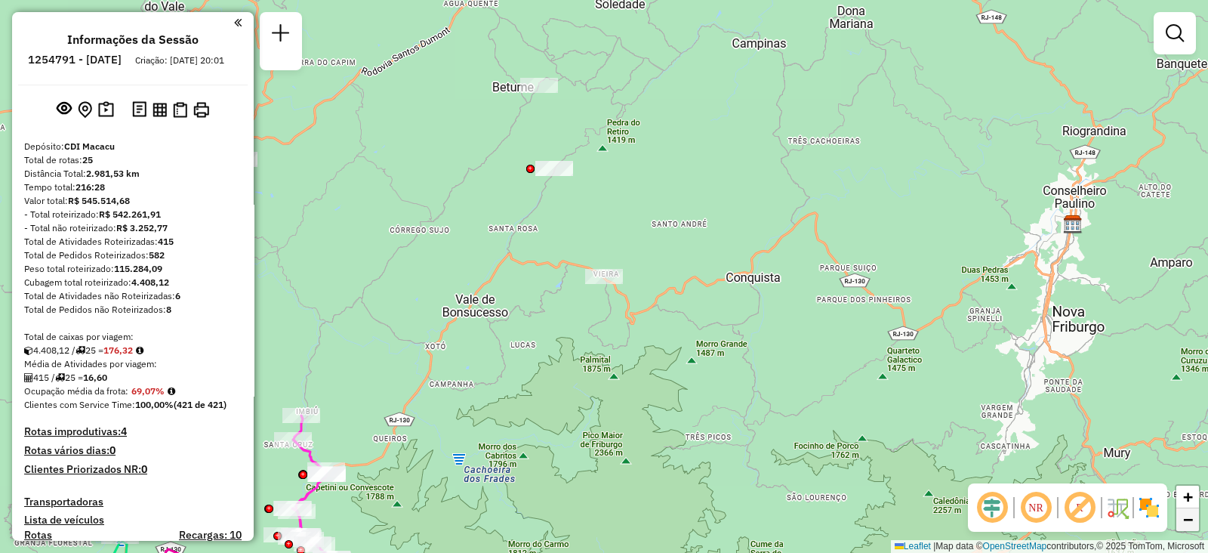
click at [1186, 525] on span "−" at bounding box center [1188, 519] width 10 height 19
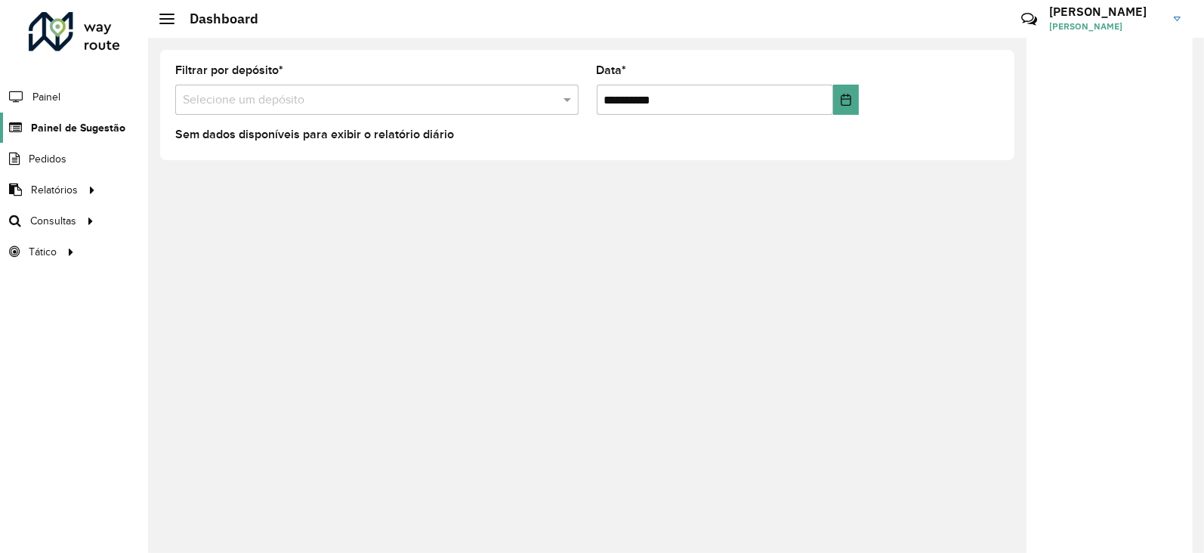
click at [39, 120] on span "Painel de Sugestão" at bounding box center [78, 128] width 94 height 16
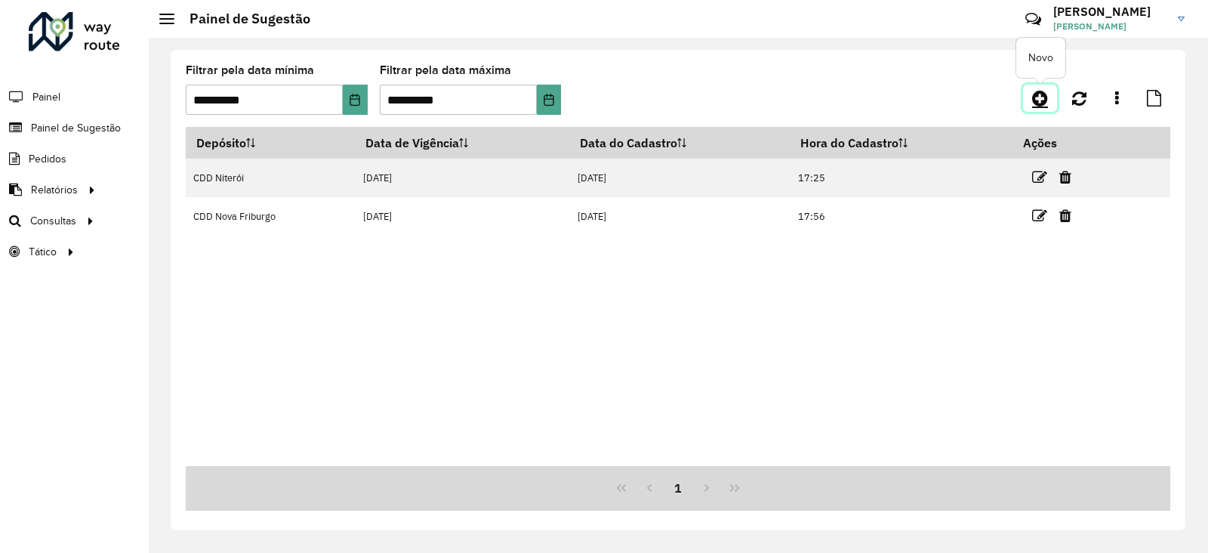
click at [1041, 94] on icon at bounding box center [1040, 98] width 16 height 18
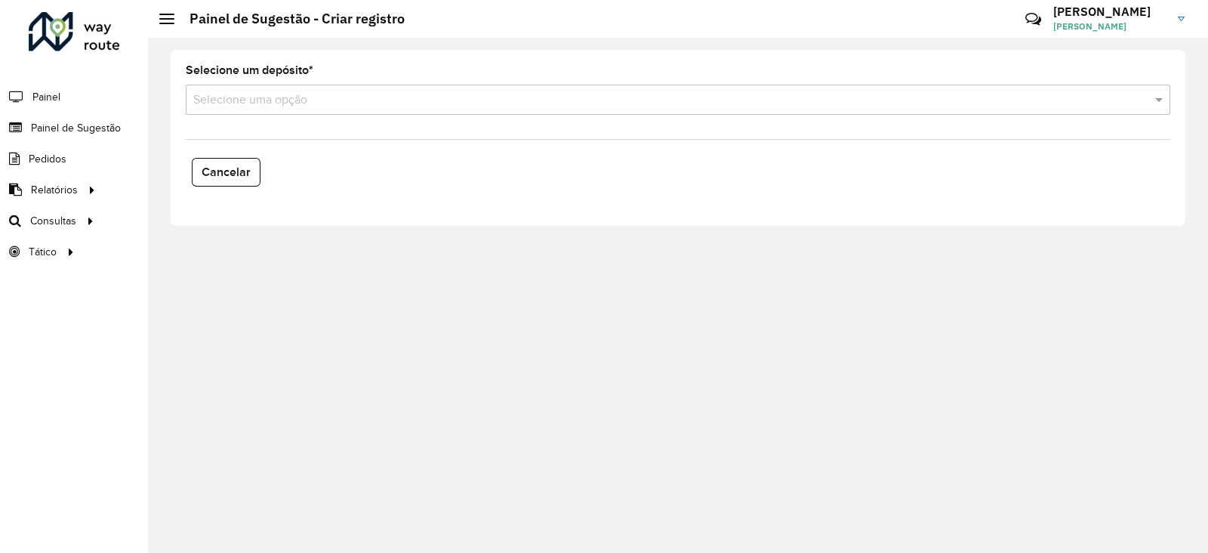
click at [619, 99] on input "text" at bounding box center [662, 100] width 939 height 18
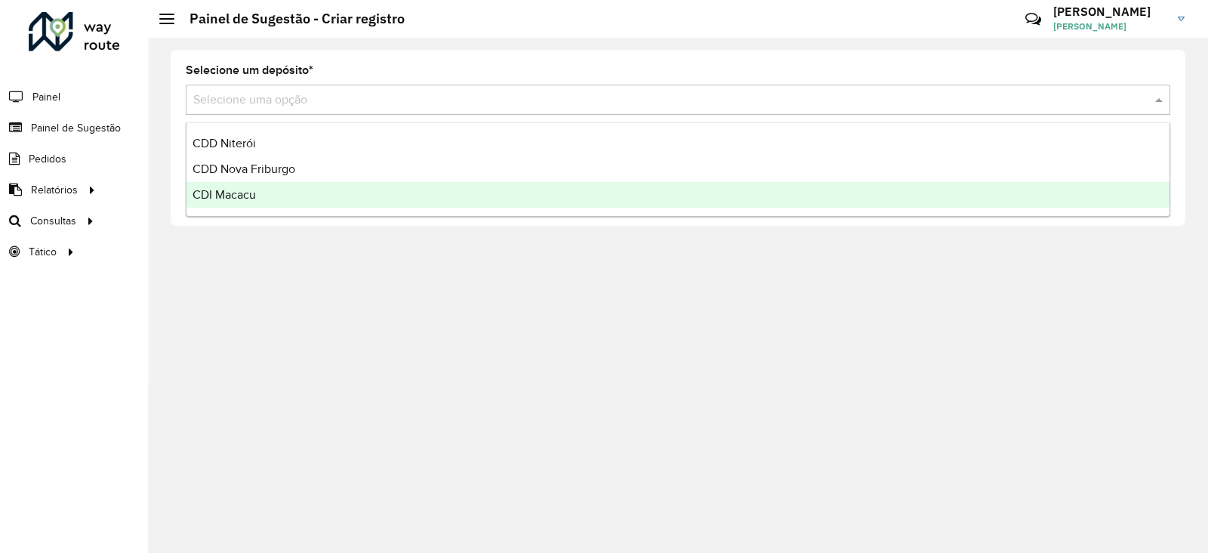
click at [225, 193] on span "CDI Macacu" at bounding box center [224, 194] width 63 height 13
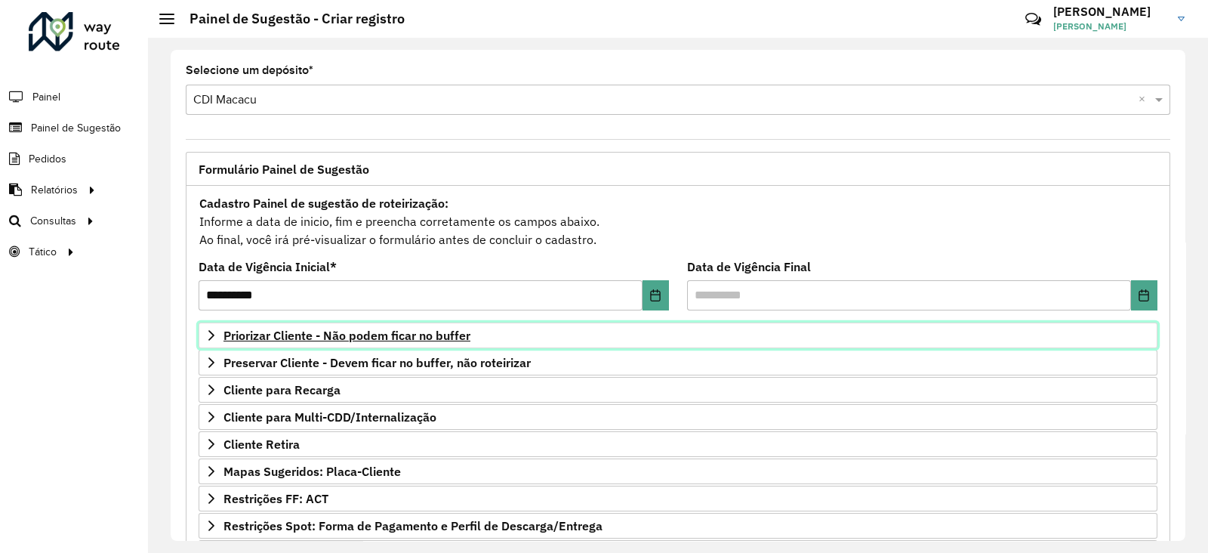
click at [270, 332] on span "Priorizar Cliente - Não podem ficar no buffer" at bounding box center [347, 335] width 247 height 12
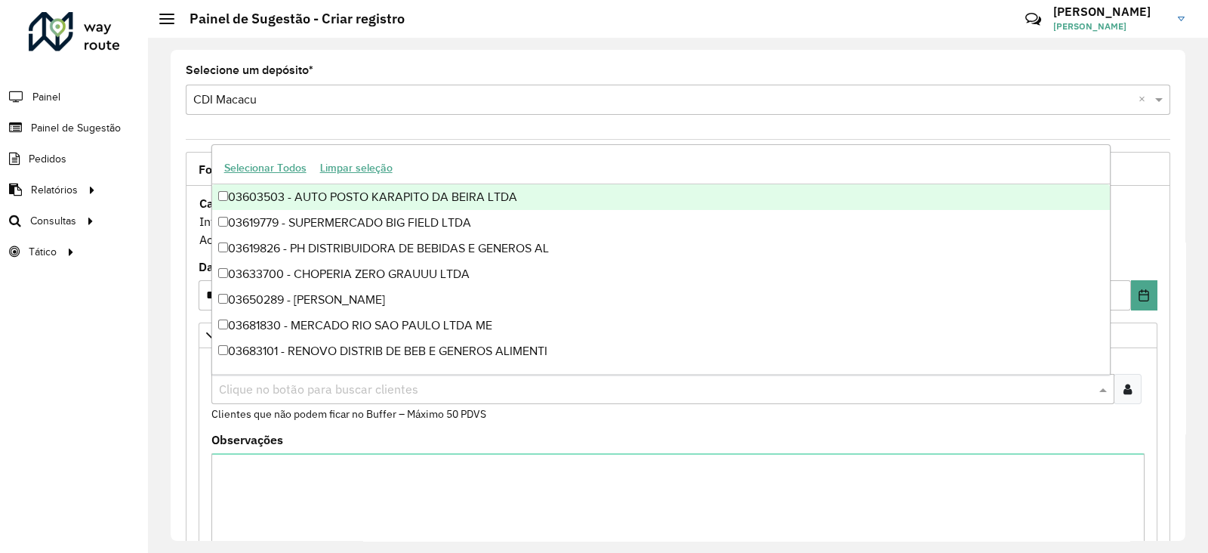
click at [253, 384] on input "text" at bounding box center [655, 390] width 880 height 18
paste input "*****"
type input "*****"
paste input "*****"
type input "*****"
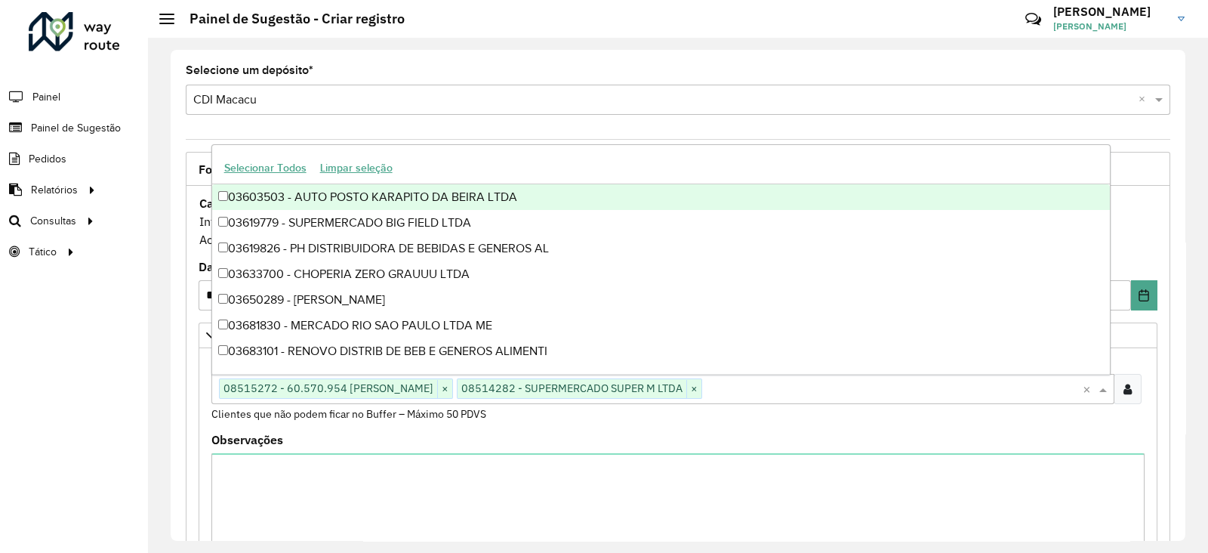
paste input "*****"
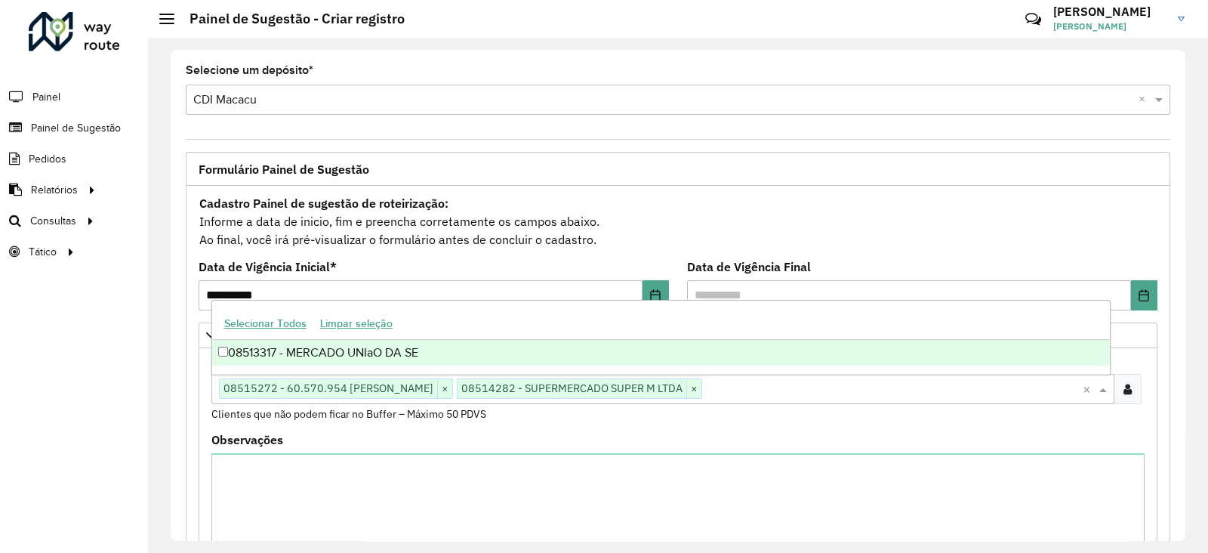
type input "*****"
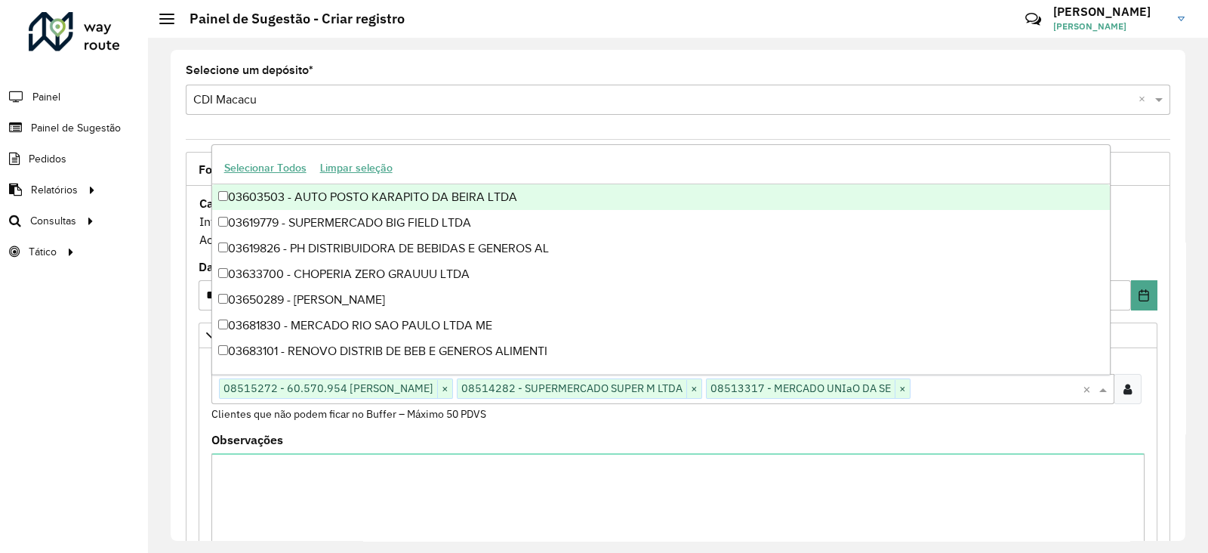
click at [888, 421] on div "Clientes Clique no botão para buscar clientes 08515272 - 60.570.954 [PERSON_NAM…" at bounding box center [677, 388] width 933 height 67
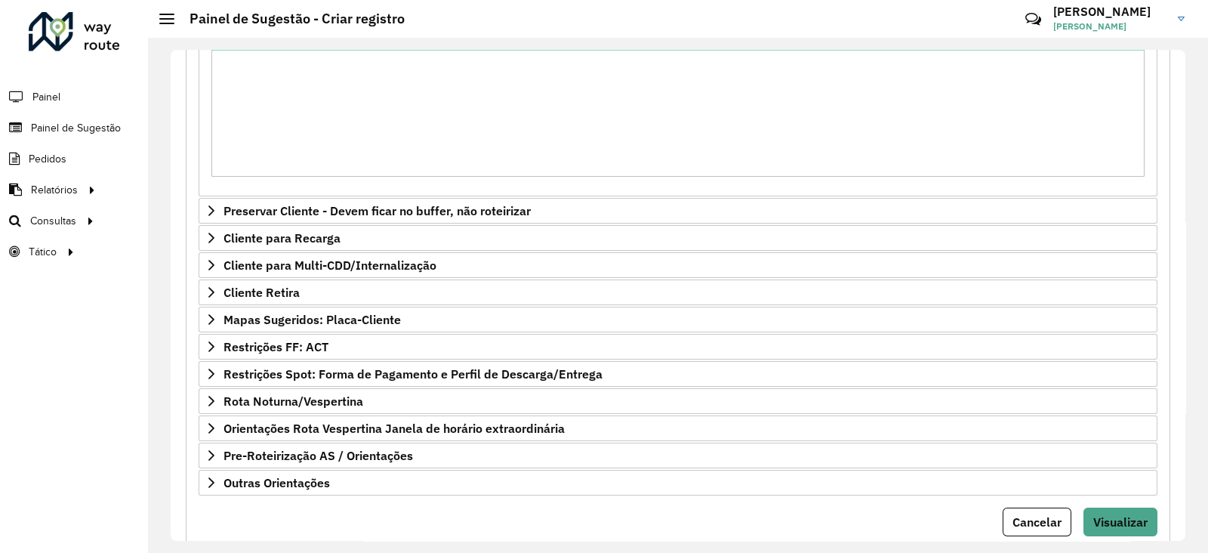
scroll to position [449, 0]
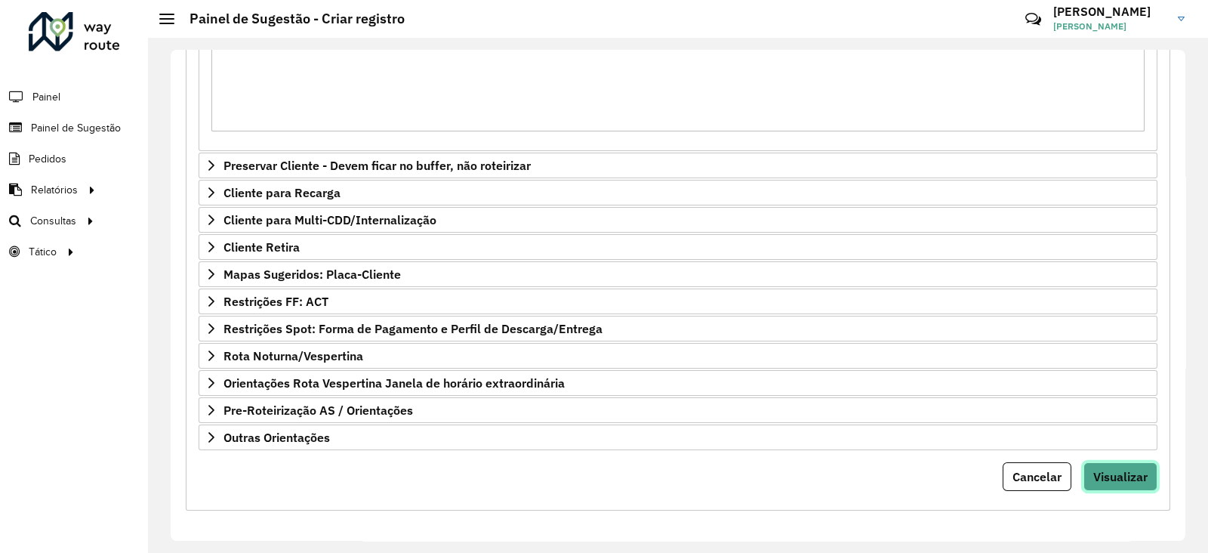
click at [1093, 469] on span "Visualizar" at bounding box center [1120, 476] width 54 height 15
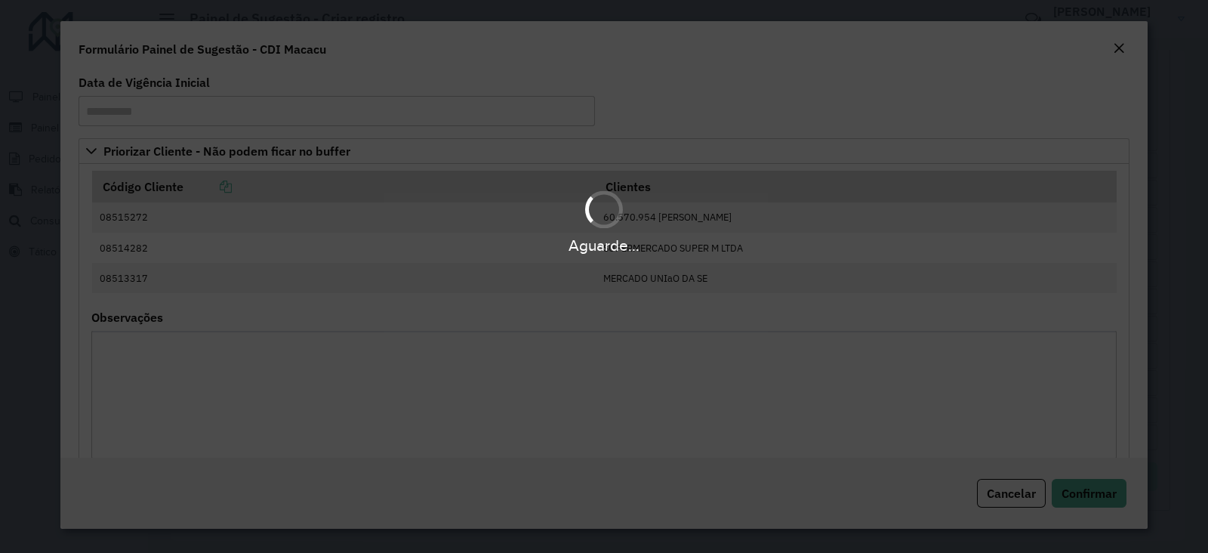
click at [1091, 466] on body "Aguarde... Pop-up bloqueado! Seu navegador bloqueou automáticamente a abertura …" at bounding box center [604, 276] width 1208 height 553
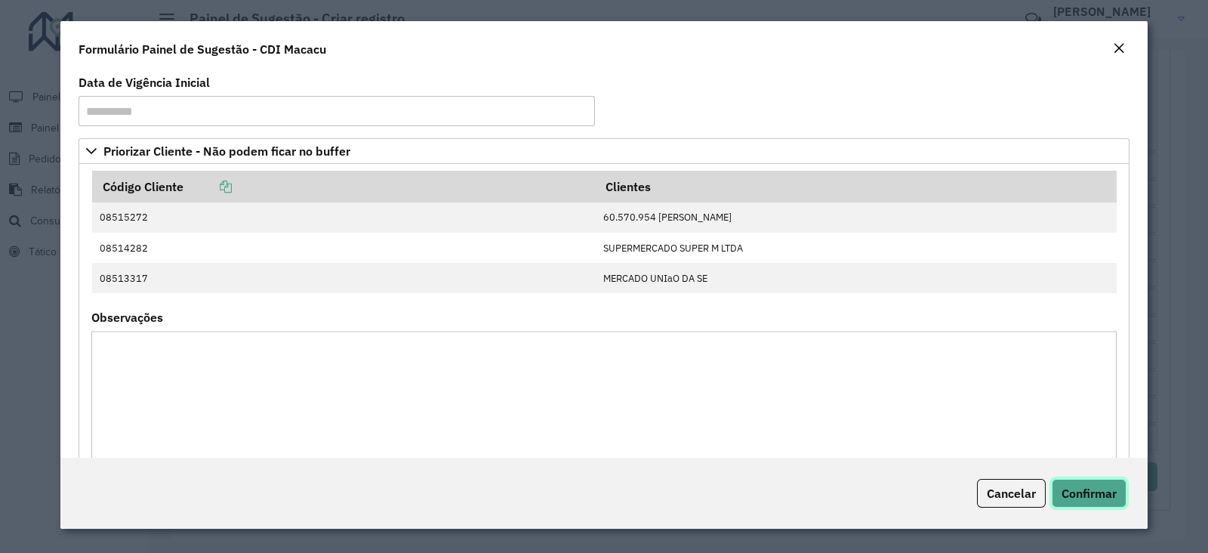
click at [1081, 483] on button "Confirmar" at bounding box center [1089, 493] width 75 height 29
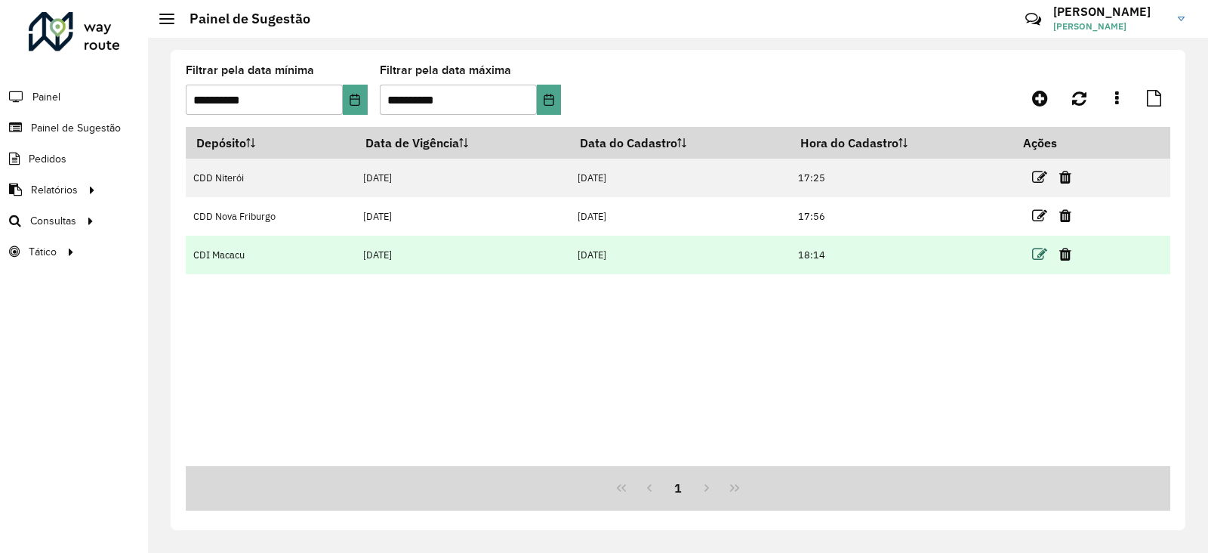
click at [1038, 251] on icon at bounding box center [1039, 254] width 15 height 15
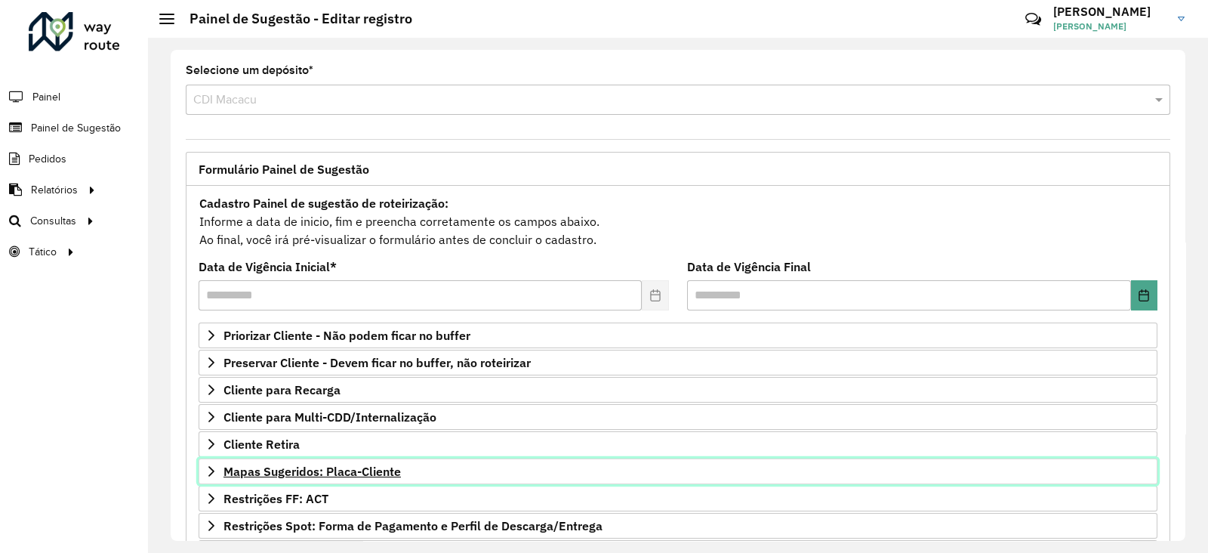
click at [257, 465] on span "Mapas Sugeridos: Placa-Cliente" at bounding box center [312, 471] width 177 height 12
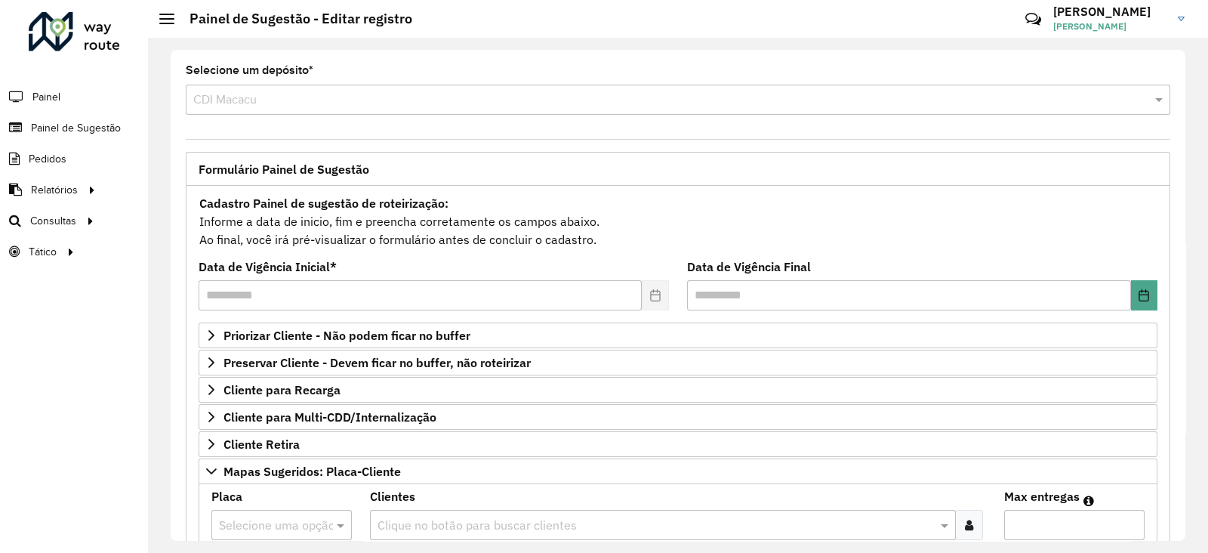
click at [246, 517] on input "text" at bounding box center [266, 526] width 95 height 18
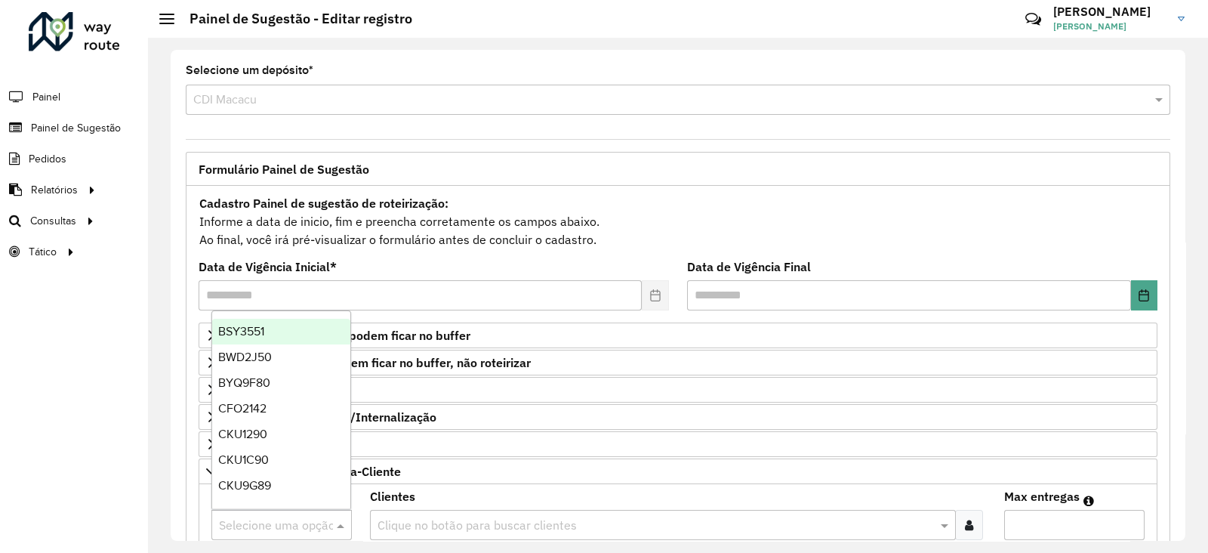
paste input "*******"
type input "*******"
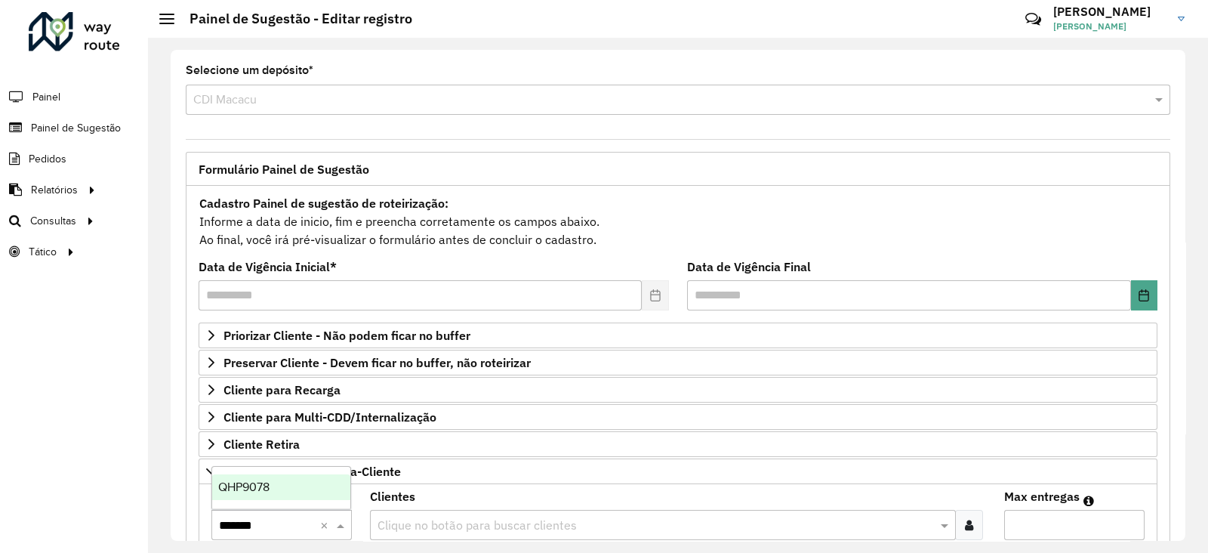
click at [264, 478] on div "QHP9078" at bounding box center [281, 487] width 138 height 26
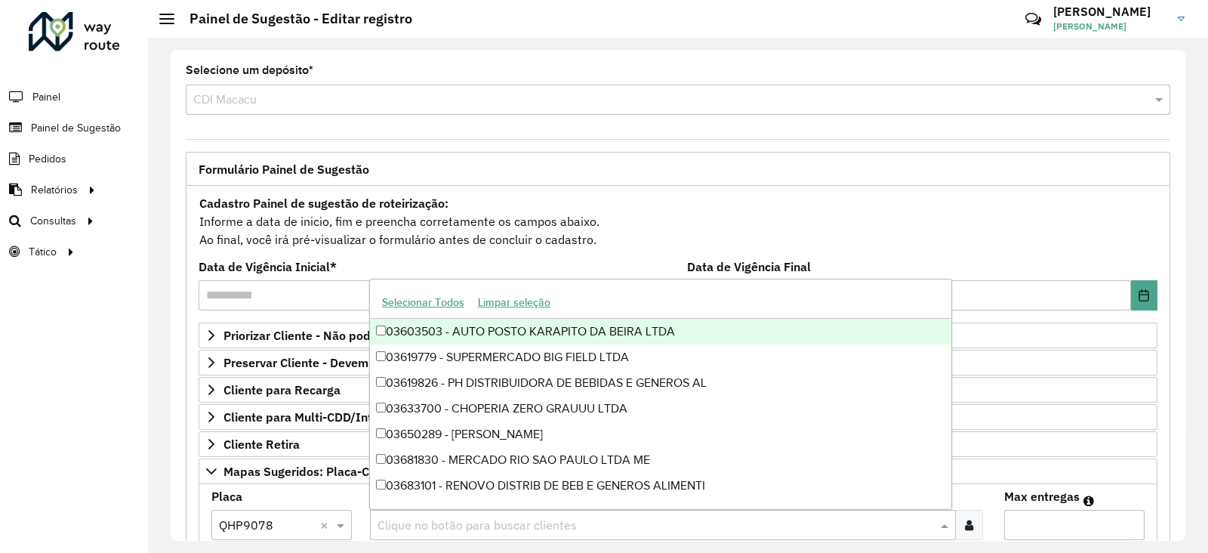
click at [584, 523] on input "text" at bounding box center [655, 526] width 563 height 18
paste input "*****"
type input "*****"
paste input "*****"
type input "*****"
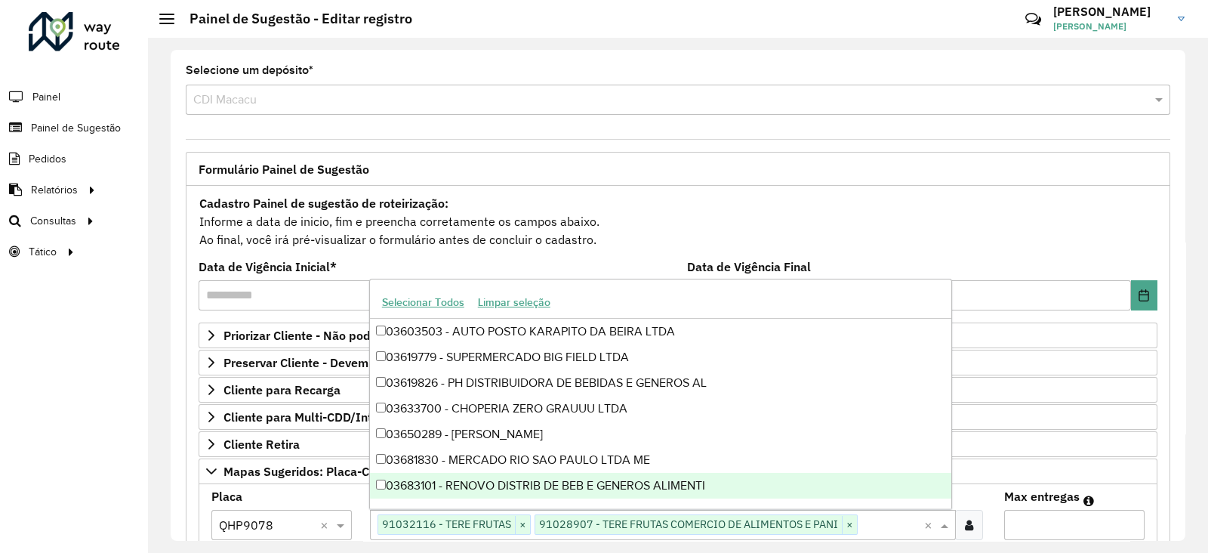
paste input "*****"
type input "*****"
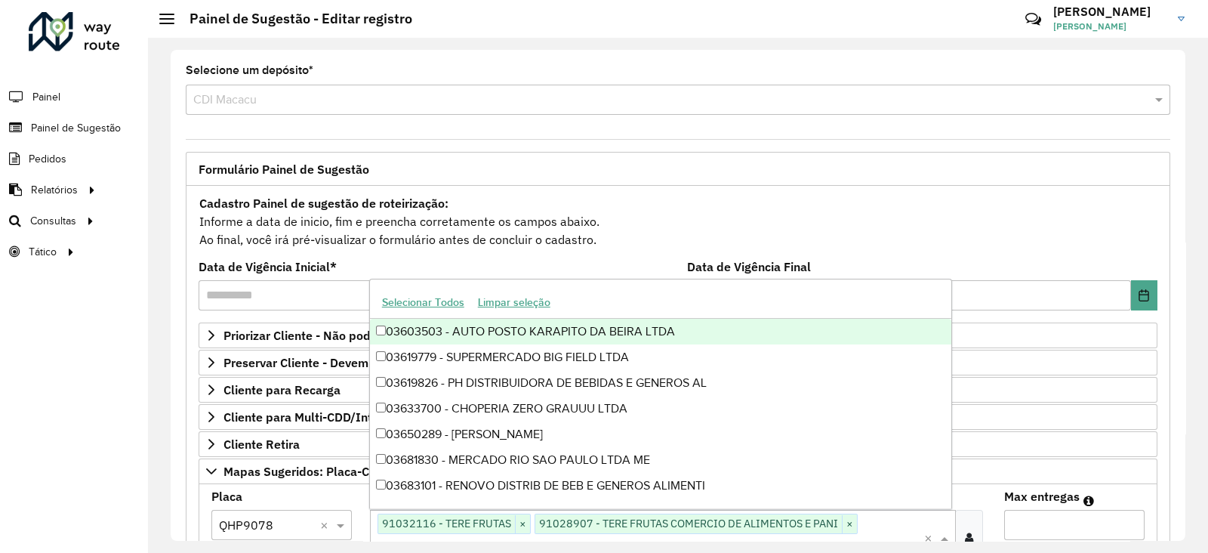
paste input "*****"
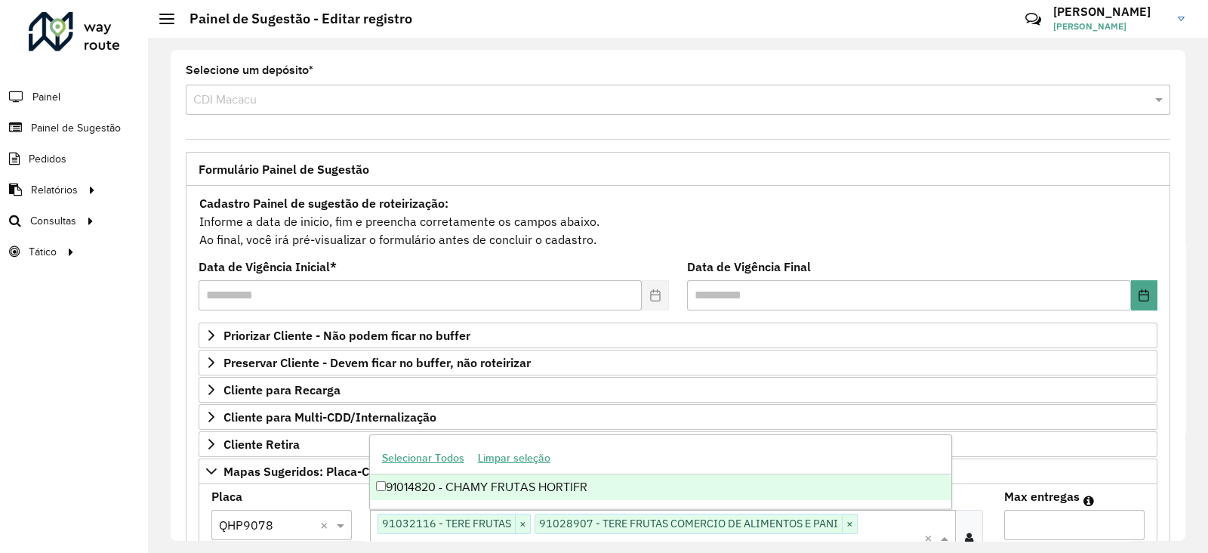
type input "*****"
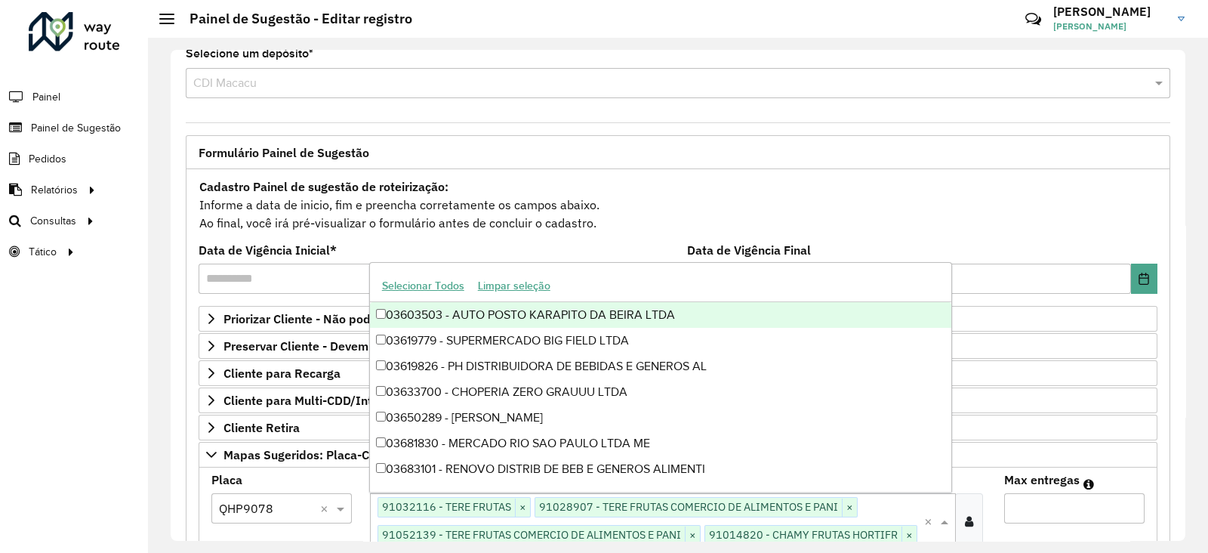
scroll to position [208195, 0]
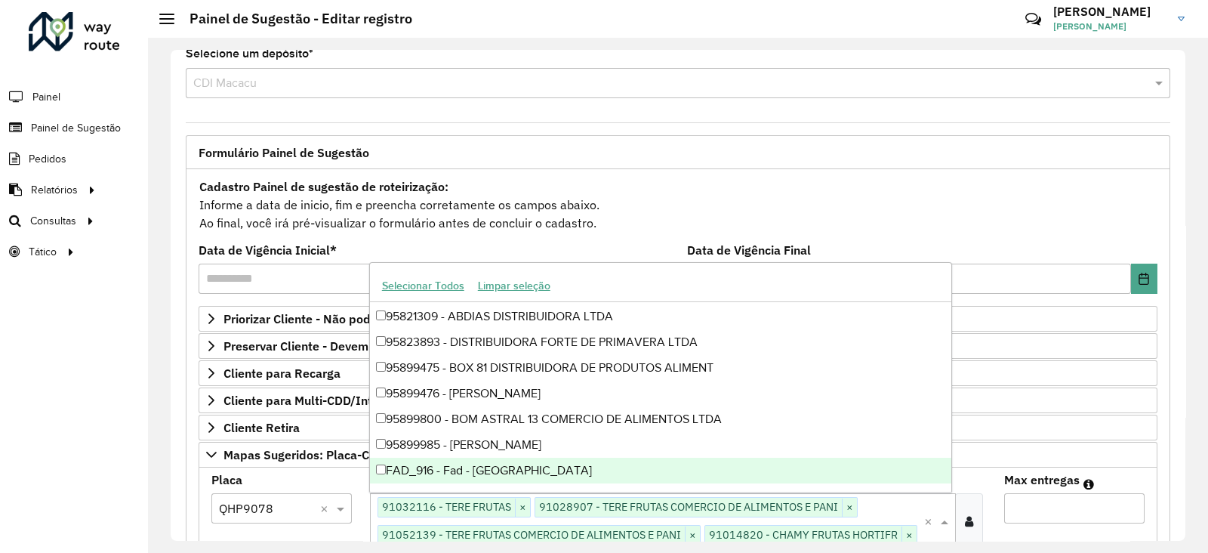
paste input "*****"
type input "*****"
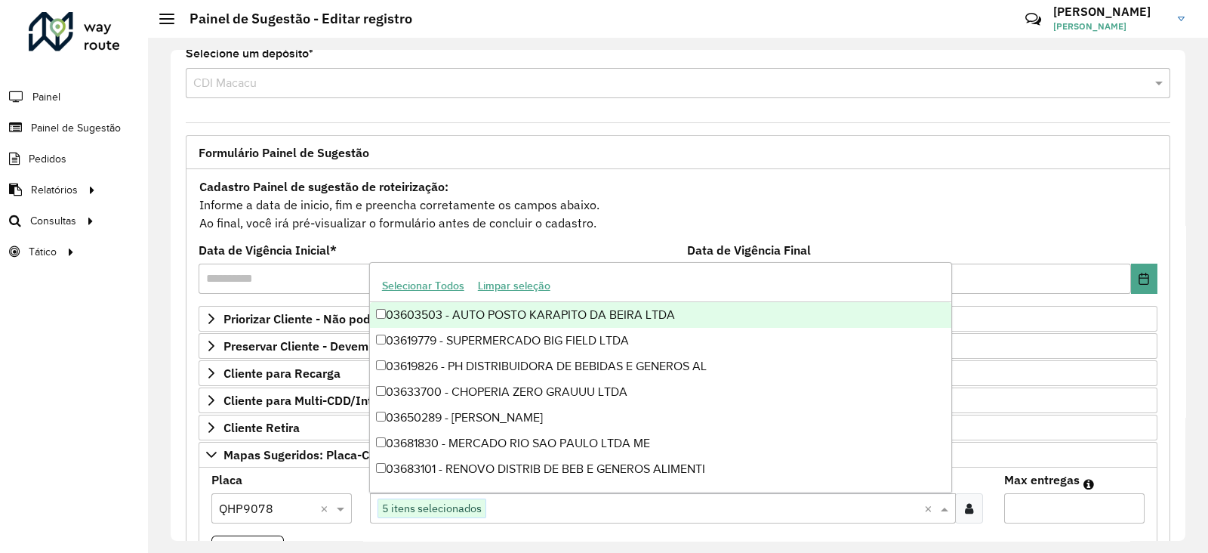
scroll to position [0, 0]
click at [1017, 507] on input "Max entregas" at bounding box center [1074, 508] width 140 height 30
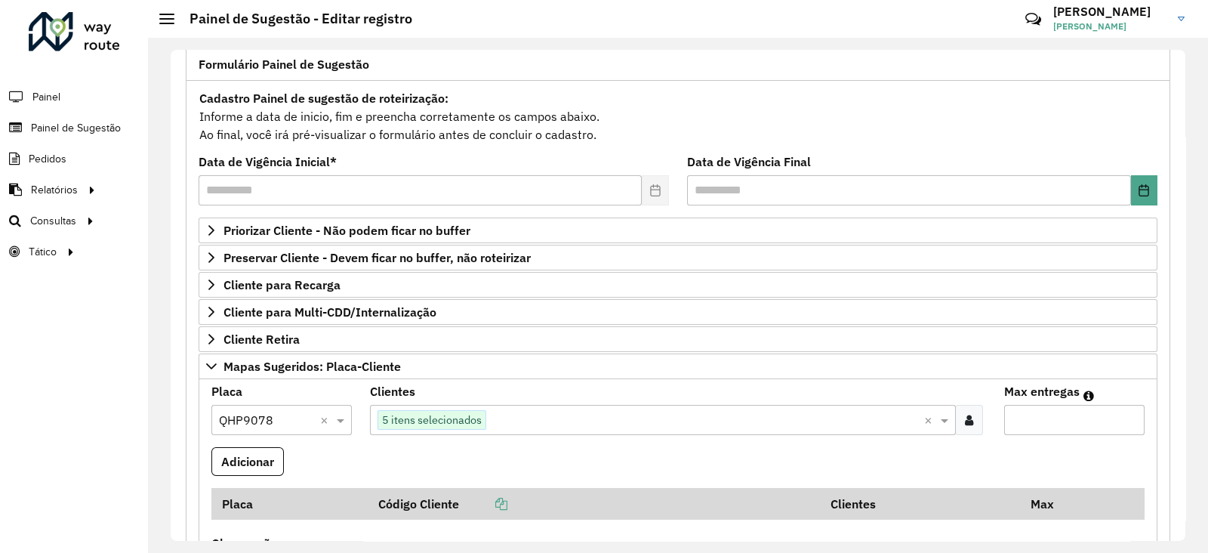
scroll to position [106, 0]
type input "*"
click at [245, 459] on button "Adicionar" at bounding box center [247, 460] width 72 height 29
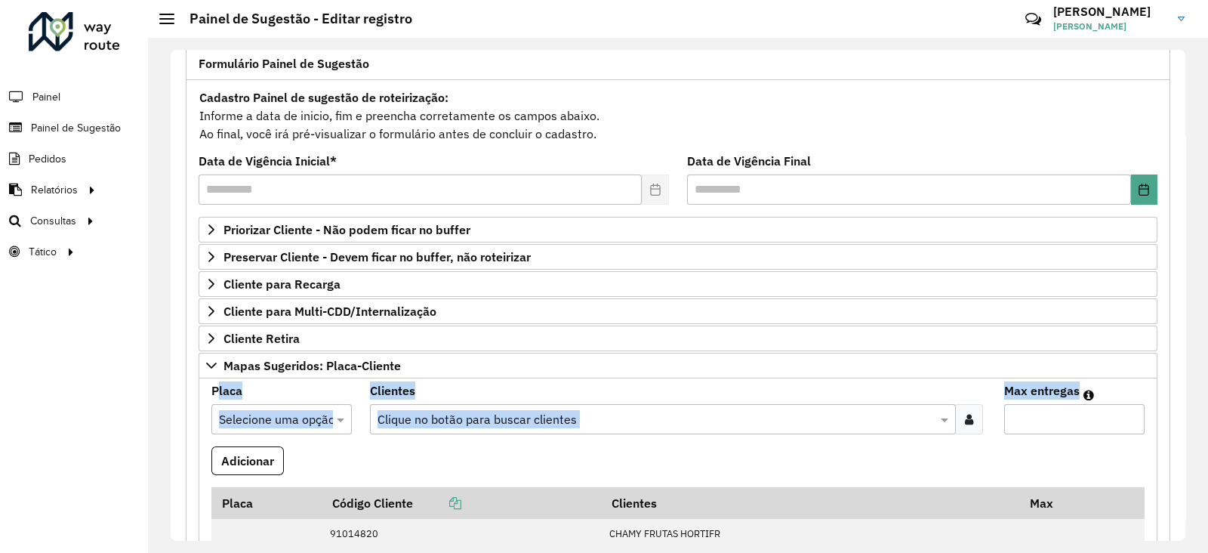
drag, startPoint x: 1182, startPoint y: 364, endPoint x: 1171, endPoint y: 471, distance: 107.7
click at [1171, 471] on div "**********" at bounding box center [678, 295] width 1060 height 515
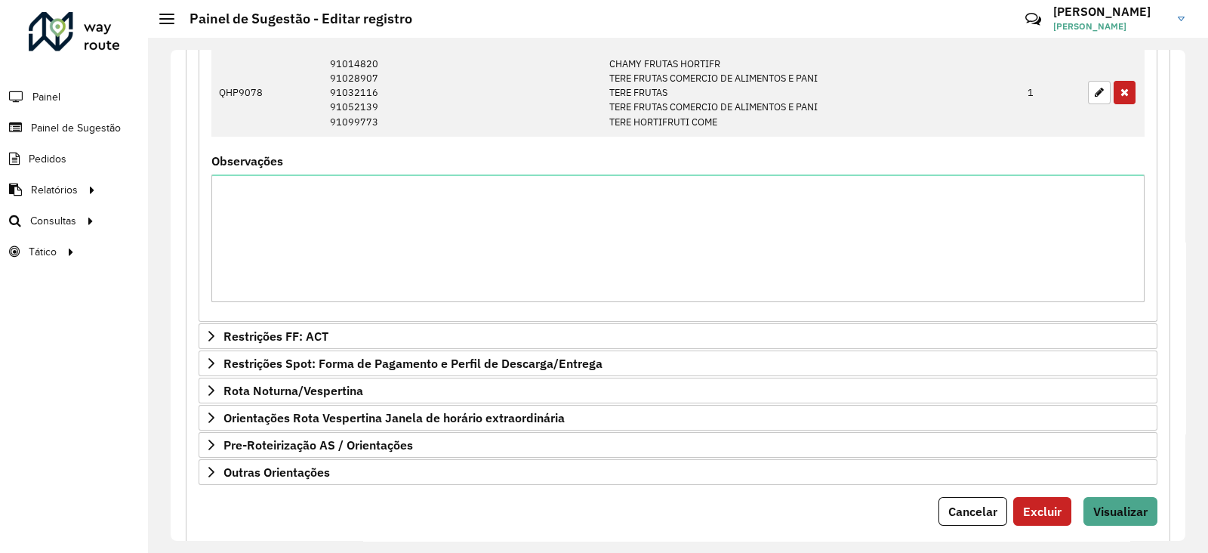
scroll to position [609, 0]
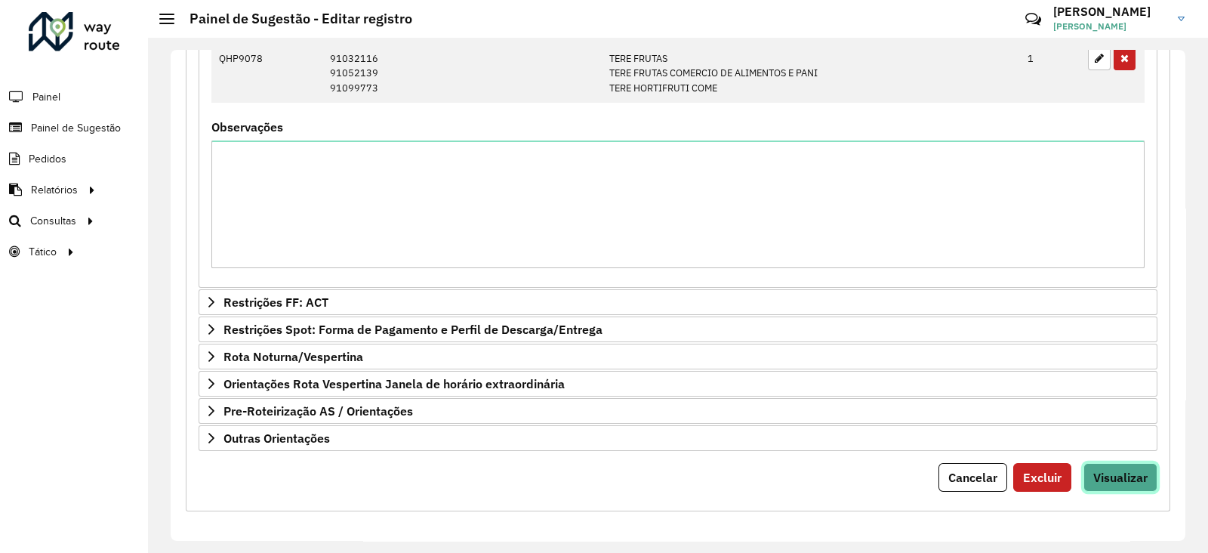
click at [1099, 463] on button "Visualizar" at bounding box center [1121, 477] width 74 height 29
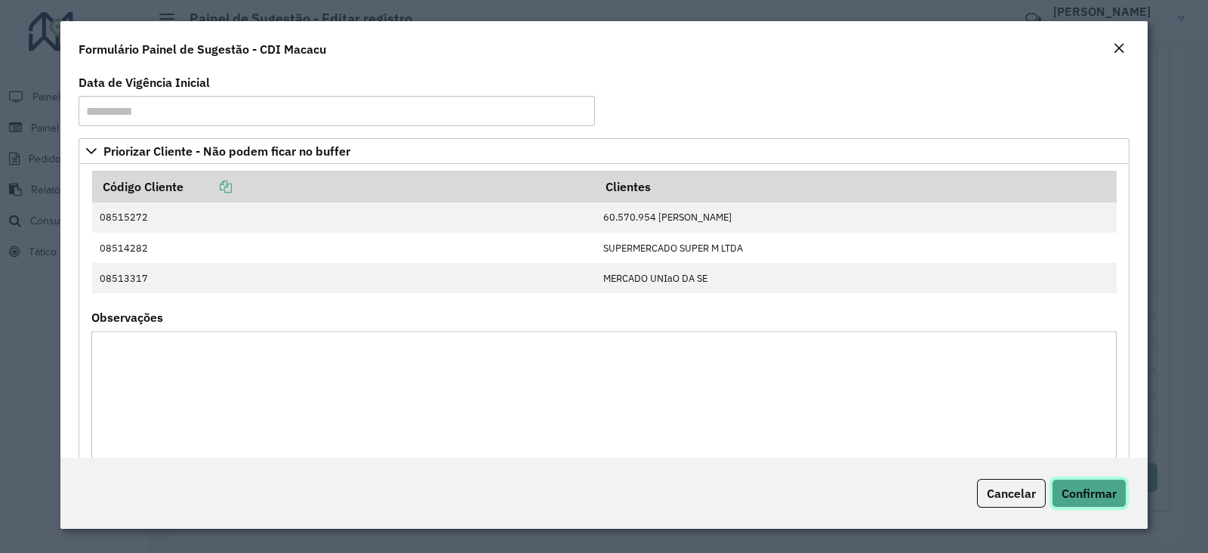
click at [1076, 486] on span "Confirmar" at bounding box center [1089, 493] width 55 height 15
